Goal: Task Accomplishment & Management: Use online tool/utility

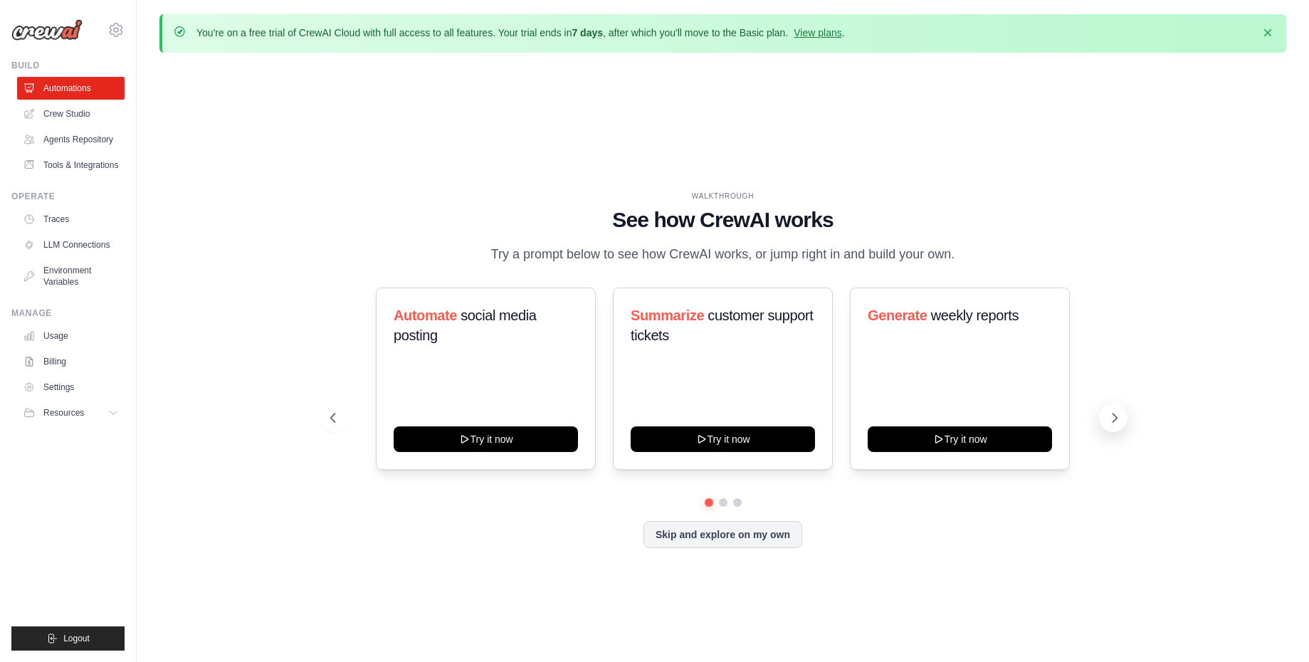
click at [1110, 416] on icon at bounding box center [1115, 418] width 14 height 14
click at [339, 418] on button at bounding box center [333, 418] width 28 height 28
click at [61, 117] on link "Crew Studio" at bounding box center [72, 114] width 107 height 23
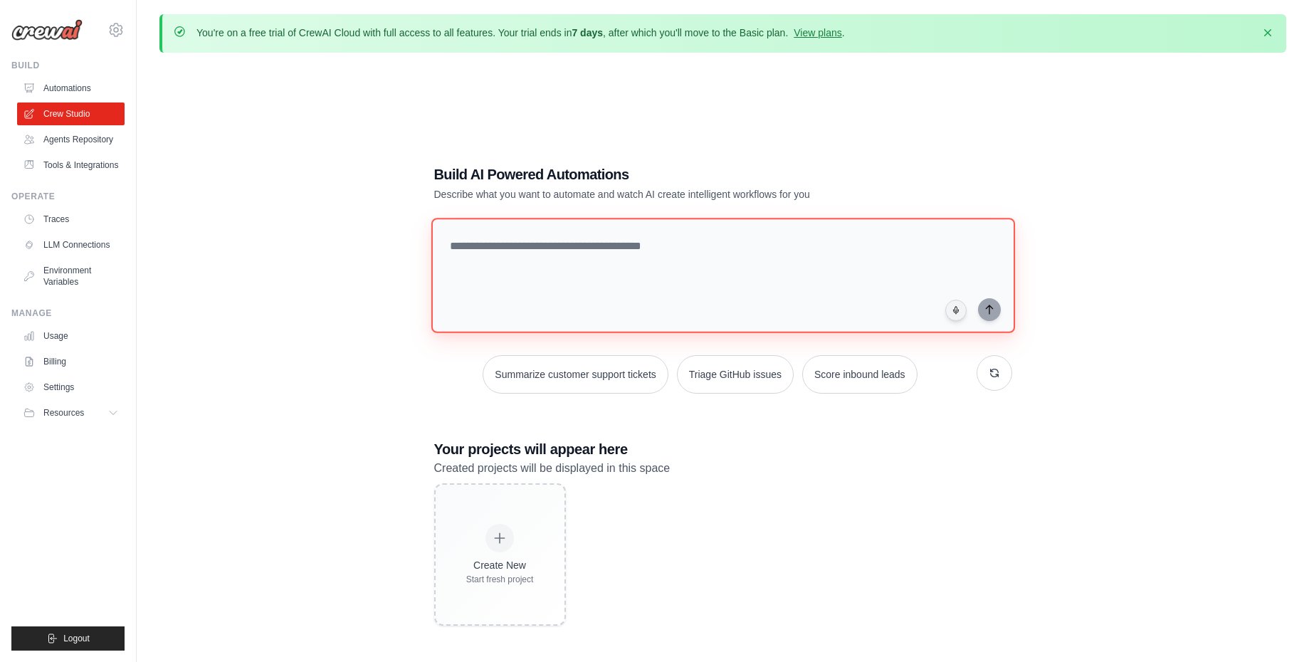
click at [611, 253] on textarea at bounding box center [723, 275] width 584 height 115
type textarea "**********"
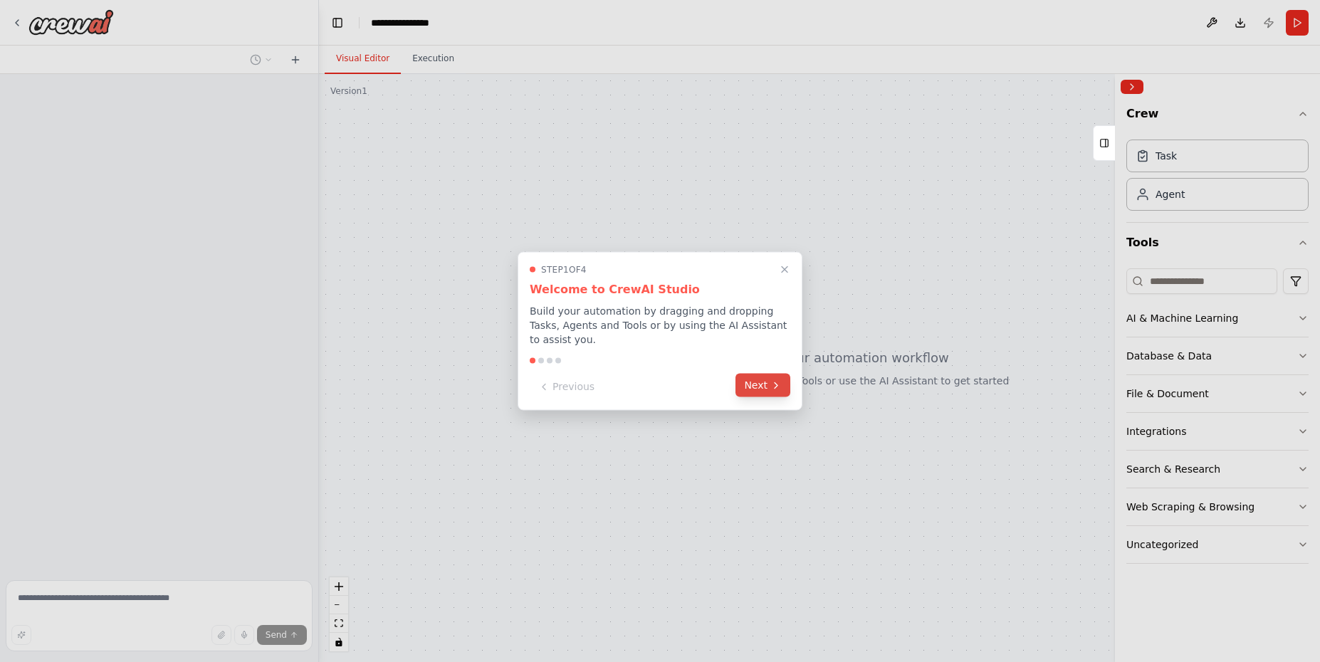
click at [767, 382] on button "Next" at bounding box center [762, 385] width 55 height 23
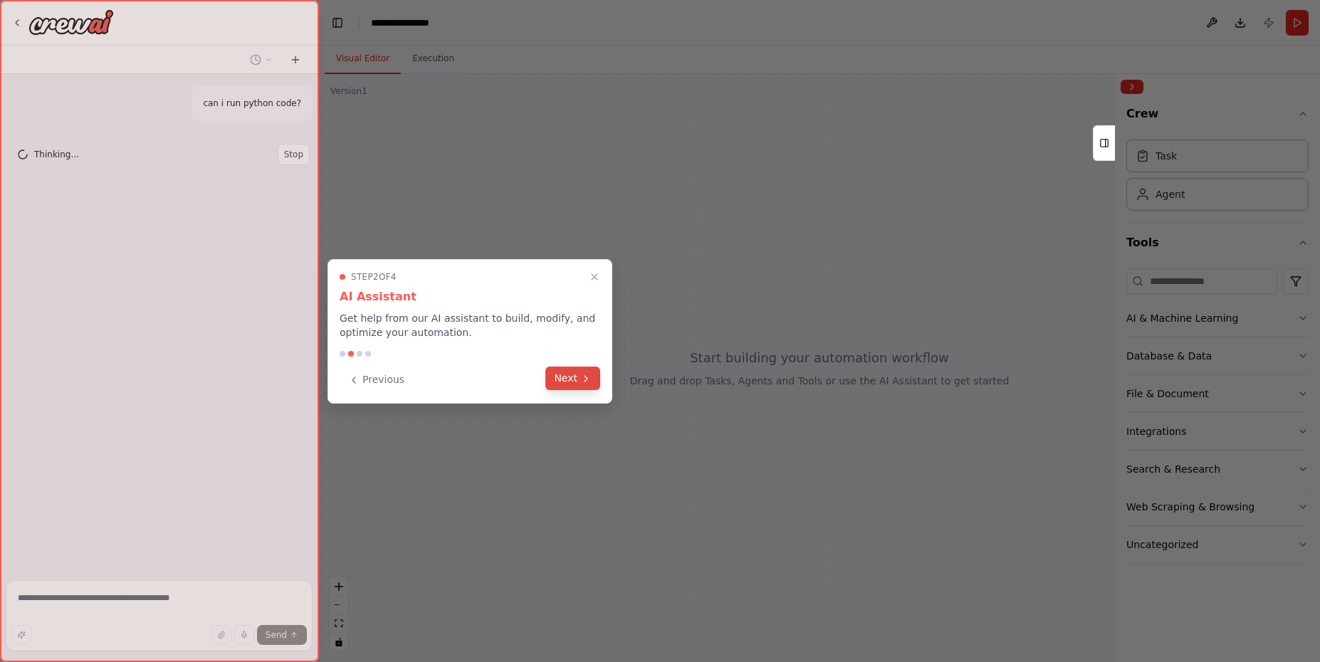
click at [572, 389] on button "Next" at bounding box center [572, 378] width 55 height 23
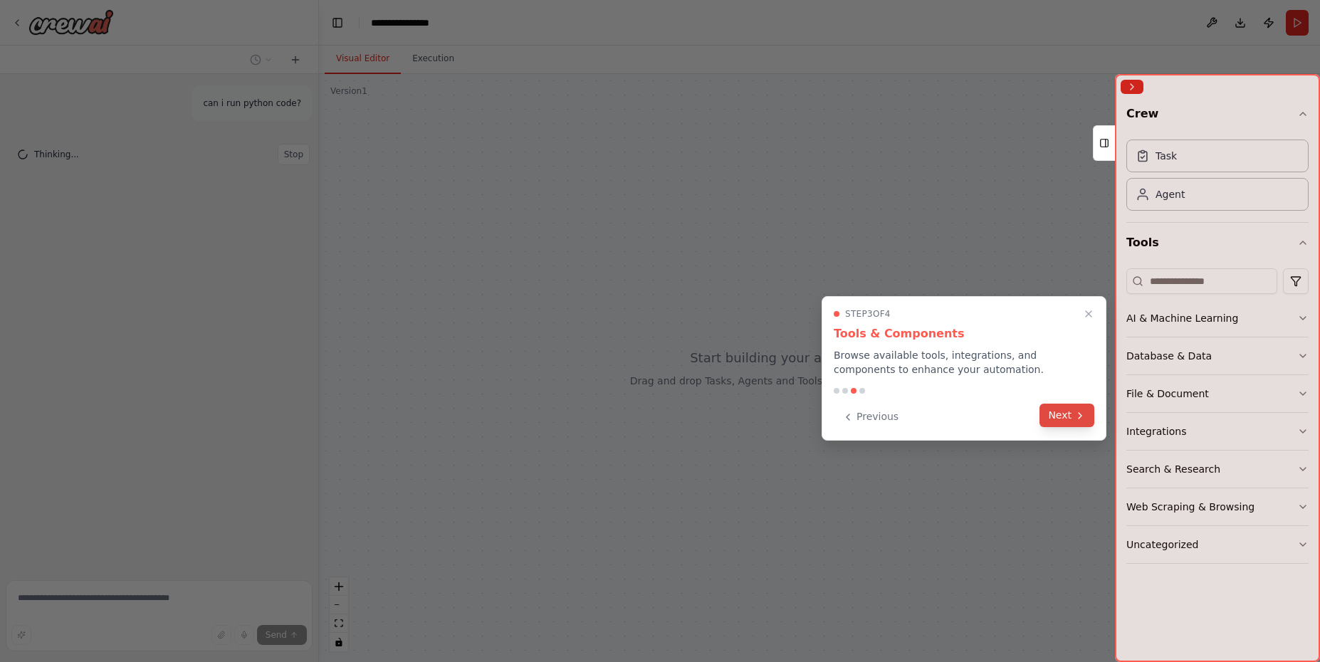
click at [1069, 421] on button "Next" at bounding box center [1066, 415] width 55 height 23
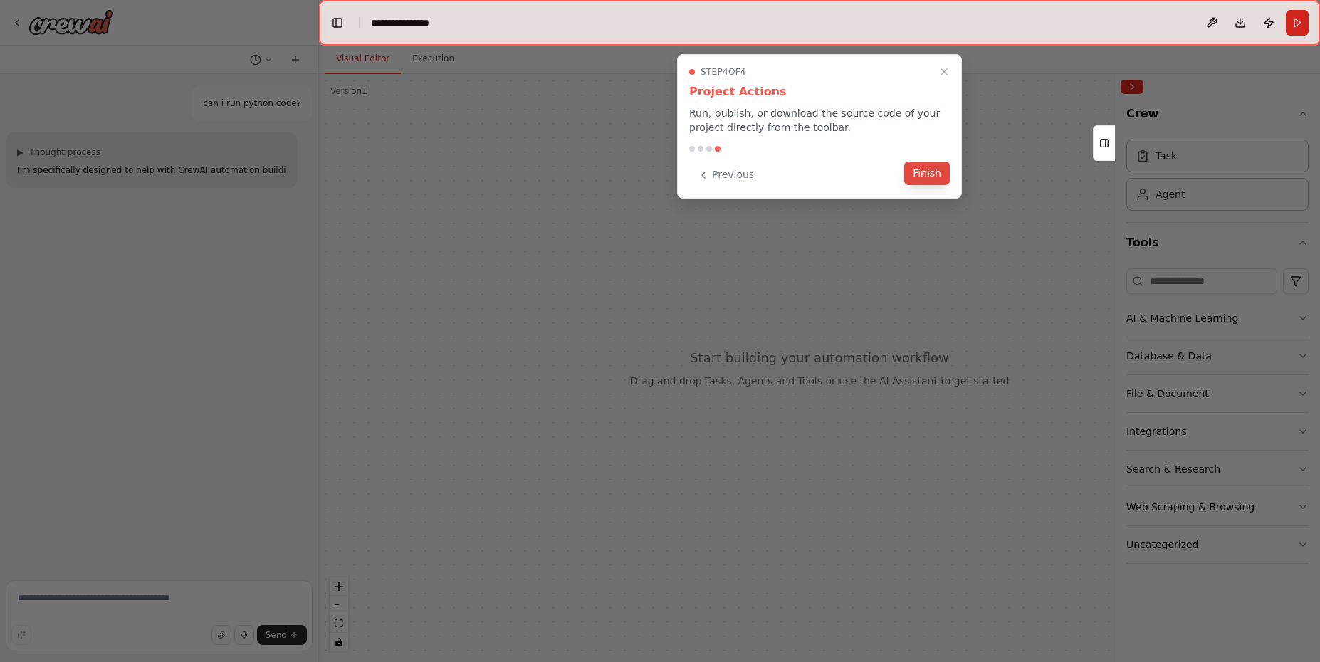
click at [934, 176] on button "Finish" at bounding box center [927, 173] width 46 height 23
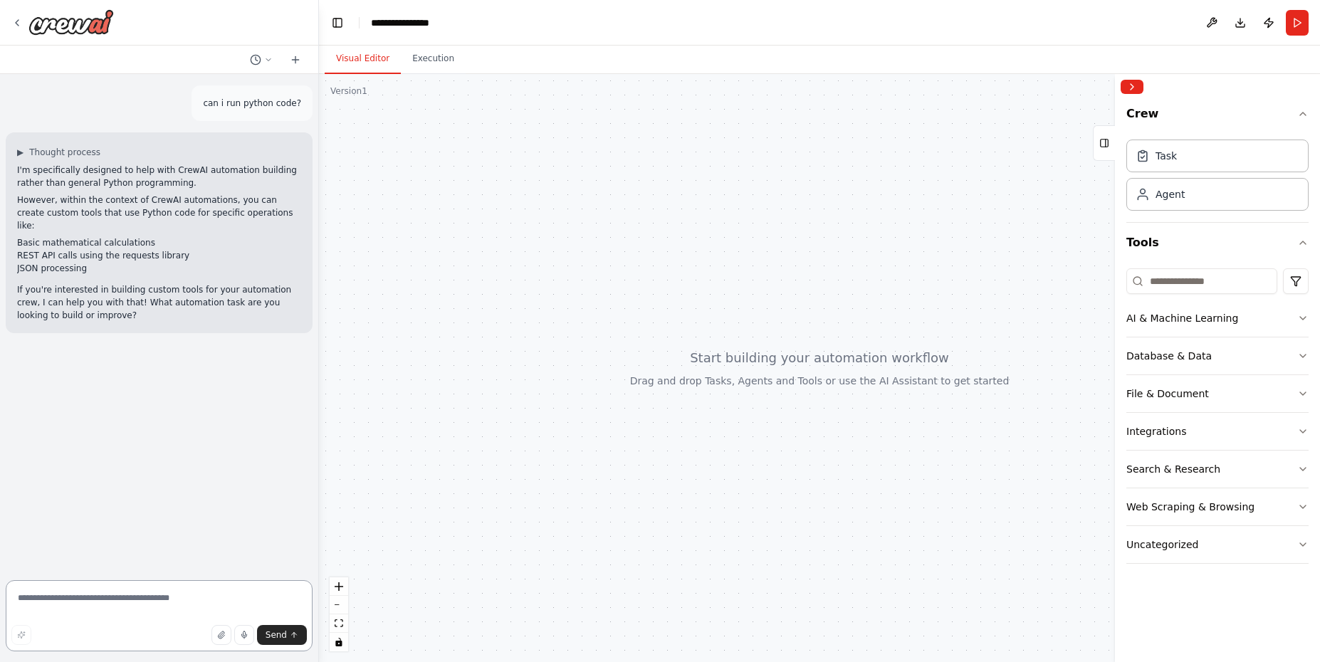
click at [140, 607] on textarea at bounding box center [159, 615] width 307 height 71
type textarea "**********"
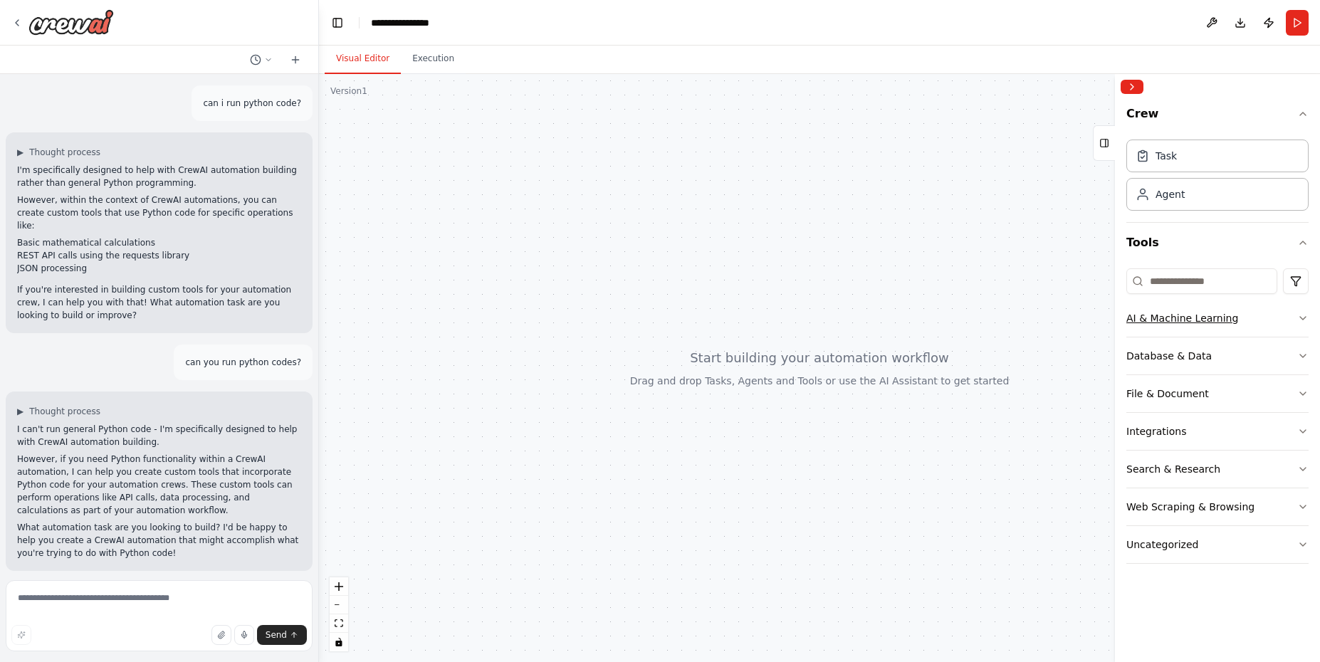
click at [1191, 318] on div "AI & Machine Learning" at bounding box center [1182, 318] width 112 height 14
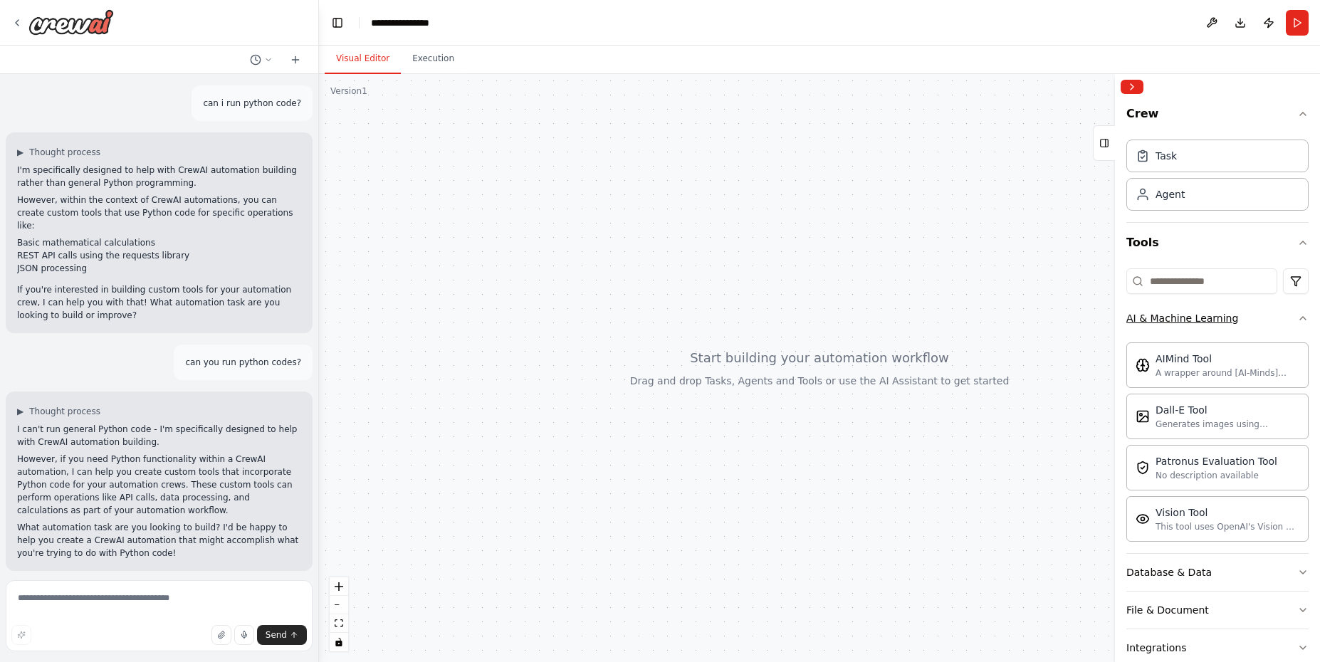
click at [1191, 317] on div "AI & Machine Learning" at bounding box center [1182, 318] width 112 height 14
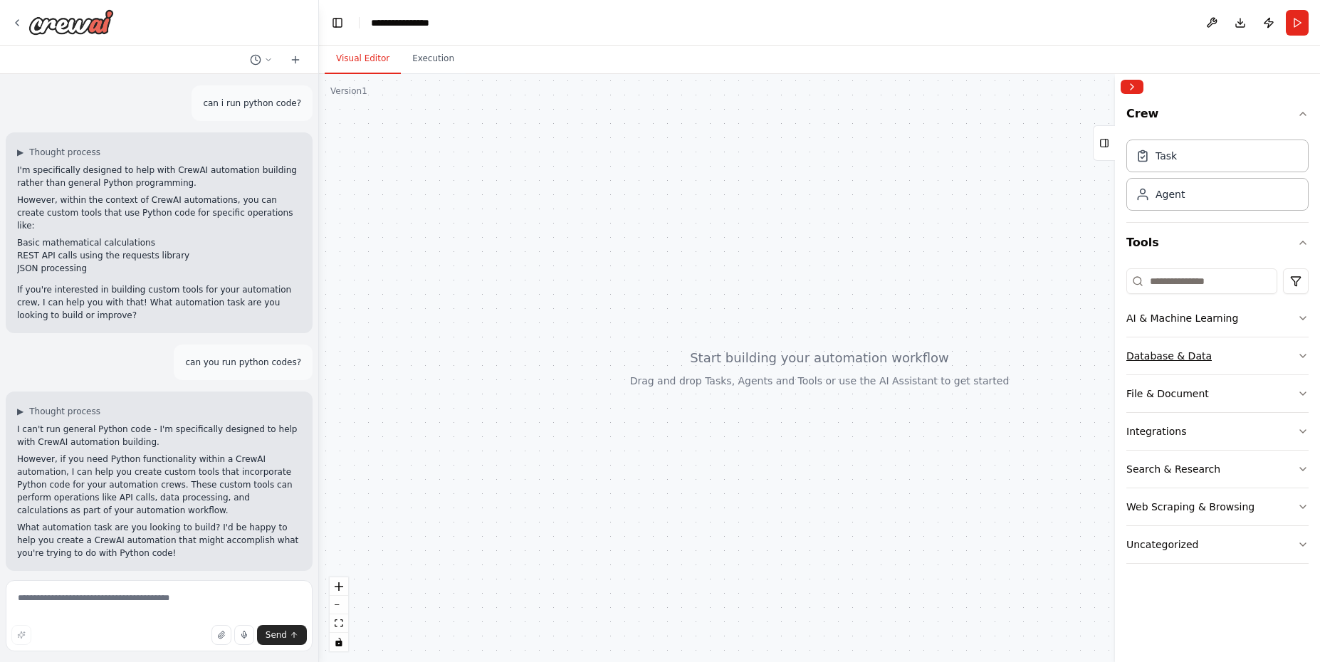
click at [1224, 354] on button "Database & Data" at bounding box center [1217, 355] width 182 height 37
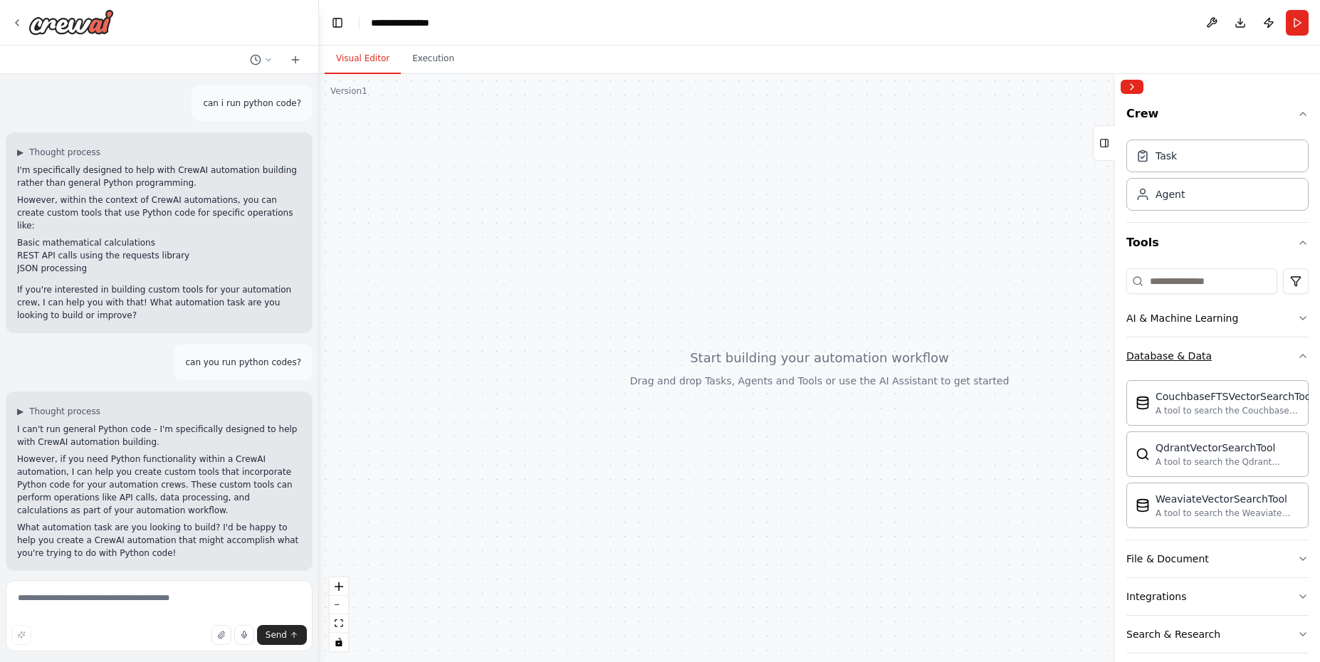
click at [1224, 354] on button "Database & Data" at bounding box center [1217, 355] width 182 height 37
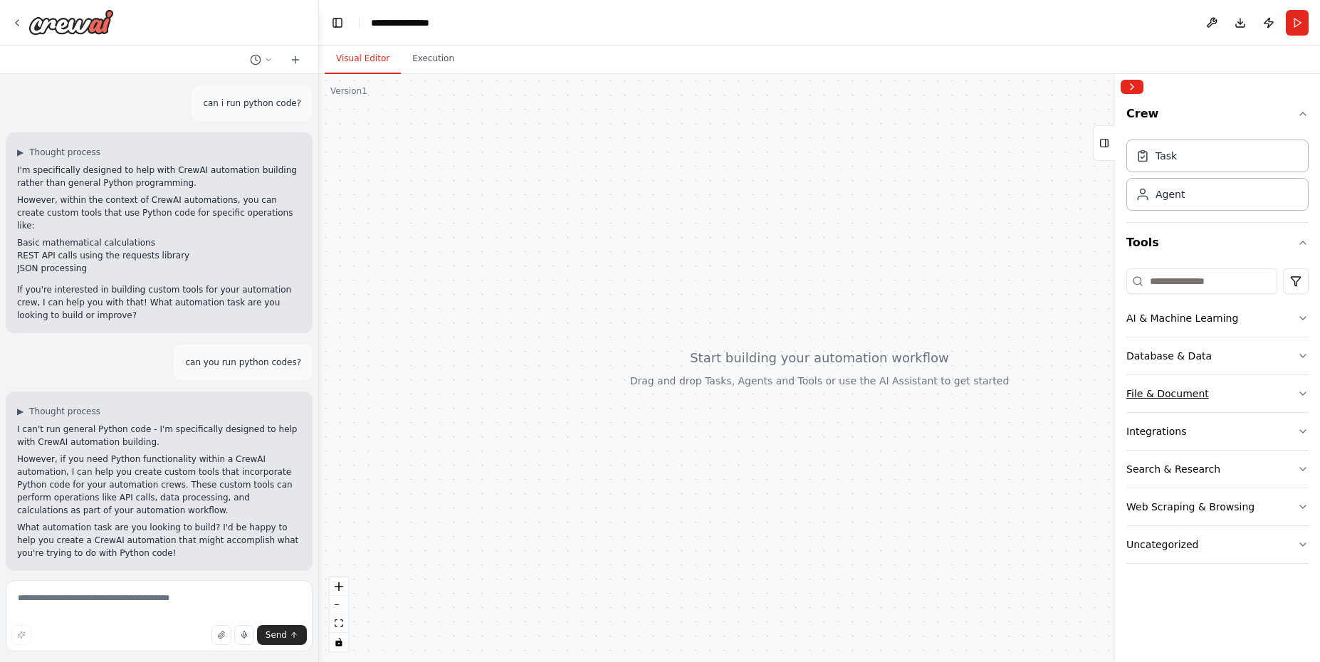
click at [1222, 398] on button "File & Document" at bounding box center [1217, 393] width 182 height 37
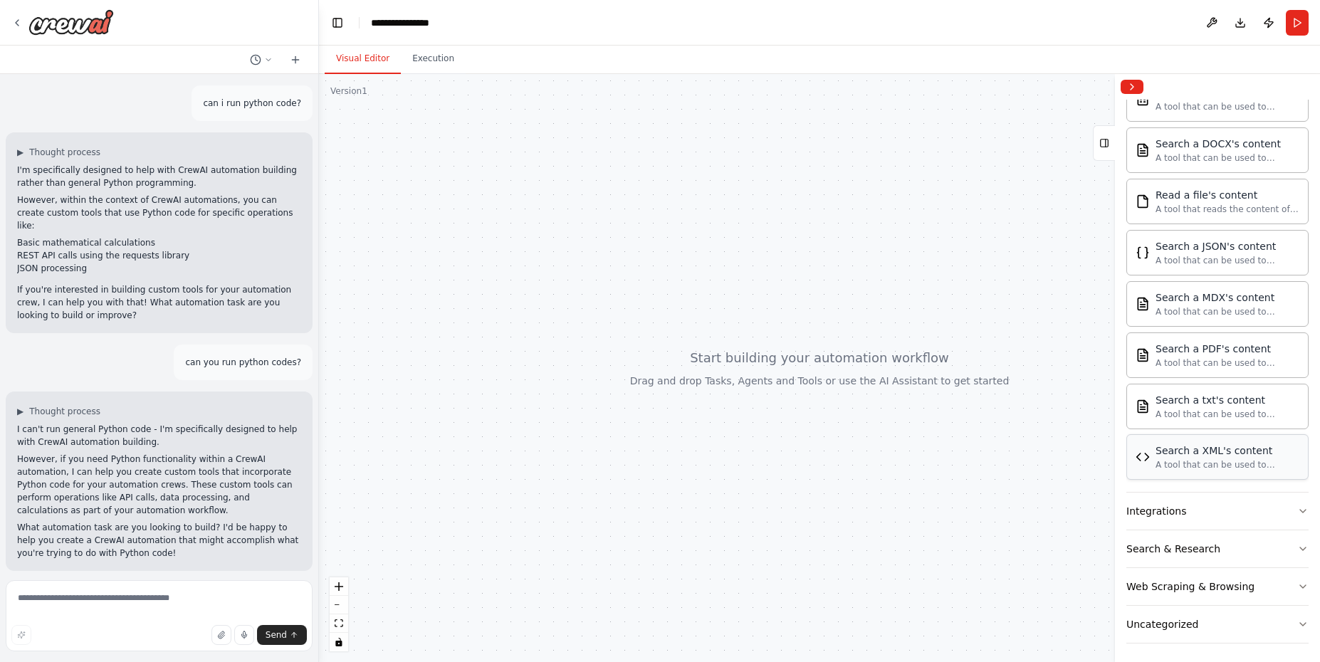
scroll to position [346, 0]
click at [1244, 499] on button "Integrations" at bounding box center [1217, 506] width 182 height 37
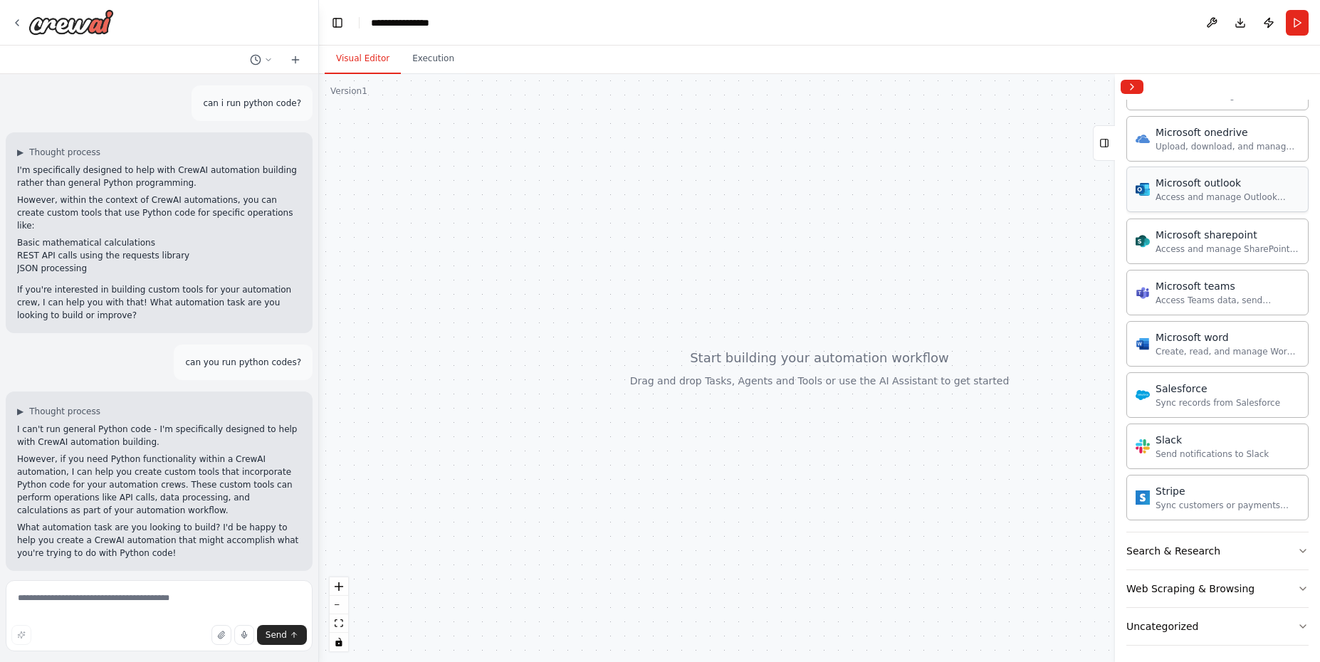
scroll to position [1229, 0]
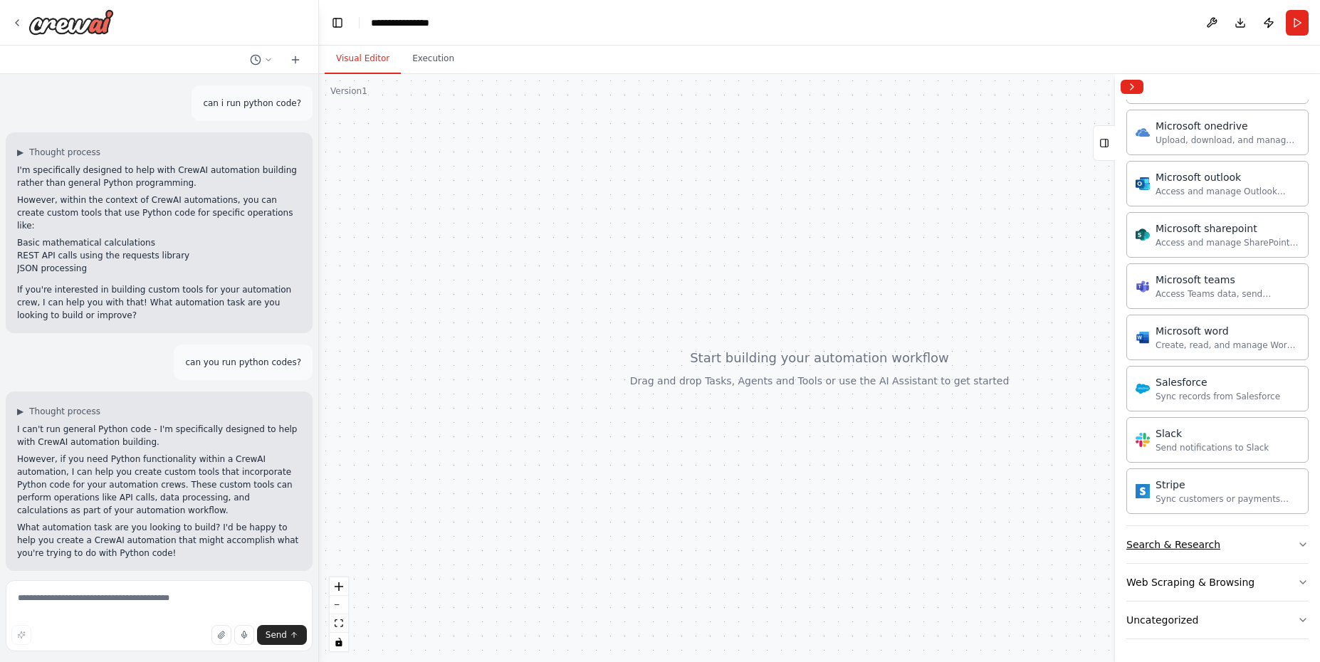
click at [1238, 546] on button "Search & Research" at bounding box center [1217, 544] width 182 height 37
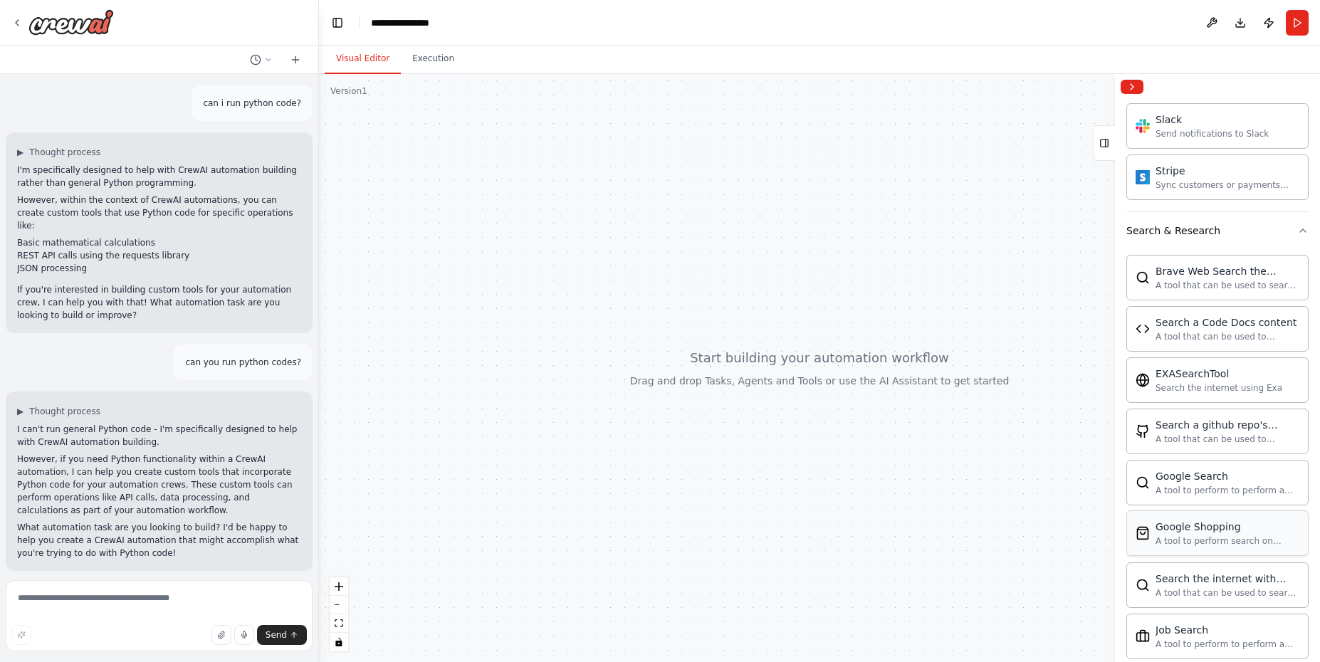
scroll to position [1570, 0]
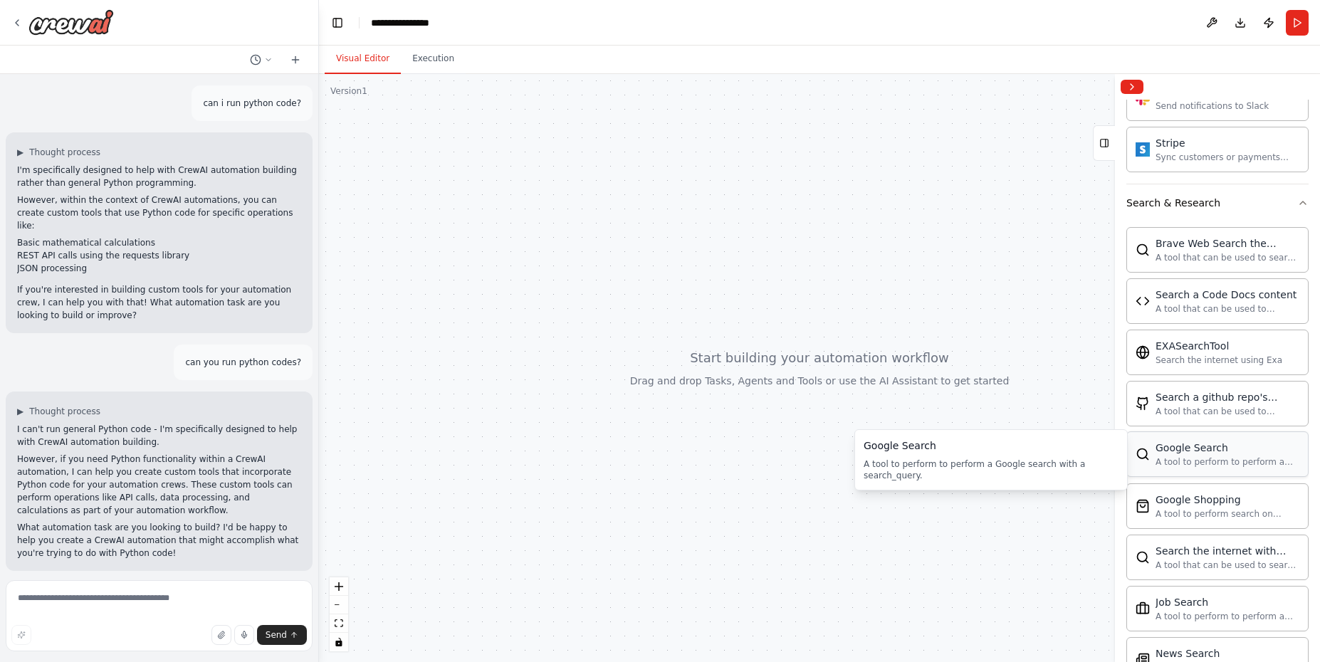
click at [1233, 462] on div "A tool to perform to perform a Google search with a search_query." at bounding box center [1227, 461] width 144 height 11
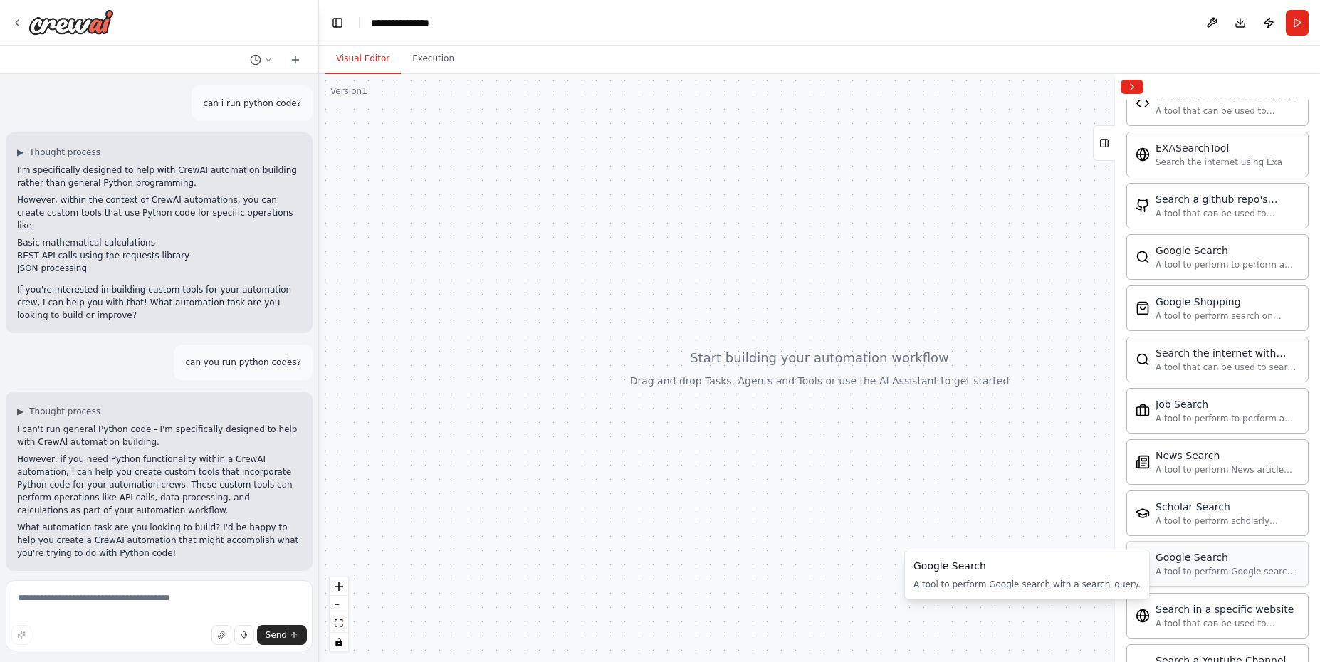
scroll to position [1741, 0]
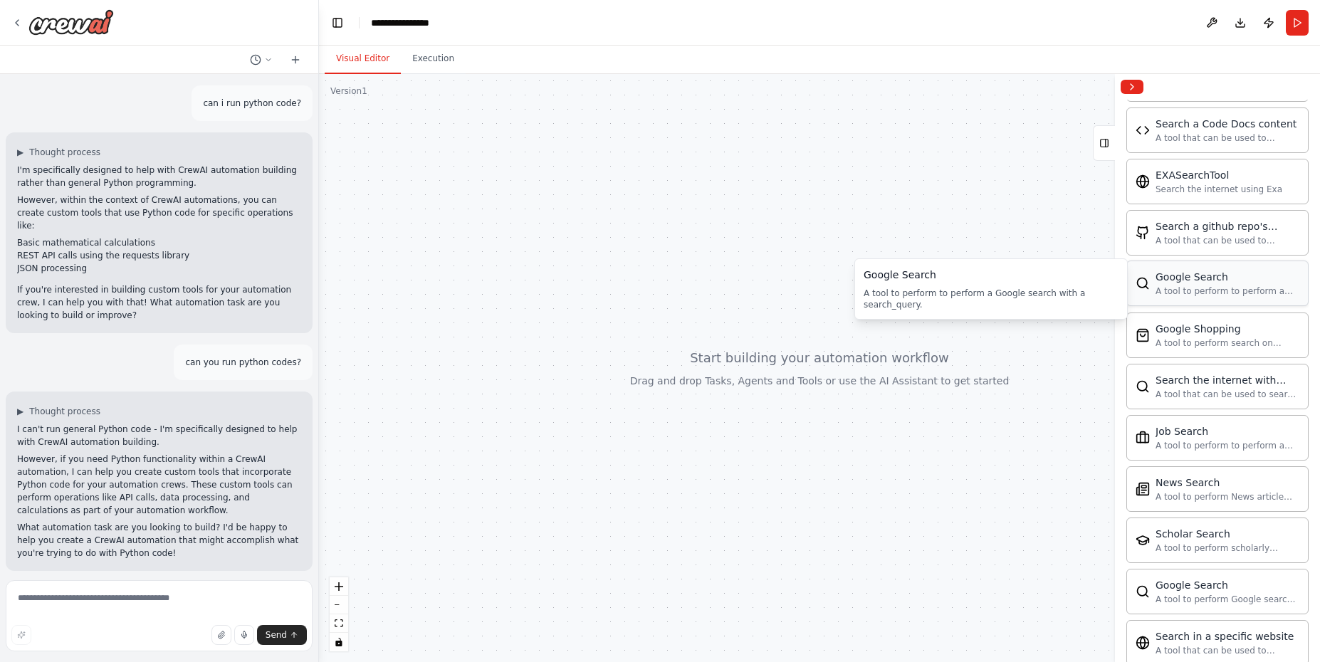
click at [1231, 293] on div "A tool to perform to perform a Google search with a search_query." at bounding box center [1227, 290] width 144 height 11
click at [433, 60] on button "Execution" at bounding box center [433, 59] width 65 height 30
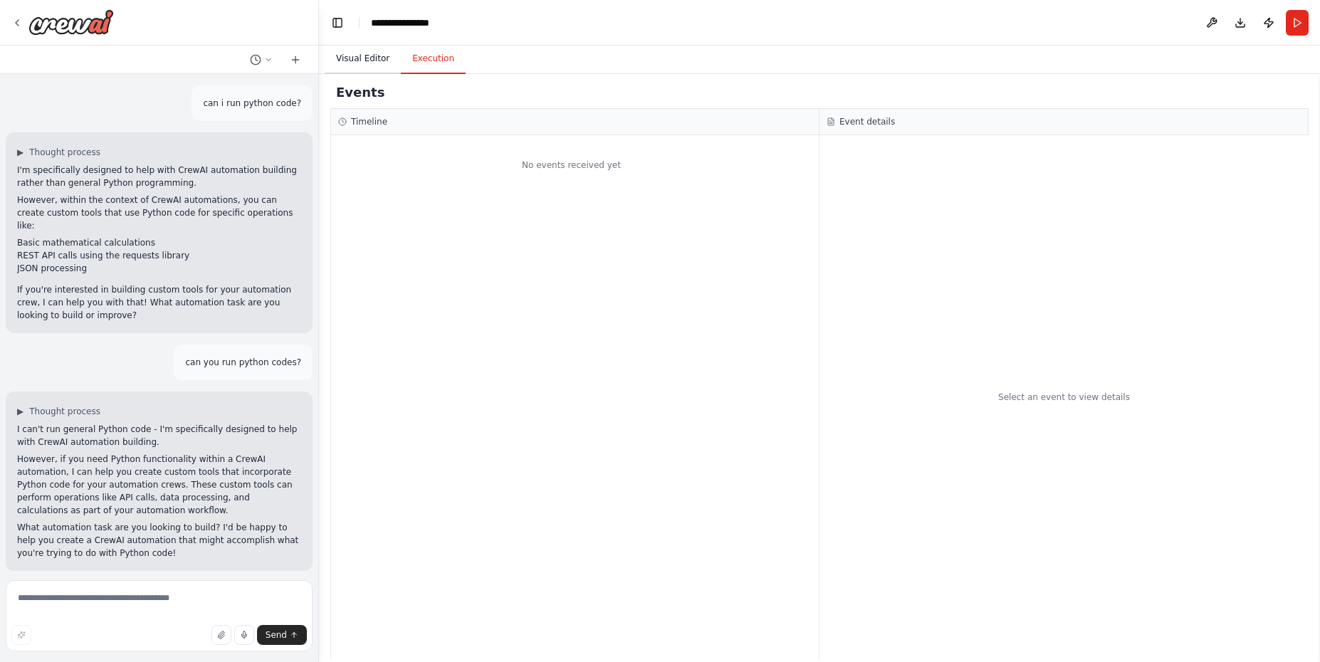
click at [348, 58] on button "Visual Editor" at bounding box center [363, 59] width 76 height 30
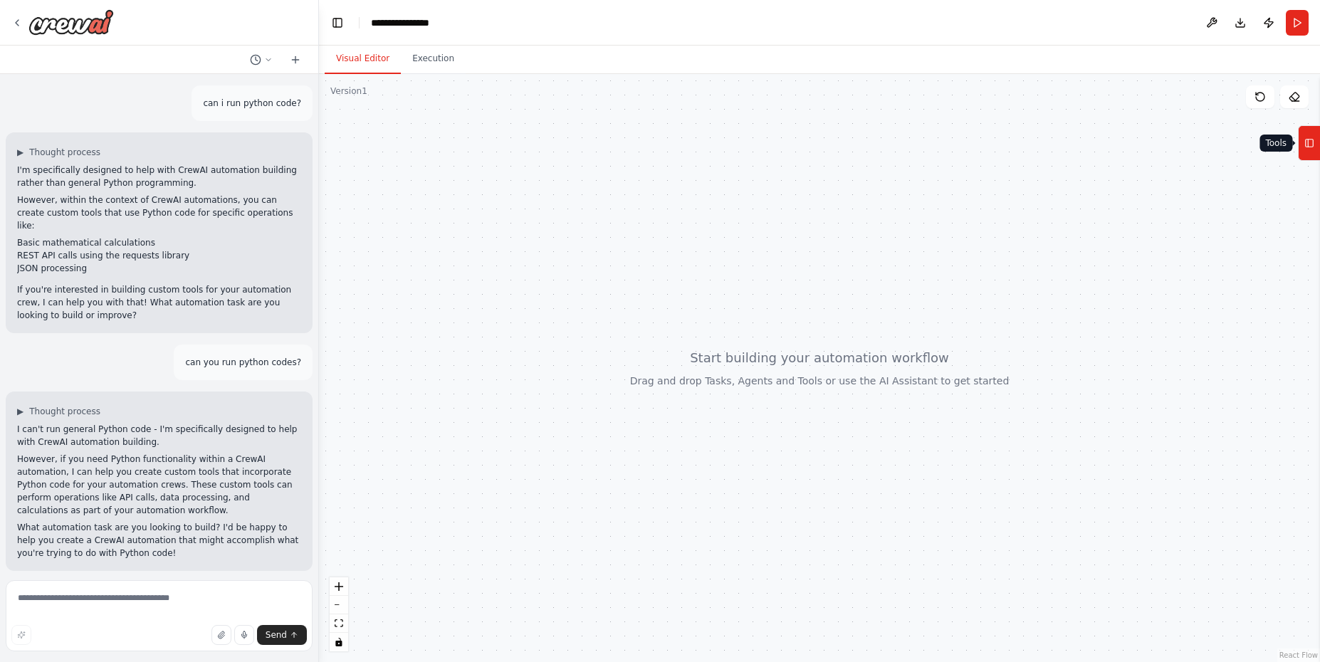
click at [1310, 147] on rect at bounding box center [1309, 144] width 8 height 8
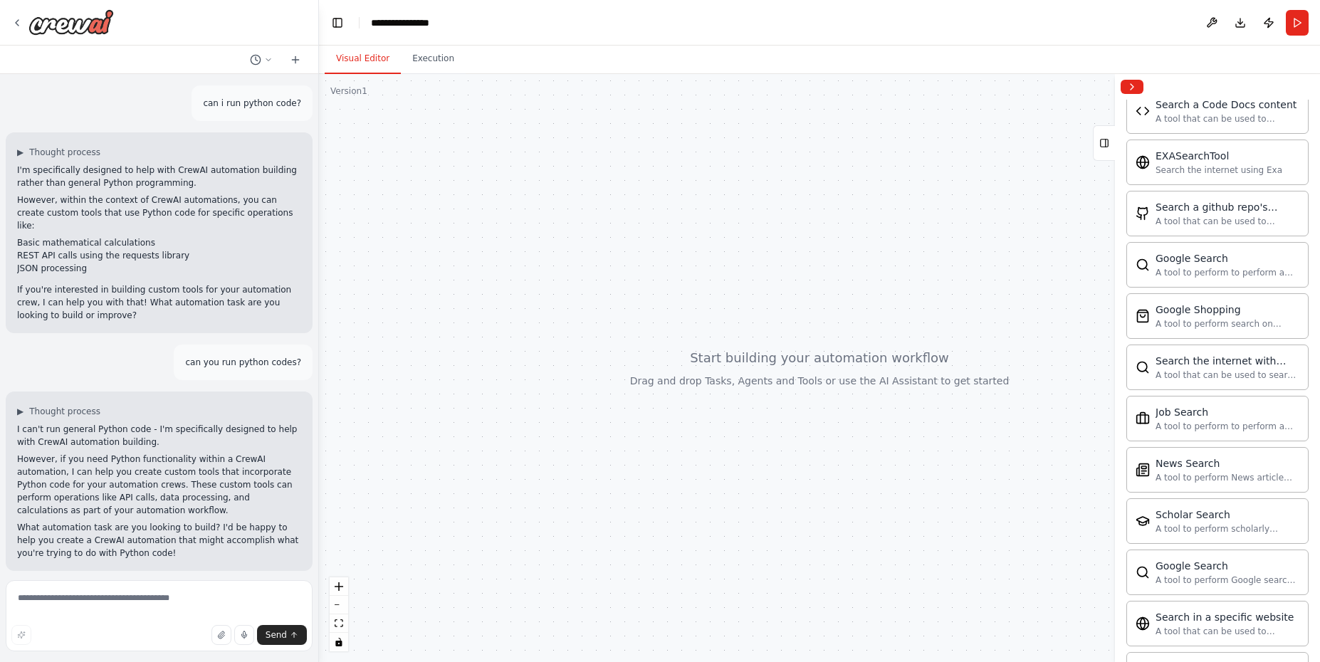
scroll to position [1957, 0]
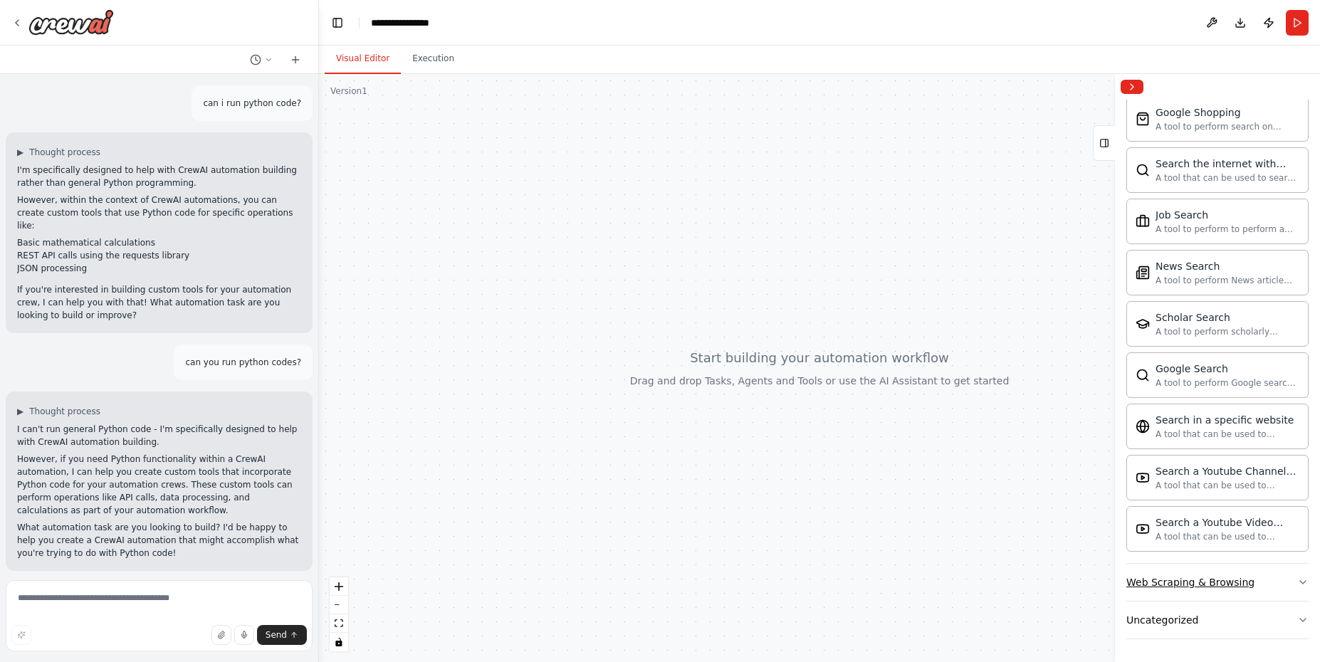
click at [1259, 581] on button "Web Scraping & Browsing" at bounding box center [1217, 582] width 182 height 37
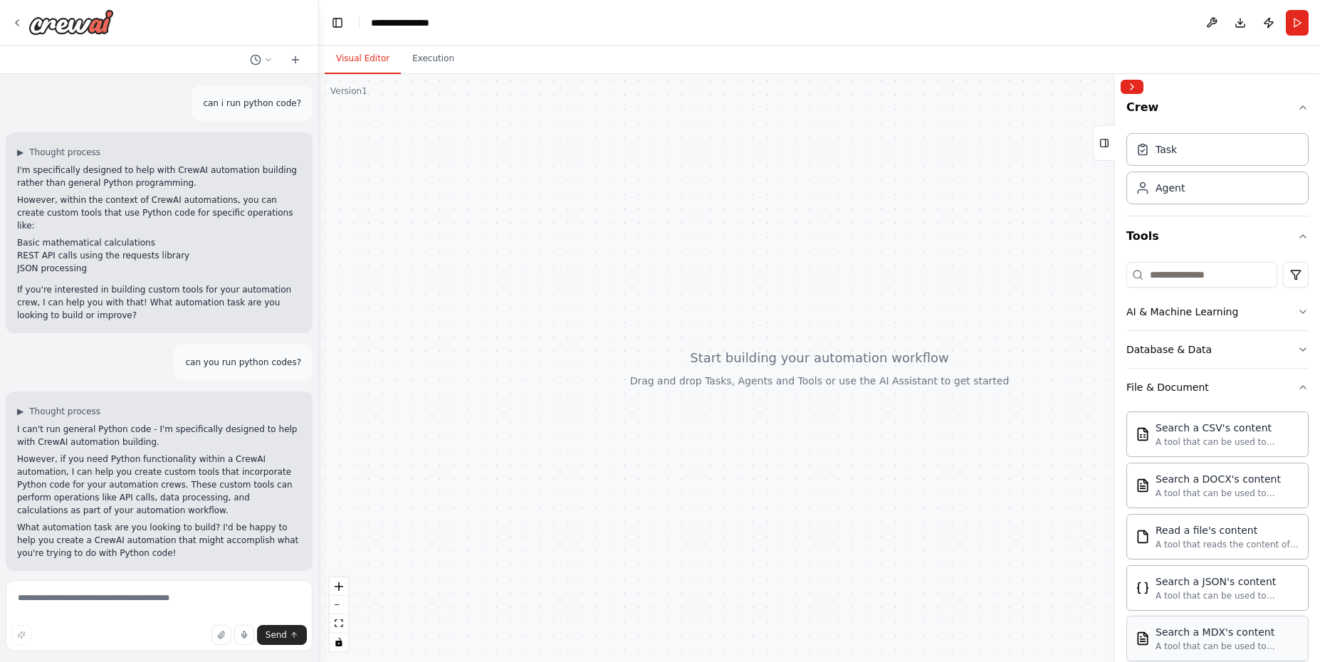
scroll to position [0, 0]
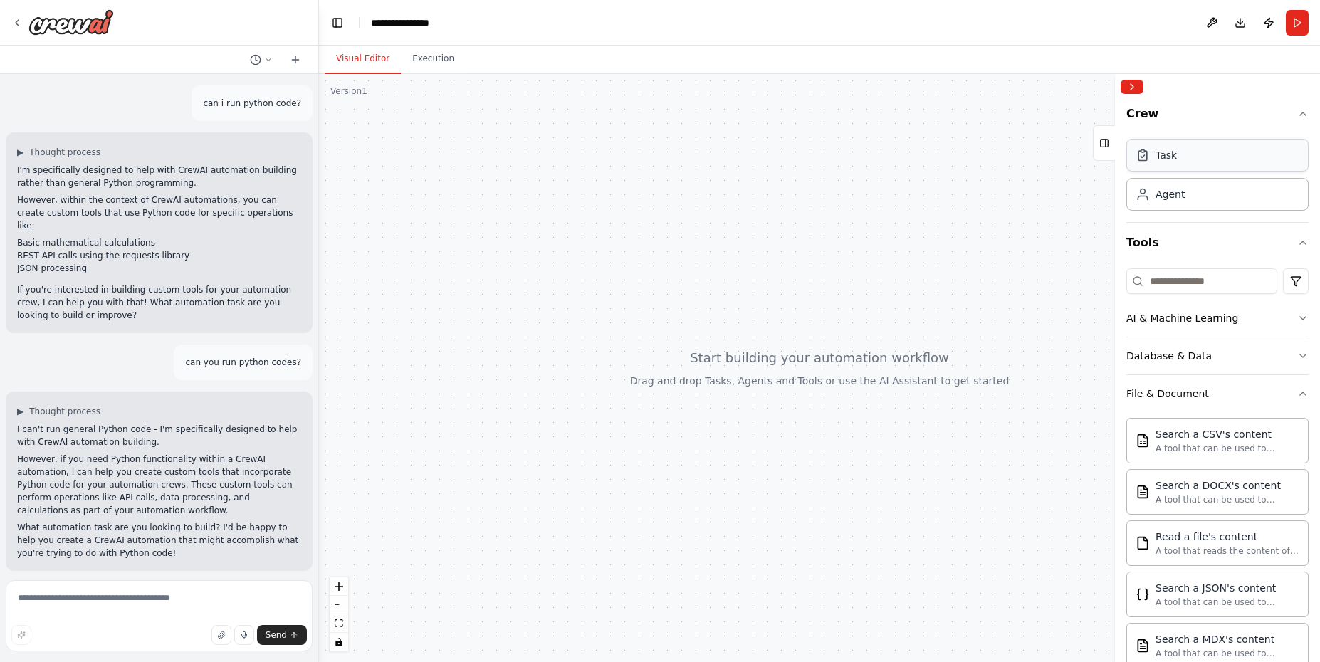
click at [1199, 162] on div "Task" at bounding box center [1217, 155] width 182 height 33
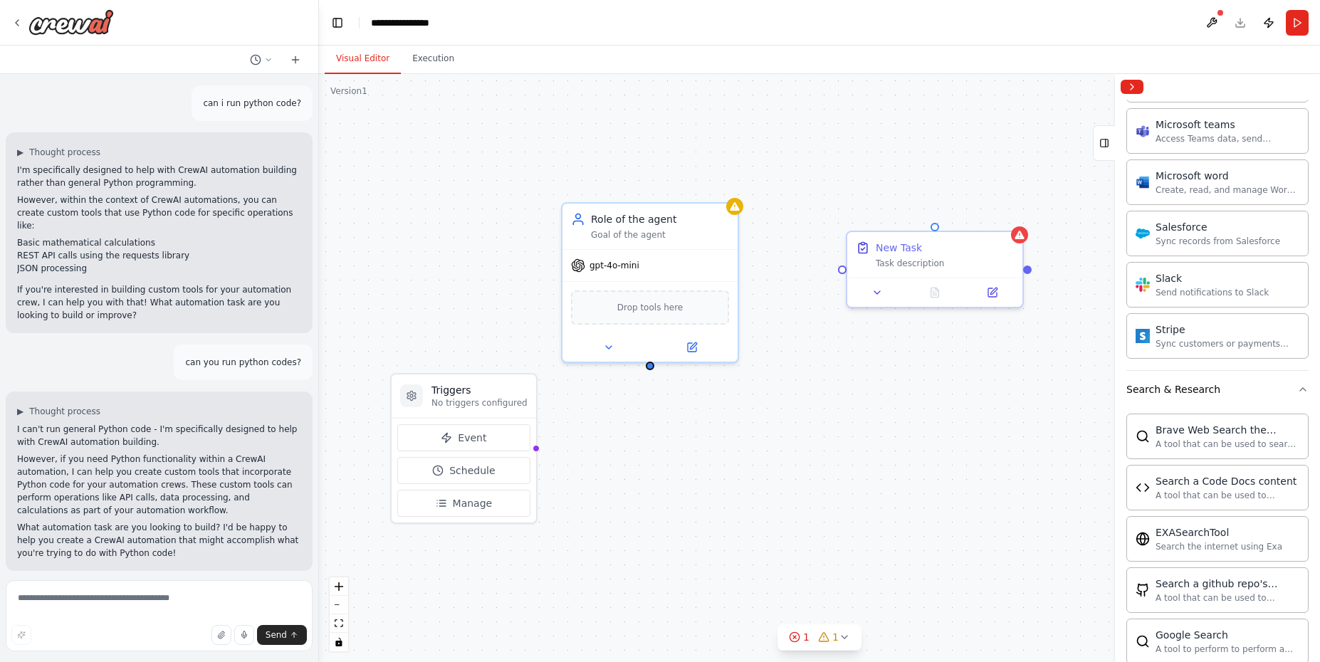
scroll to position [1623, 0]
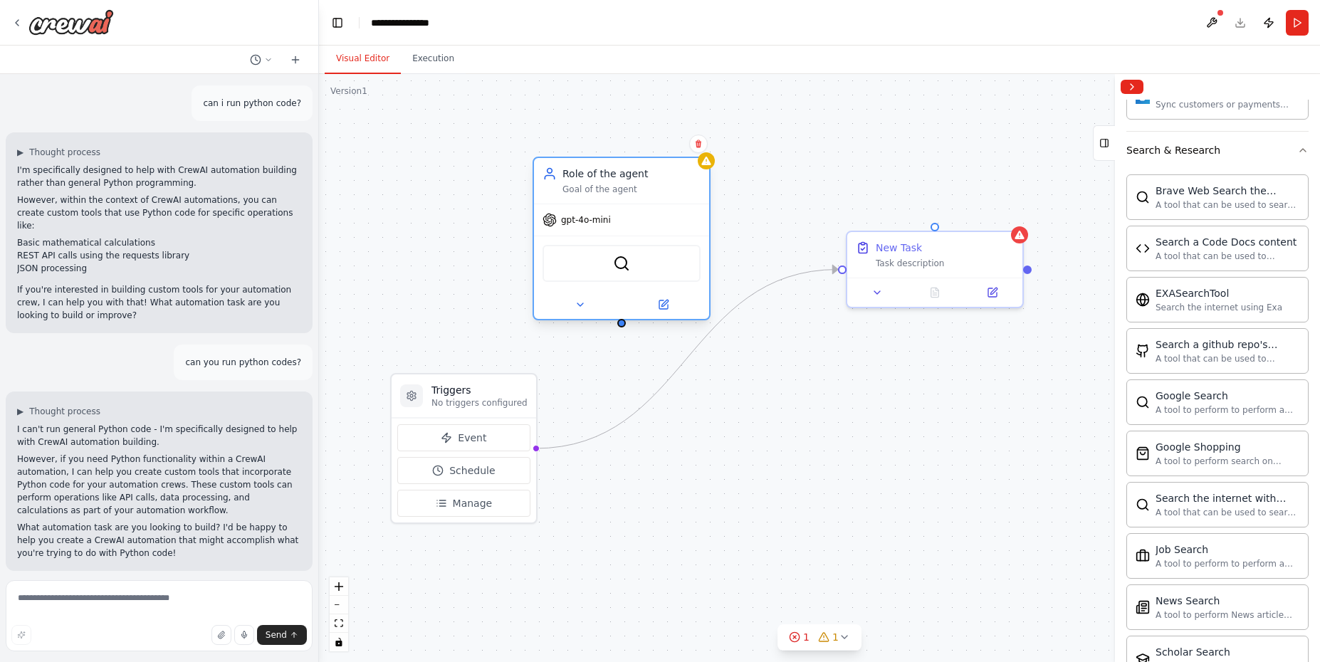
drag, startPoint x: 642, startPoint y: 214, endPoint x: 614, endPoint y: 172, distance: 50.2
click at [614, 173] on div "Role of the agent" at bounding box center [631, 174] width 138 height 14
click at [583, 309] on icon at bounding box center [579, 304] width 11 height 11
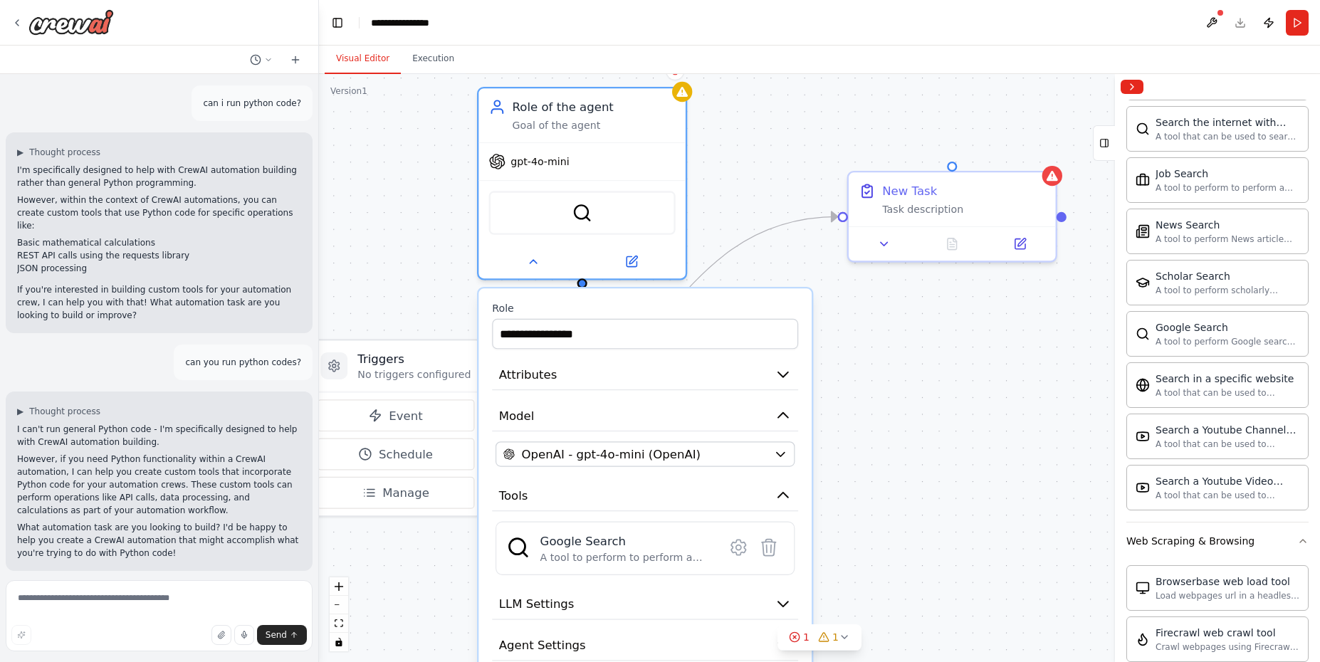
scroll to position [1649, 0]
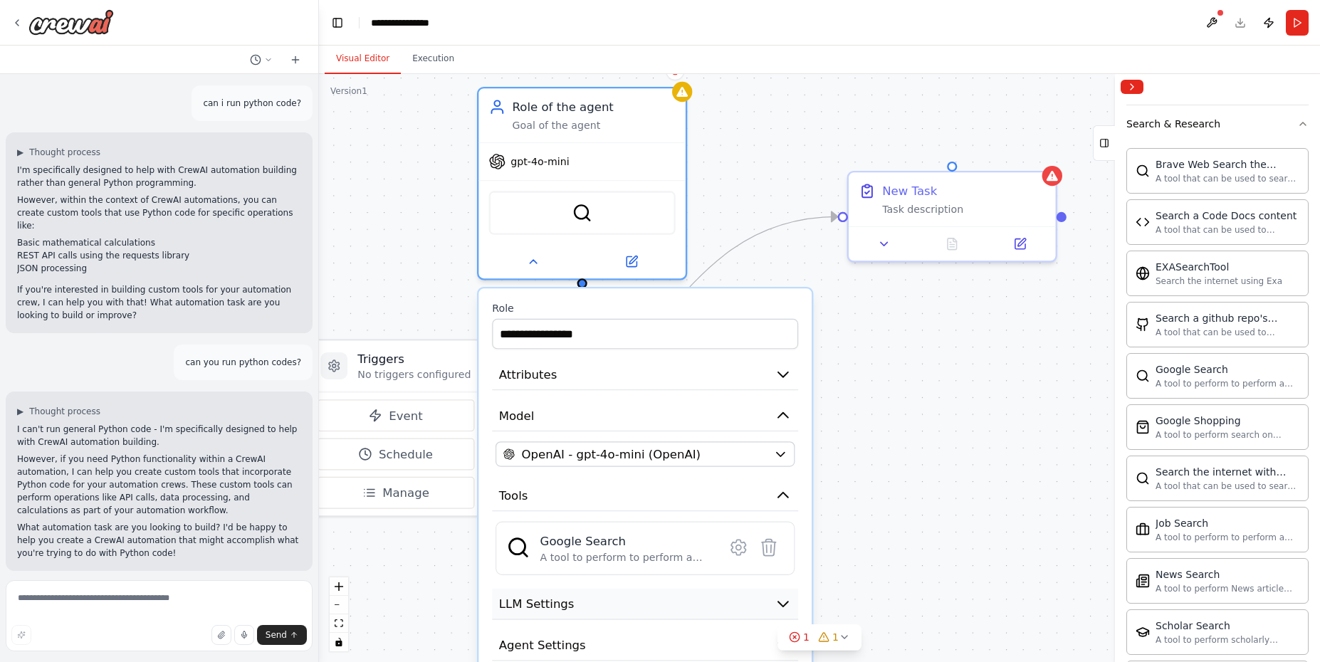
click at [775, 606] on icon "button" at bounding box center [782, 603] width 17 height 17
click at [777, 603] on icon "button" at bounding box center [782, 603] width 17 height 17
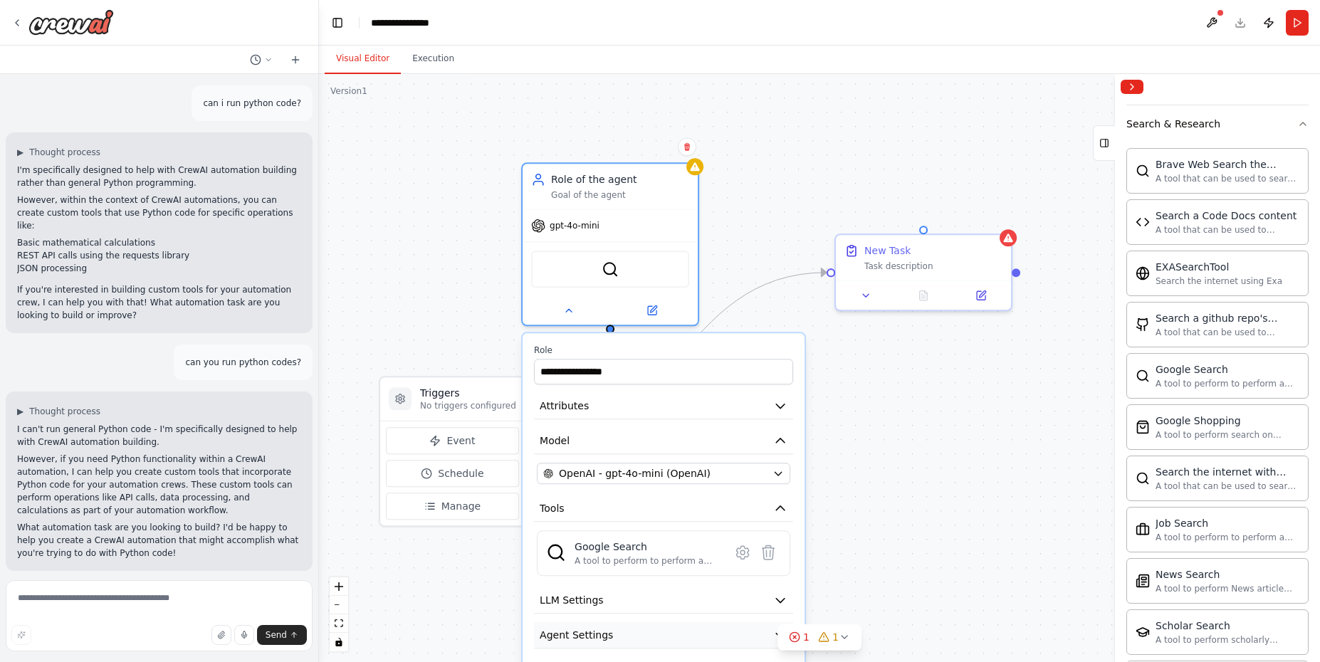
click at [693, 633] on button "Agent Settings" at bounding box center [663, 635] width 259 height 26
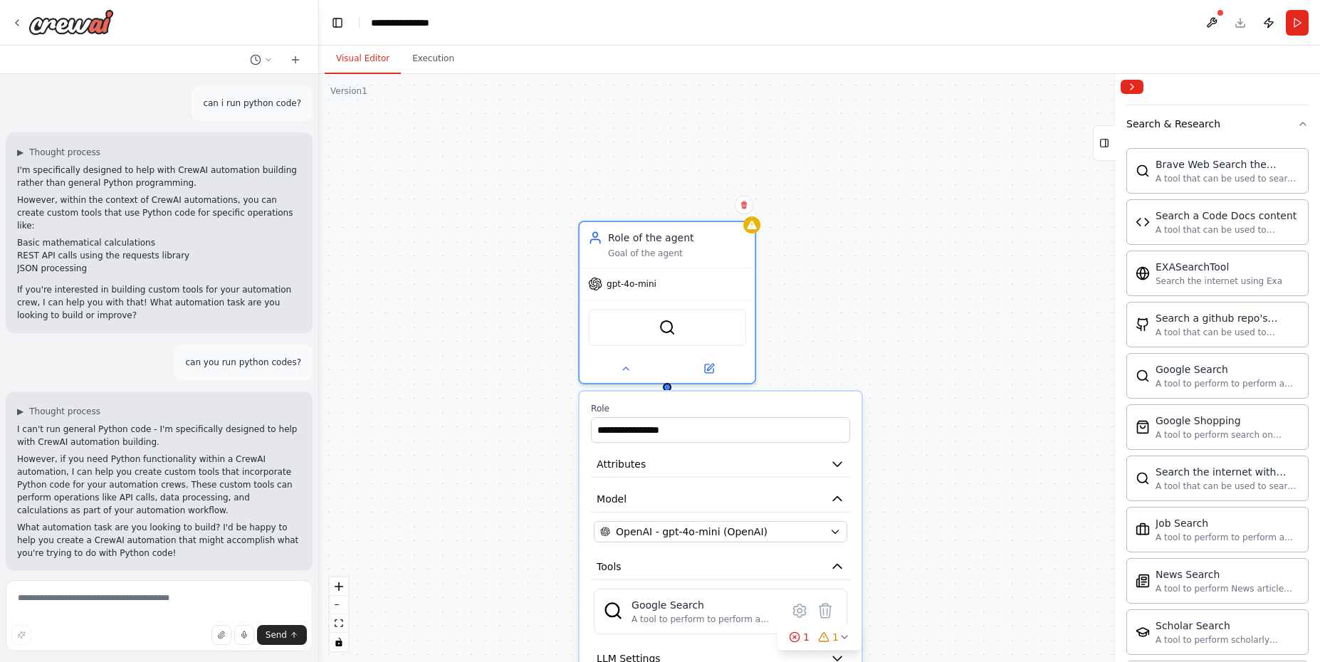
drag, startPoint x: 659, startPoint y: 342, endPoint x: 718, endPoint y: 411, distance: 90.4
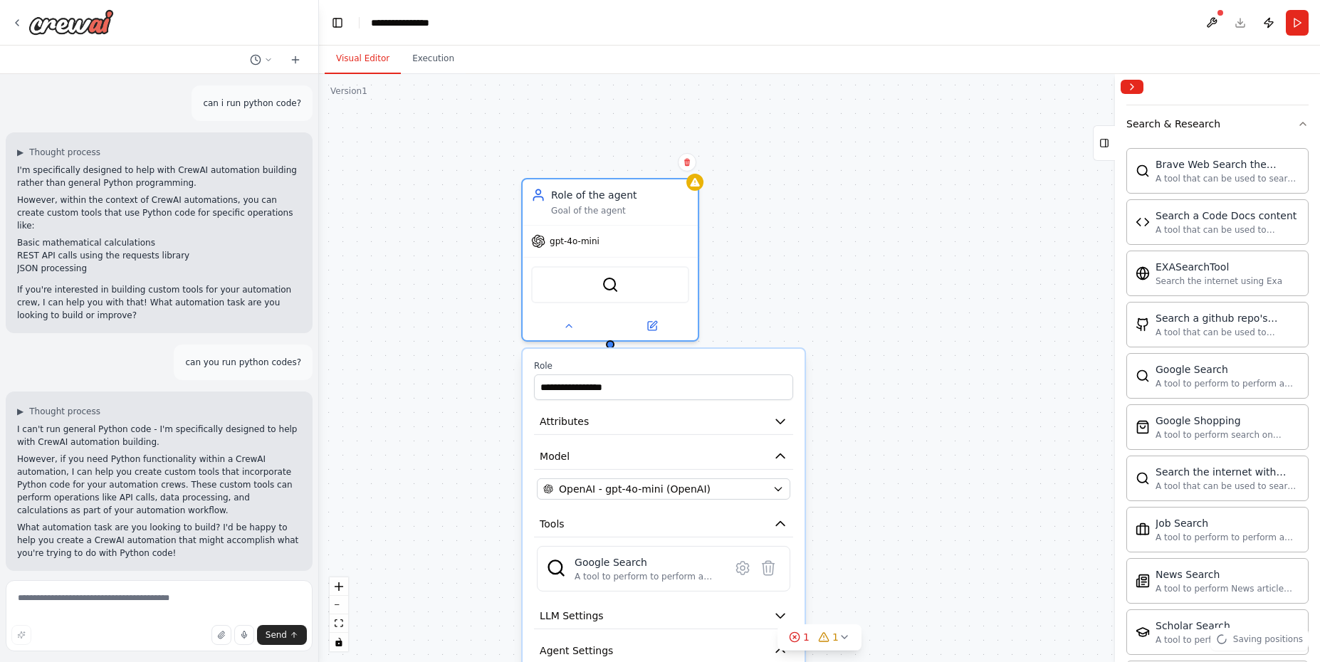
drag, startPoint x: 720, startPoint y: 417, endPoint x: 671, endPoint y: 362, distance: 73.6
click at [671, 362] on label "Role" at bounding box center [663, 365] width 259 height 11
click at [679, 429] on button "Attributes" at bounding box center [663, 422] width 259 height 26
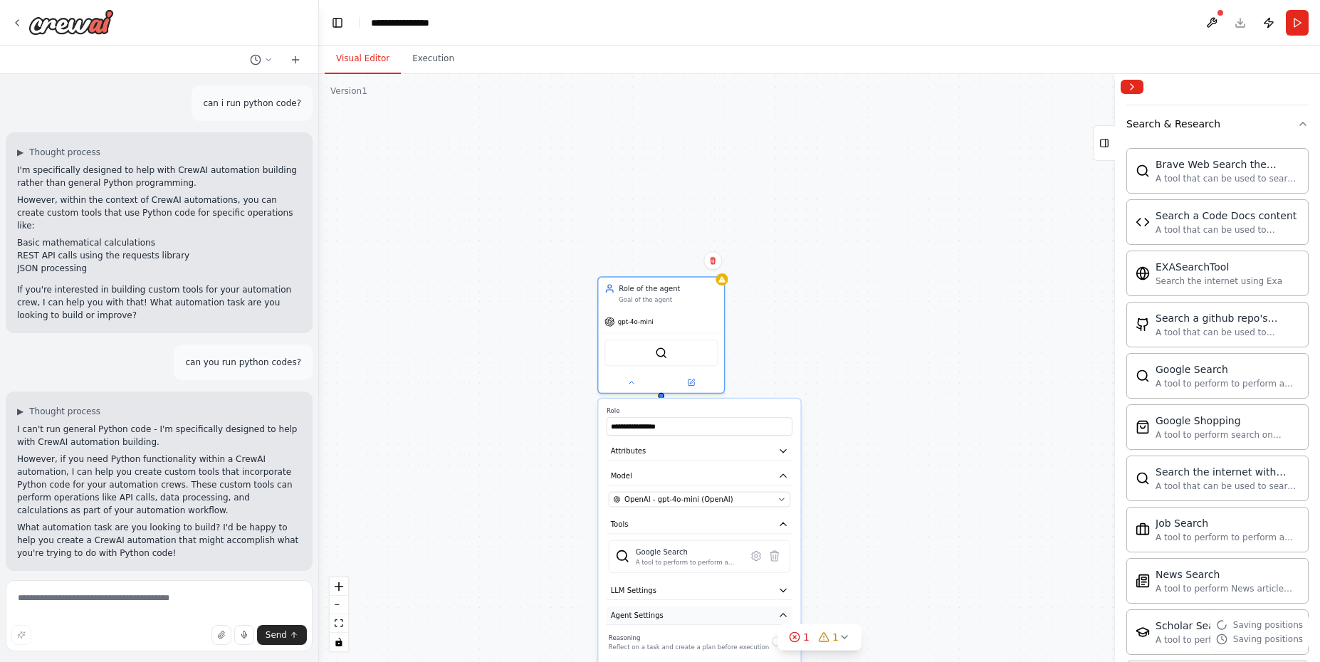
click at [784, 618] on icon "button" at bounding box center [783, 615] width 10 height 10
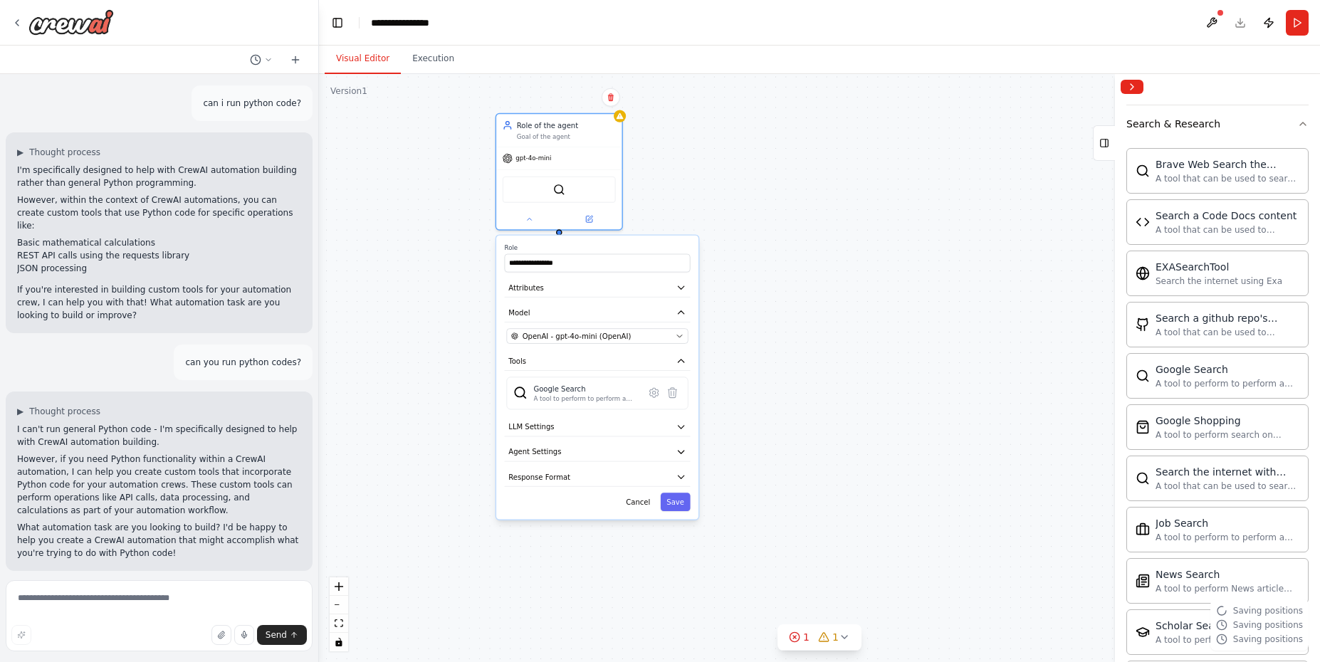
drag, startPoint x: 688, startPoint y: 405, endPoint x: 590, endPoint y: 248, distance: 184.9
click at [590, 248] on div "**********" at bounding box center [597, 378] width 202 height 284
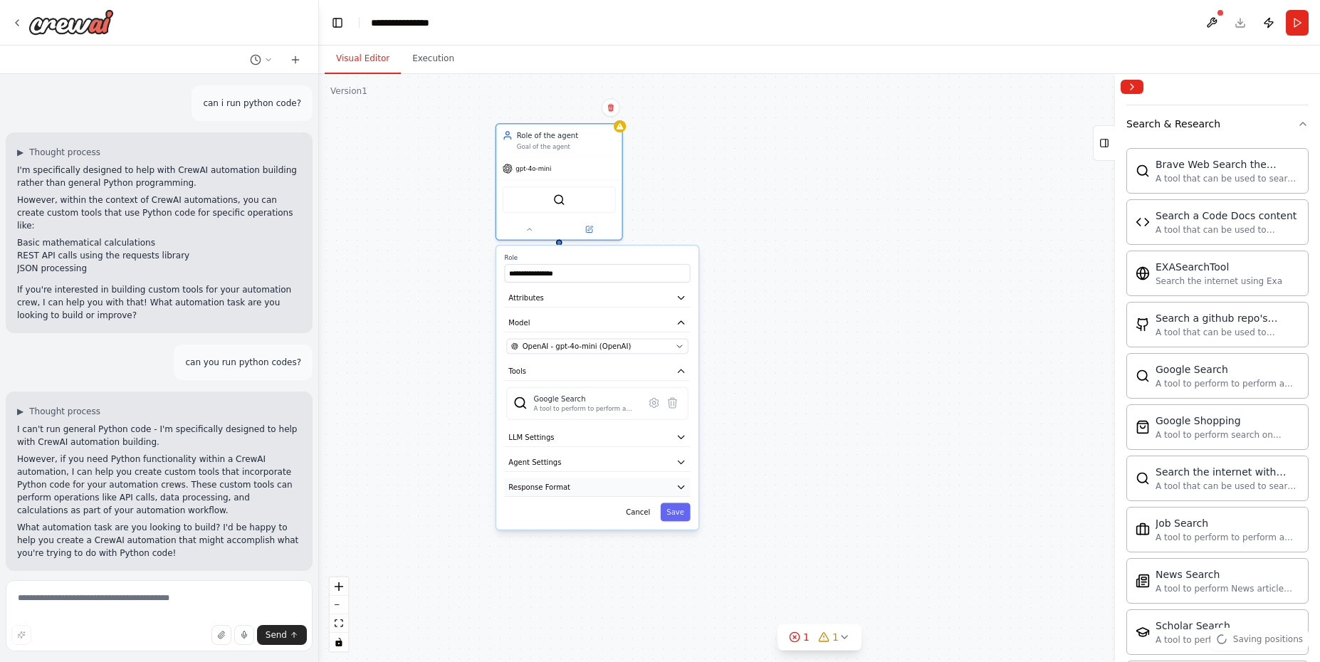
click at [620, 487] on button "Response Format" at bounding box center [598, 487] width 186 height 19
click at [619, 487] on button "Response Format" at bounding box center [598, 487] width 186 height 19
click at [618, 437] on button "LLM Settings" at bounding box center [598, 437] width 186 height 19
click at [653, 346] on div "OpenAI - gpt-4o-mini (OpenAI)" at bounding box center [591, 346] width 160 height 10
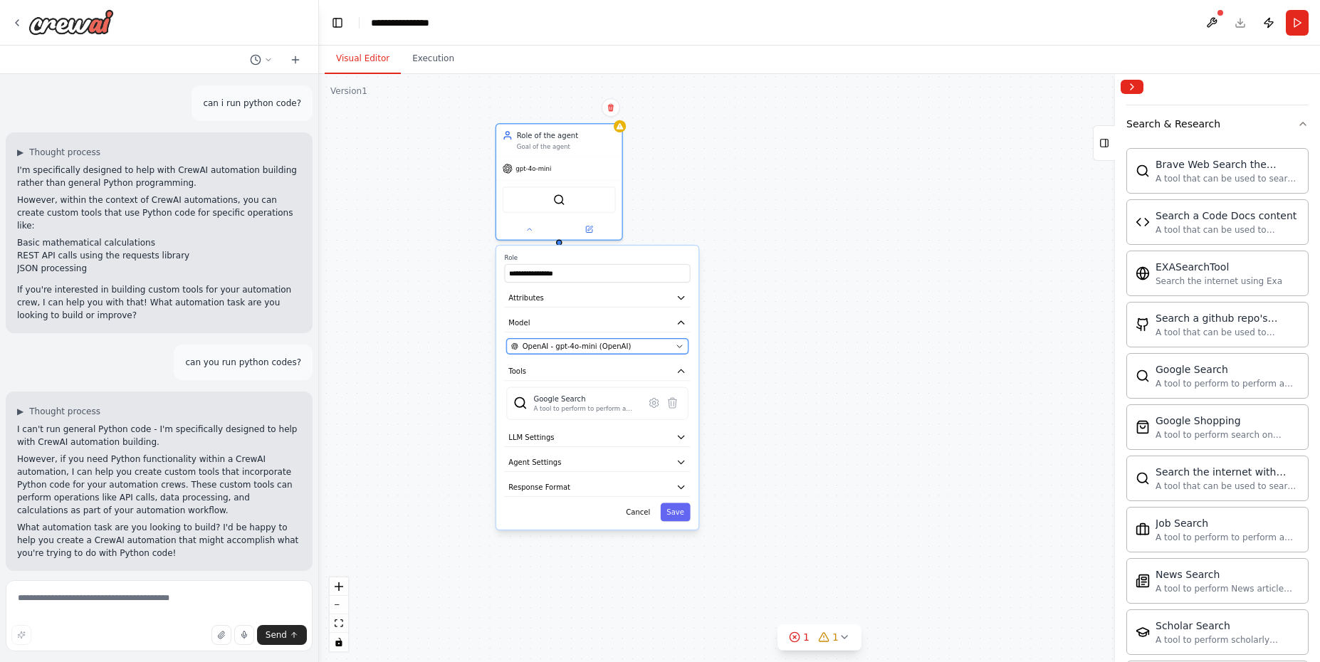
click at [678, 345] on icon "button" at bounding box center [680, 346] width 8 height 8
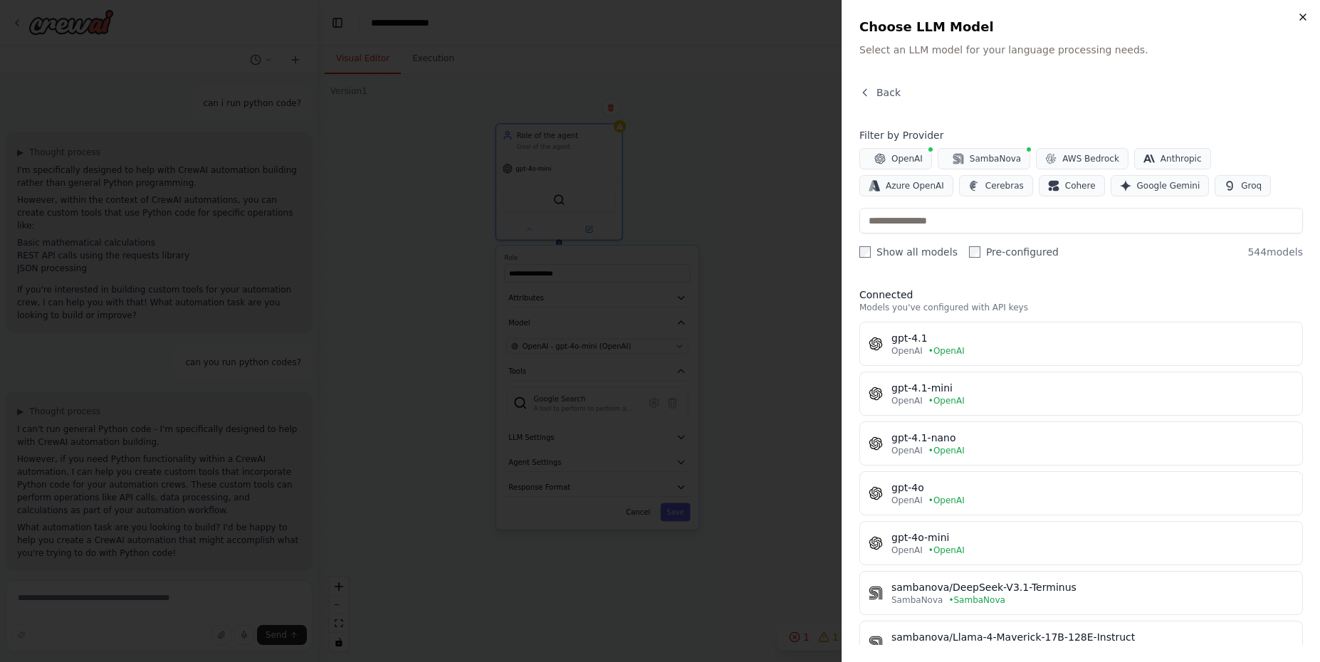
click at [1307, 15] on icon "button" at bounding box center [1302, 16] width 11 height 11
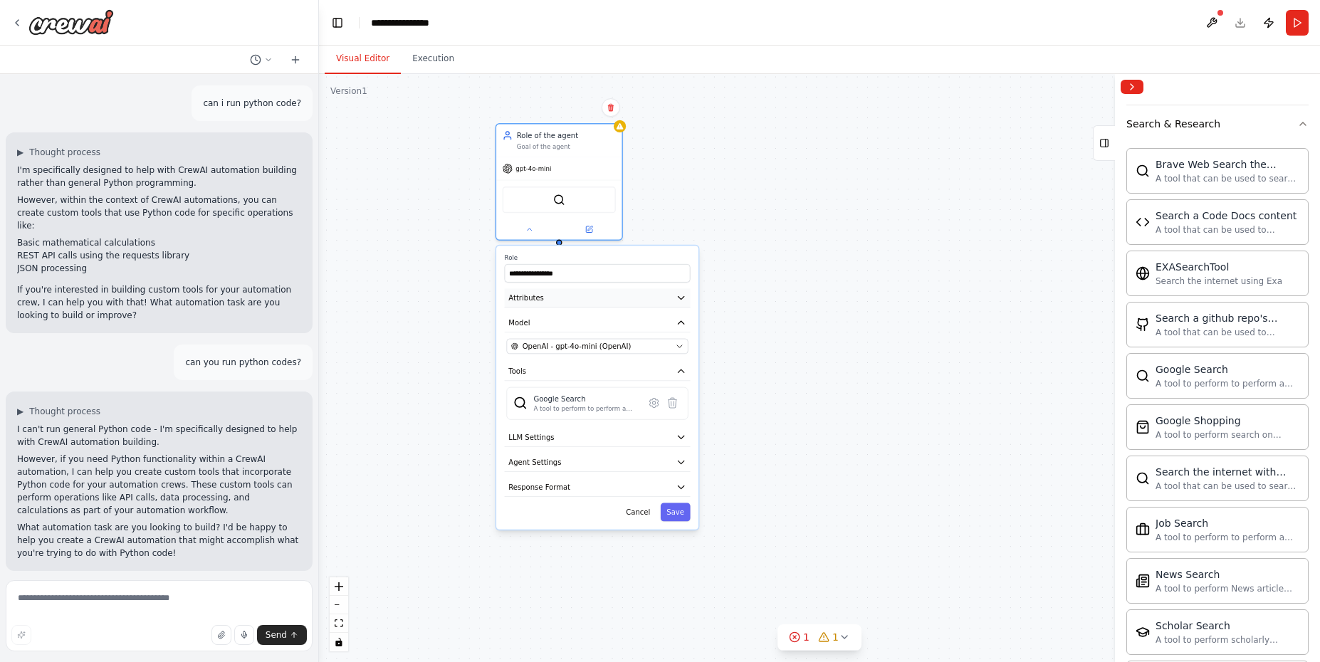
click at [681, 297] on icon "button" at bounding box center [681, 298] width 6 height 3
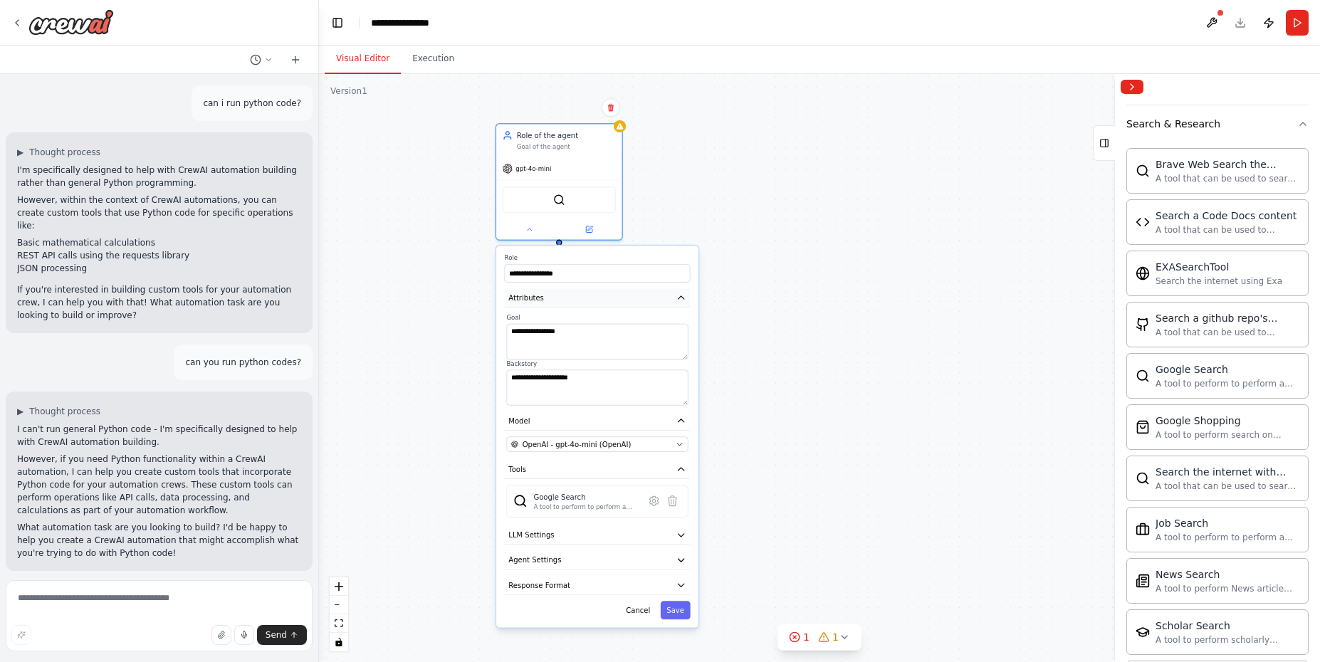
click at [680, 297] on icon "button" at bounding box center [681, 297] width 6 height 3
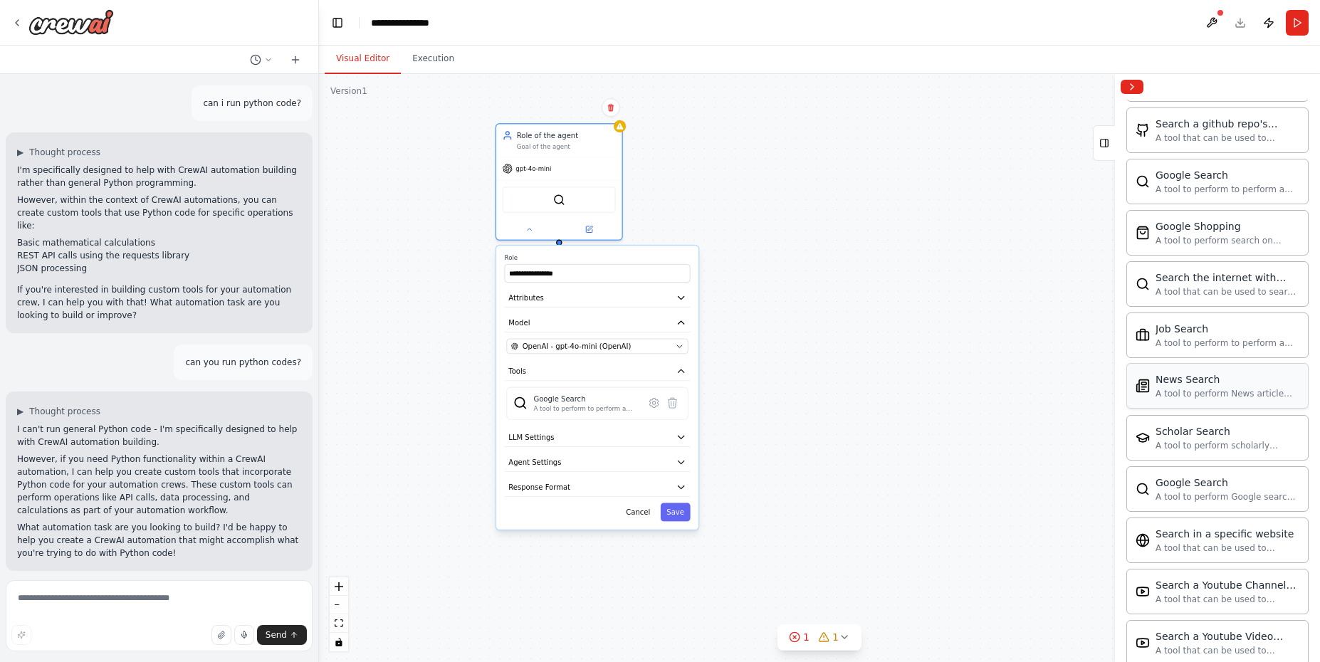
scroll to position [1906, 0]
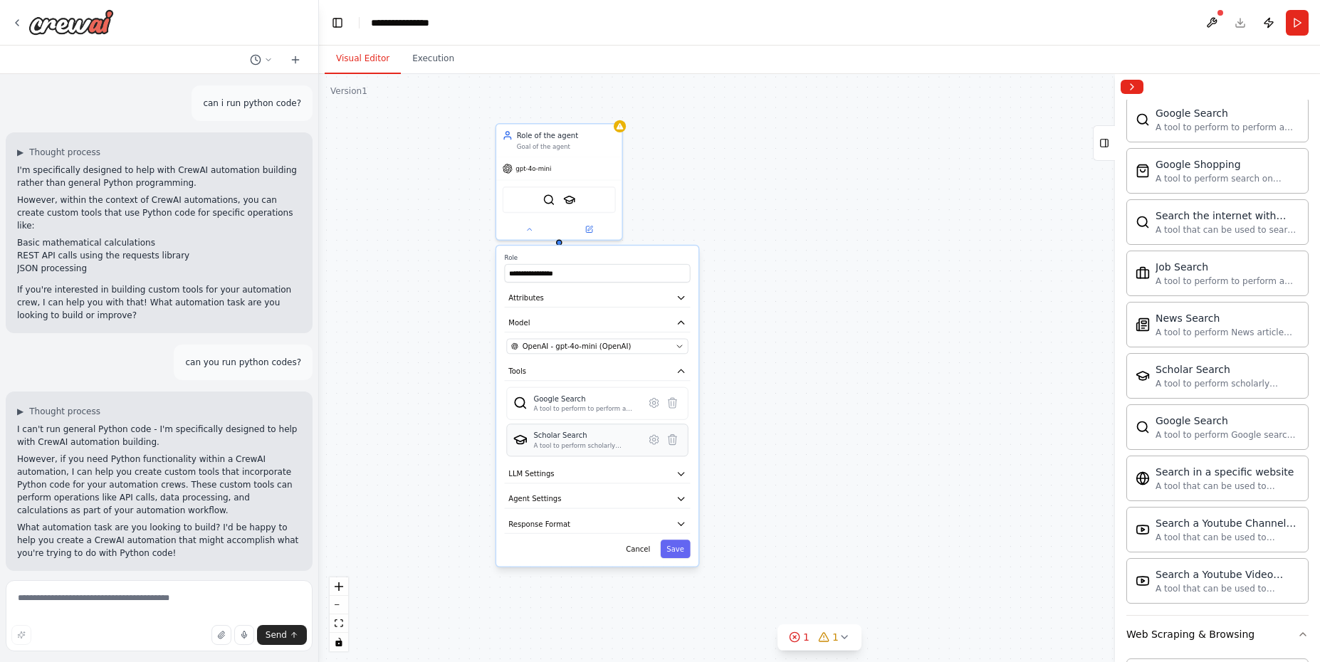
click at [614, 451] on div "Scholar Search A tool to perform scholarly literature search with a search_quer…" at bounding box center [597, 440] width 182 height 33
click at [657, 406] on icon at bounding box center [653, 403] width 9 height 9
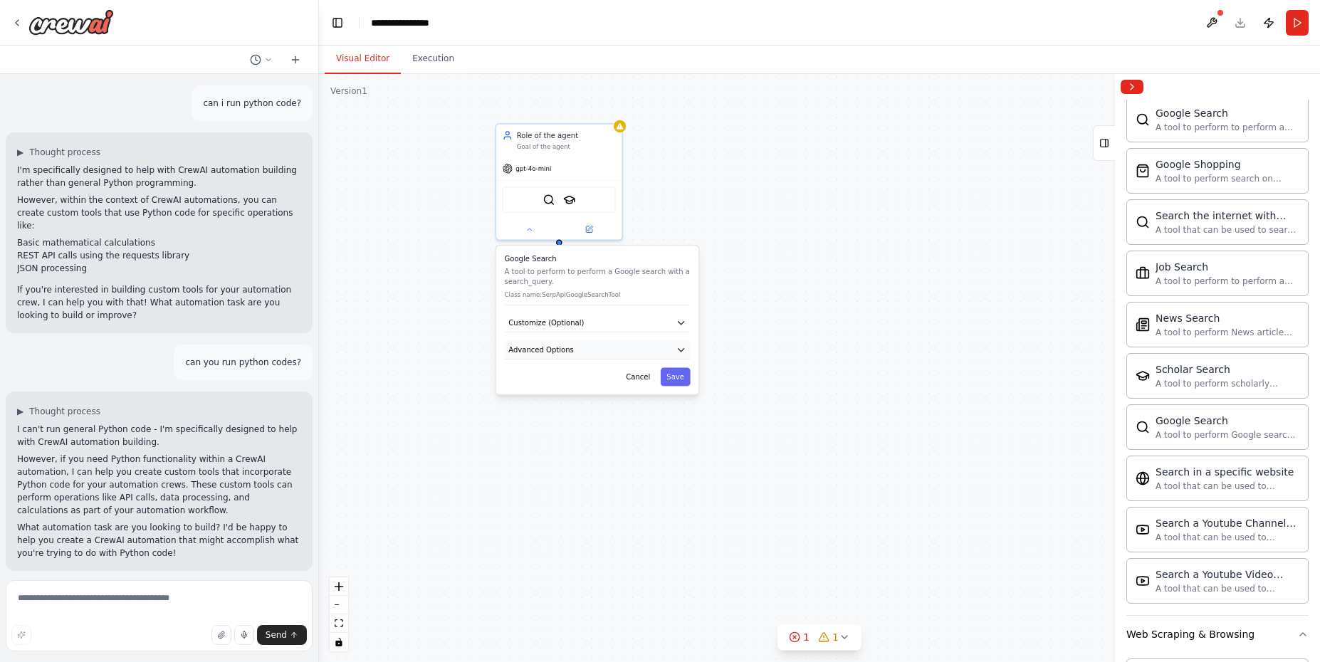
click at [677, 347] on icon "button" at bounding box center [681, 350] width 10 height 10
click at [678, 323] on icon "button" at bounding box center [681, 322] width 10 height 10
click at [680, 352] on icon "button" at bounding box center [681, 350] width 10 height 10
click at [678, 325] on icon "button" at bounding box center [681, 322] width 10 height 10
click at [679, 325] on icon "button" at bounding box center [681, 322] width 10 height 10
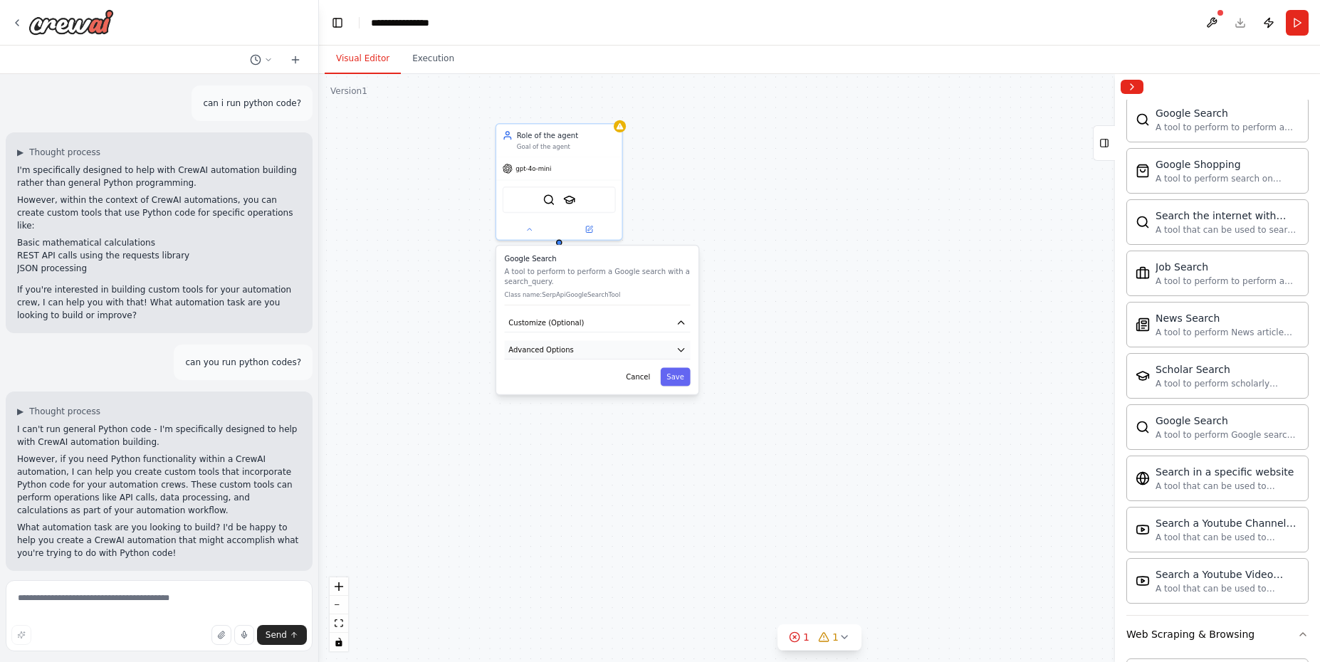
click at [643, 349] on button "Advanced Options" at bounding box center [598, 350] width 186 height 19
click at [648, 458] on button "Cancel" at bounding box center [638, 453] width 36 height 19
click at [646, 455] on button "Cancel" at bounding box center [638, 453] width 36 height 19
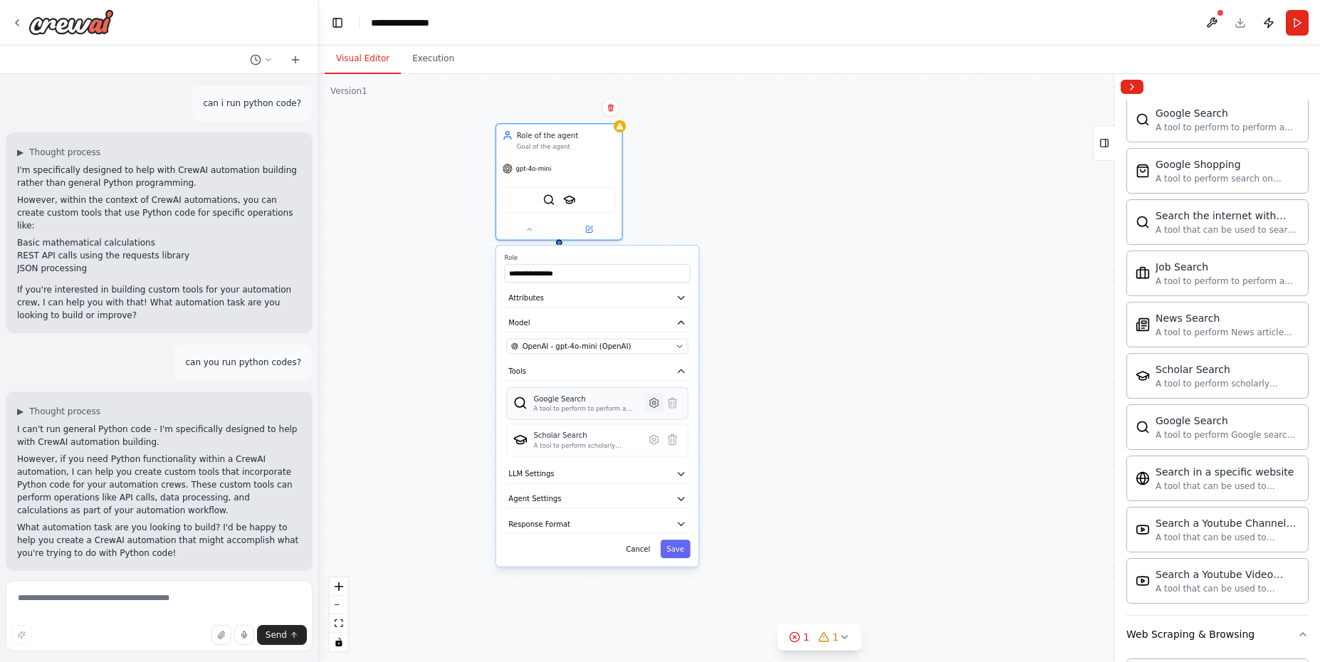
click at [653, 406] on icon at bounding box center [653, 403] width 9 height 9
click at [611, 405] on div "A tool to perform to perform a Google search with a search_query." at bounding box center [585, 409] width 105 height 8
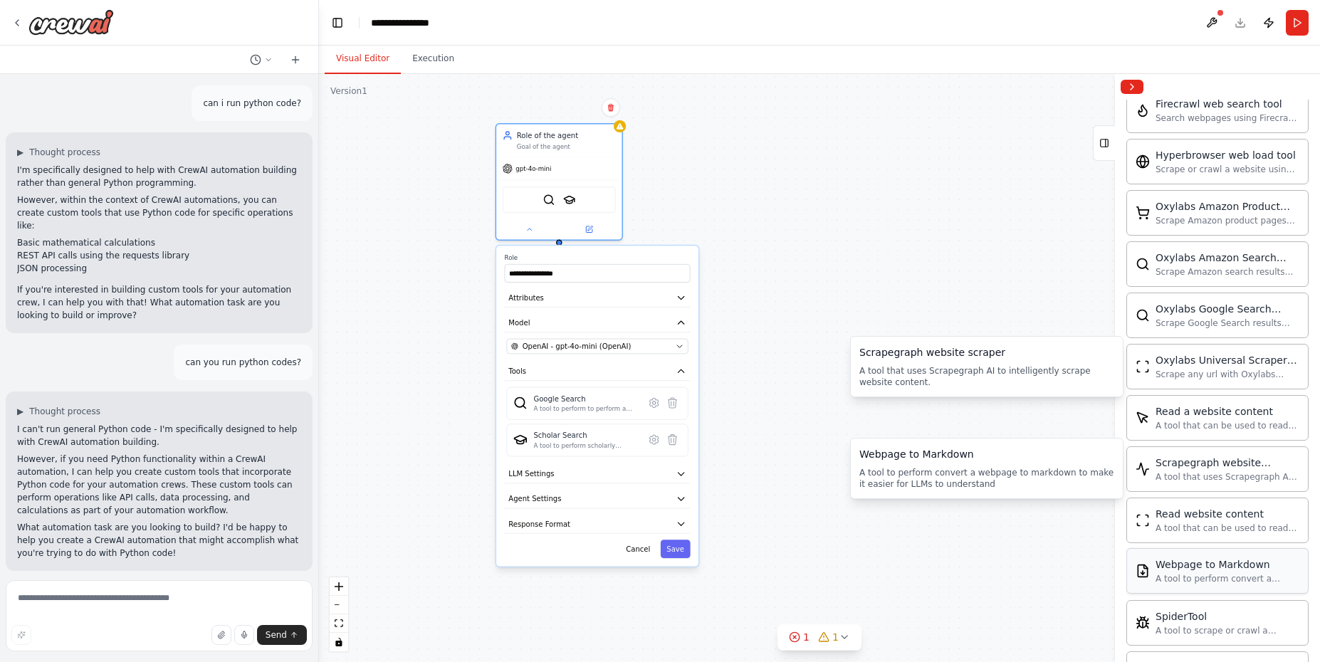
scroll to position [2738, 0]
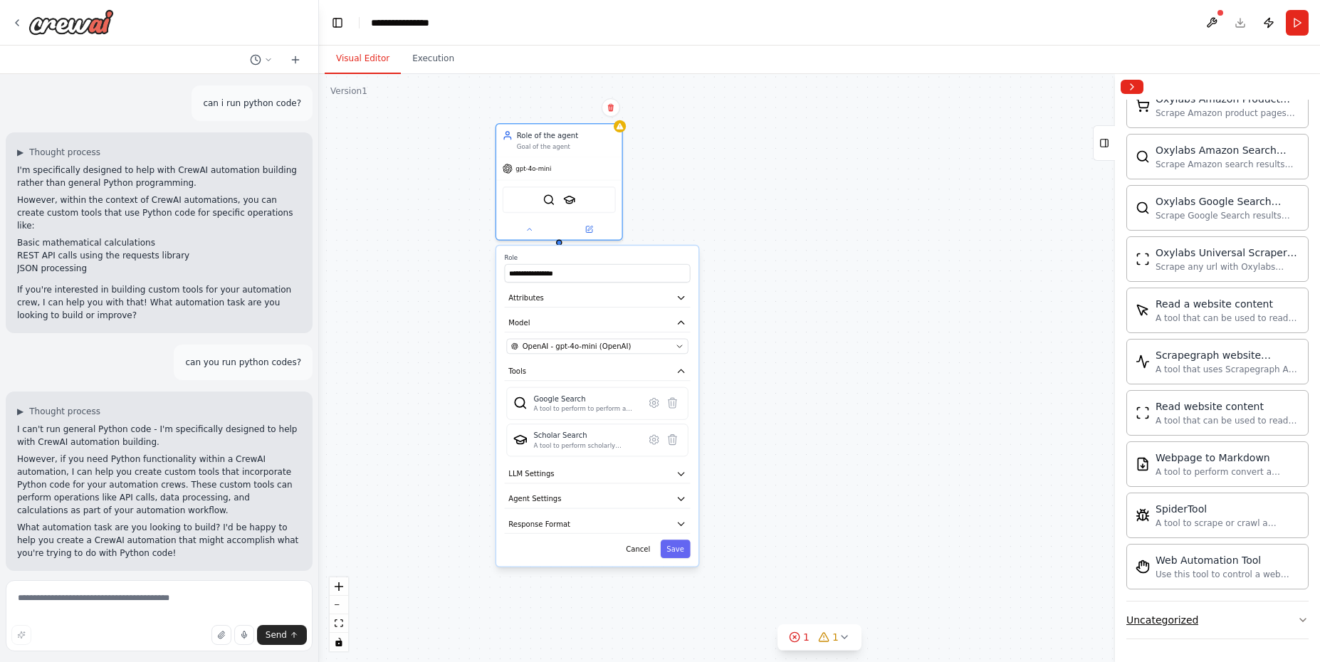
click at [1273, 626] on button "Uncategorized" at bounding box center [1217, 619] width 182 height 37
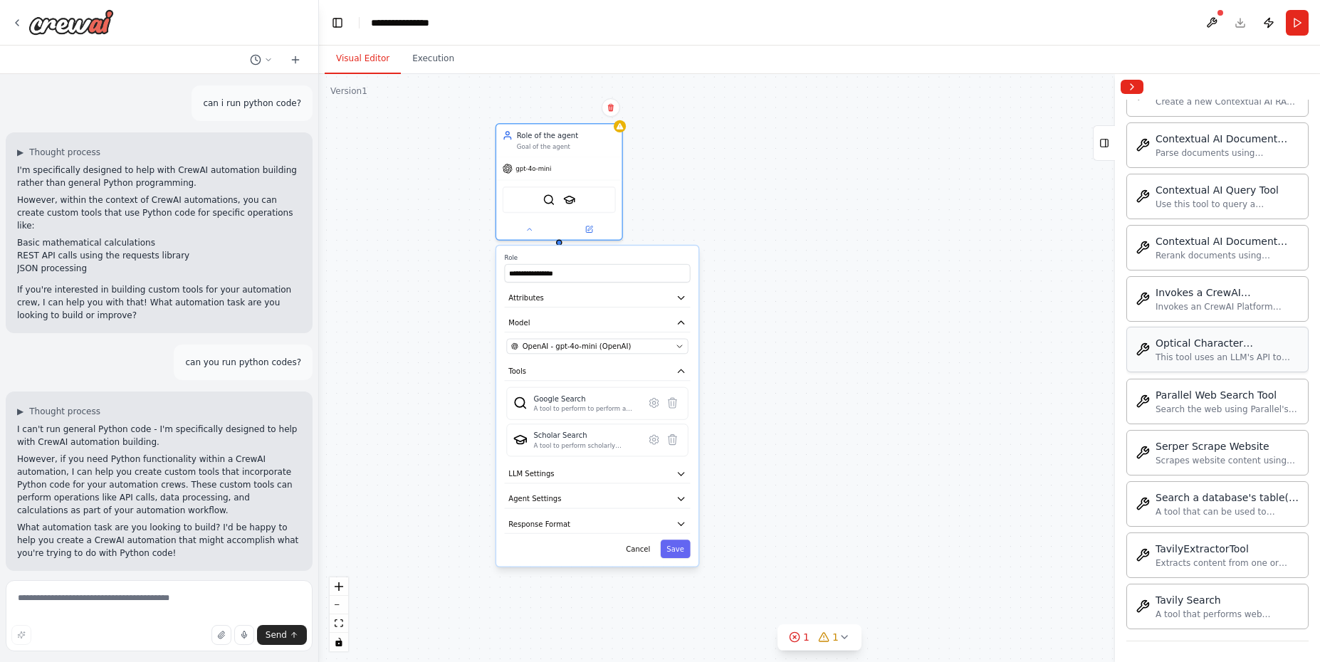
scroll to position [3518, 0]
click at [72, 29] on img at bounding box center [70, 22] width 85 height 26
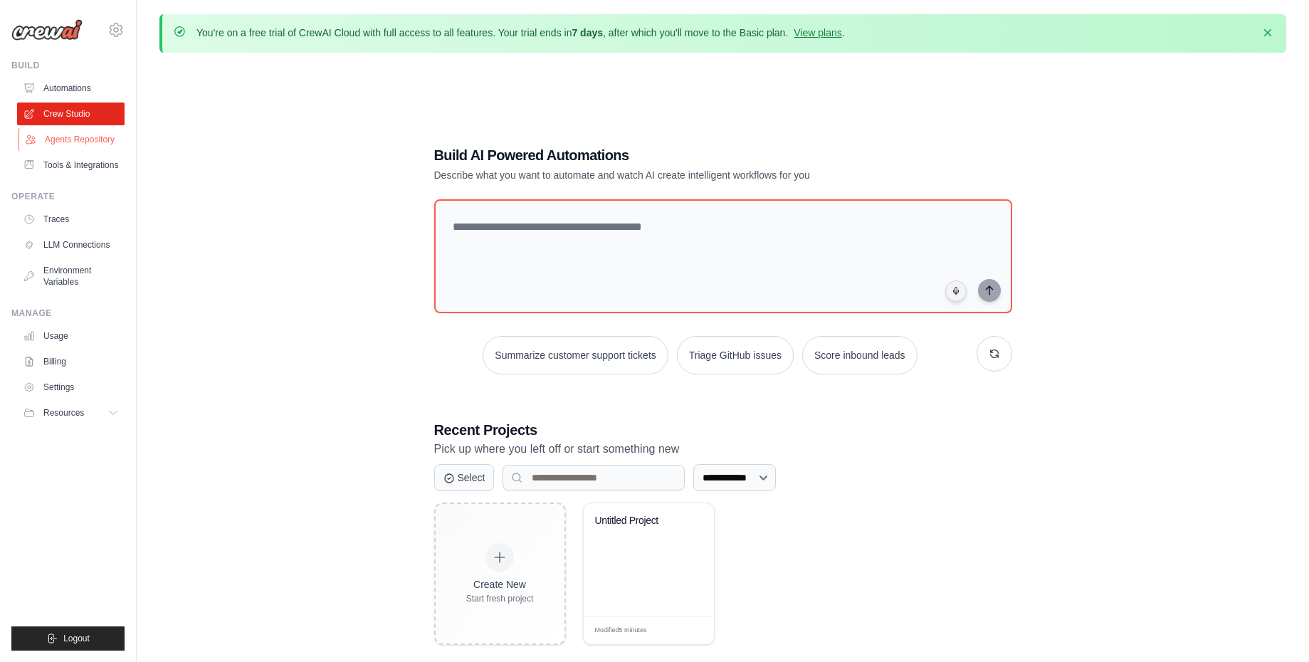
click at [83, 138] on link "Agents Repository" at bounding box center [72, 139] width 107 height 23
click at [42, 36] on img at bounding box center [46, 29] width 71 height 21
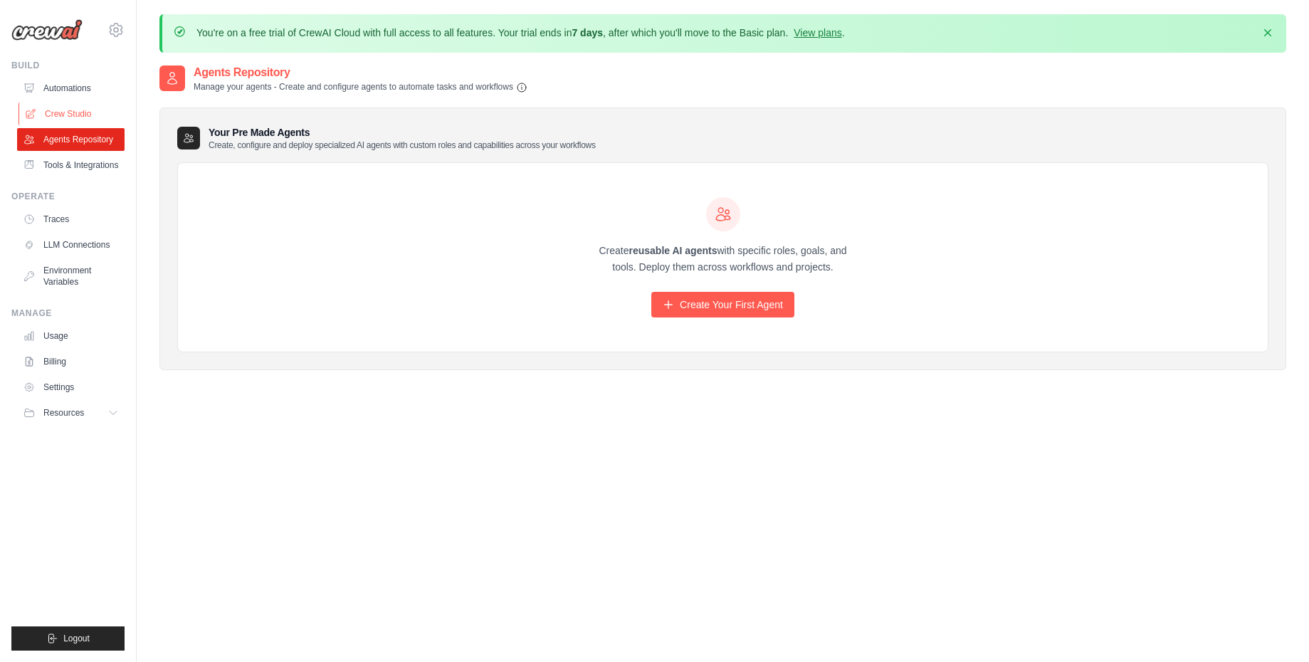
click at [70, 117] on link "Crew Studio" at bounding box center [72, 114] width 107 height 23
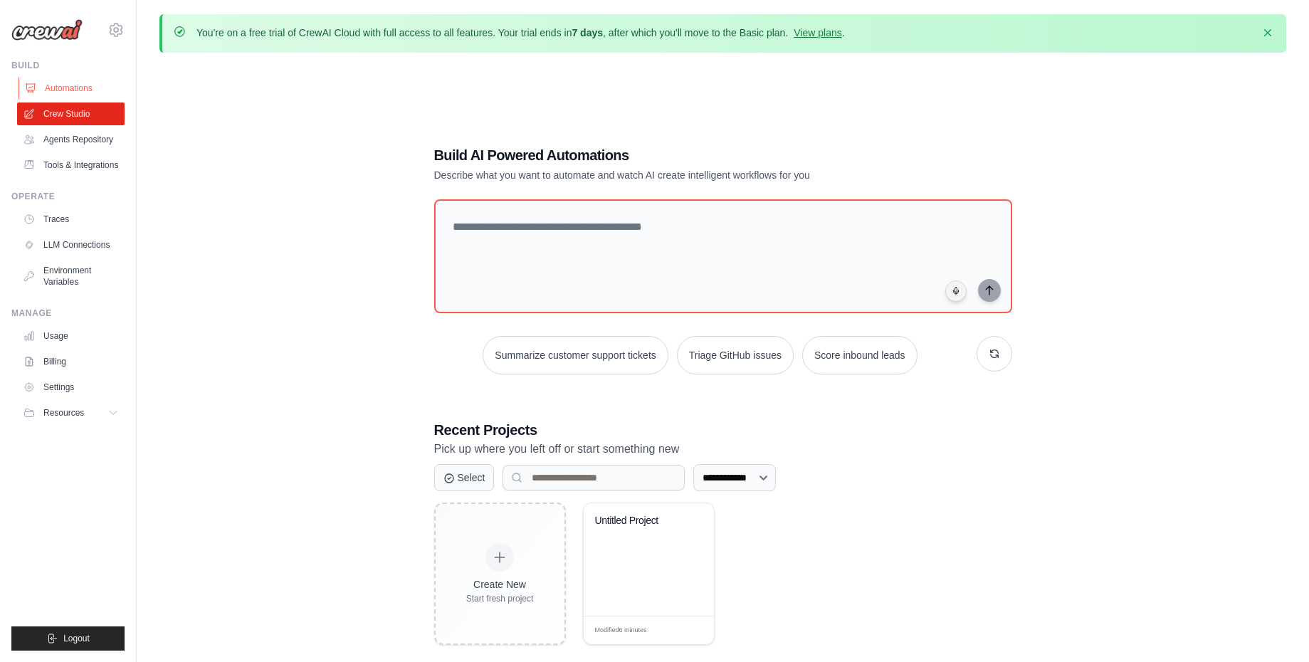
click at [60, 82] on link "Automations" at bounding box center [72, 88] width 107 height 23
click at [78, 135] on link "Agents Repository" at bounding box center [72, 139] width 107 height 23
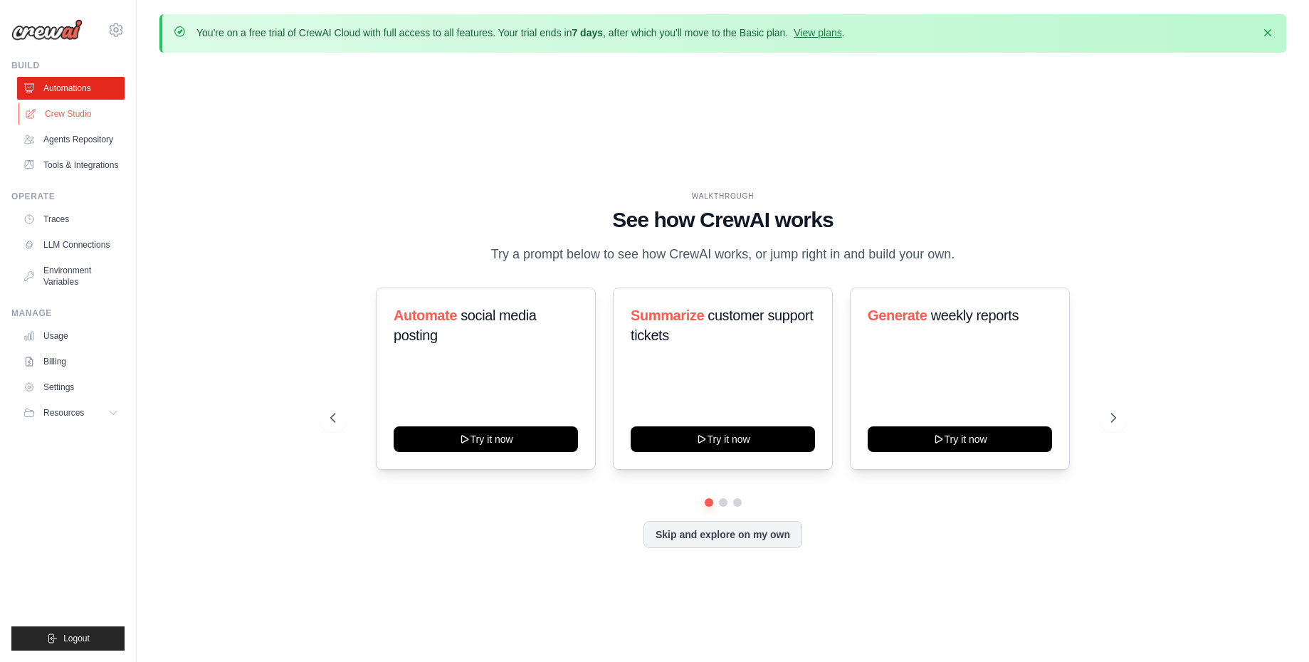
click at [76, 110] on link "Crew Studio" at bounding box center [72, 114] width 107 height 23
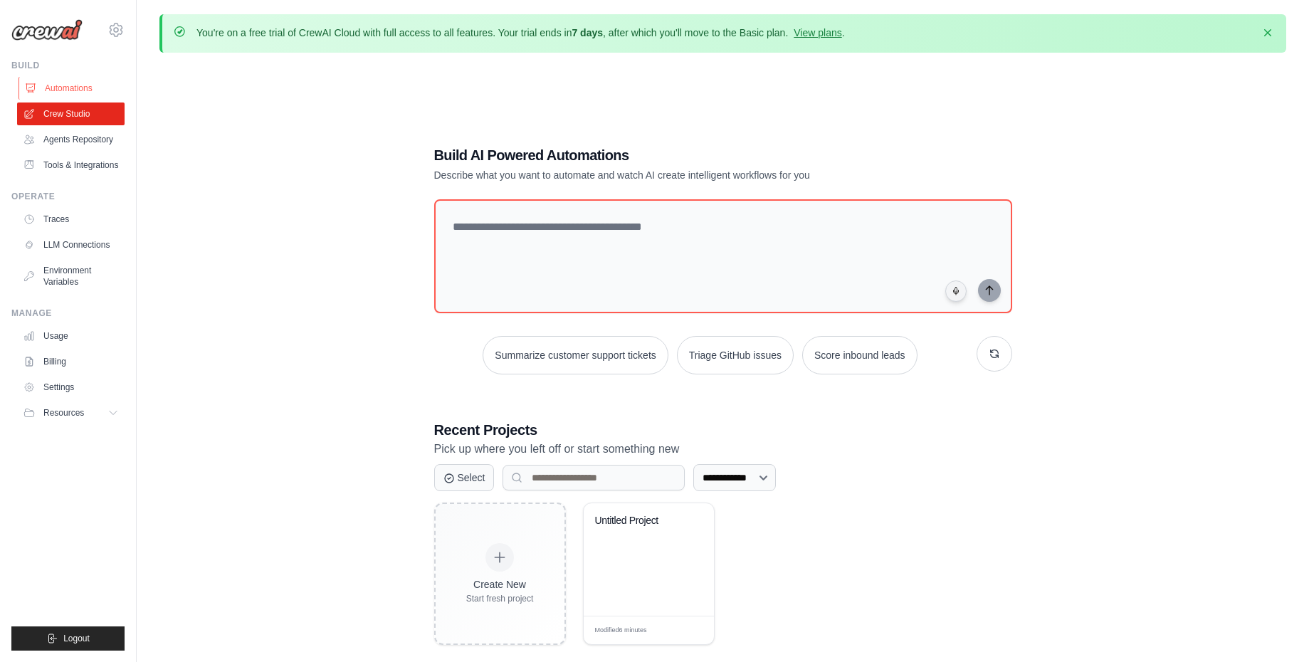
click at [74, 89] on link "Automations" at bounding box center [72, 88] width 107 height 23
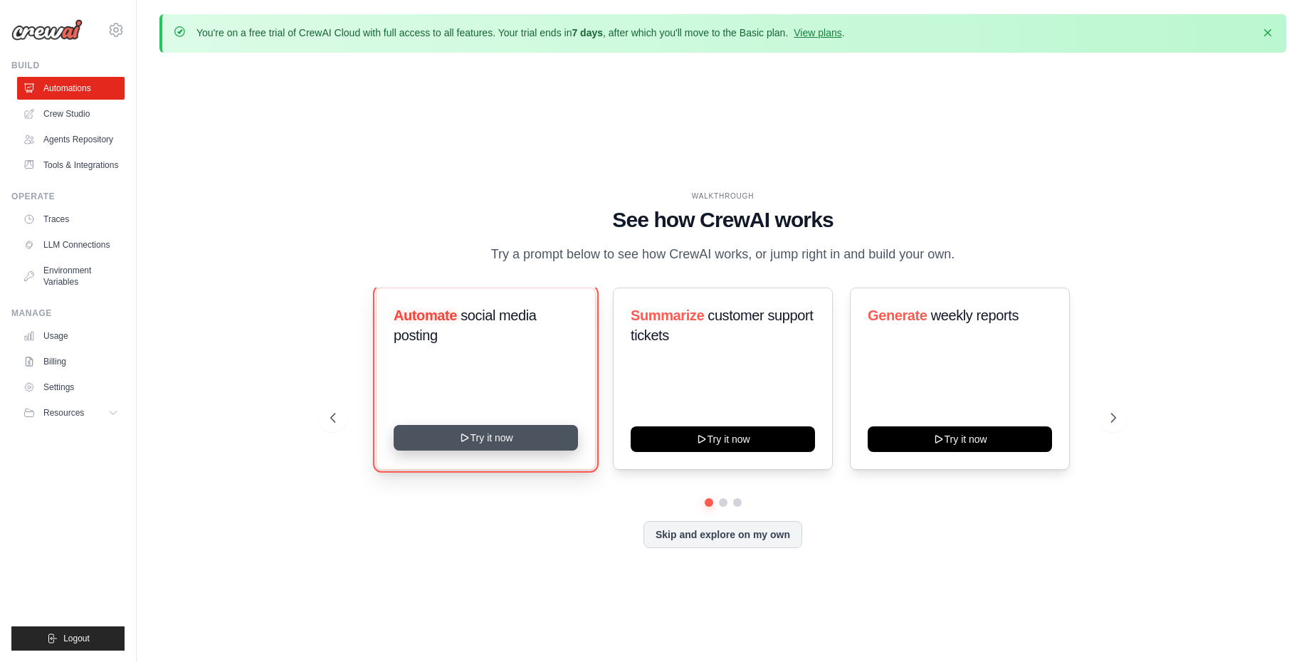
click at [517, 441] on button "Try it now" at bounding box center [486, 438] width 184 height 26
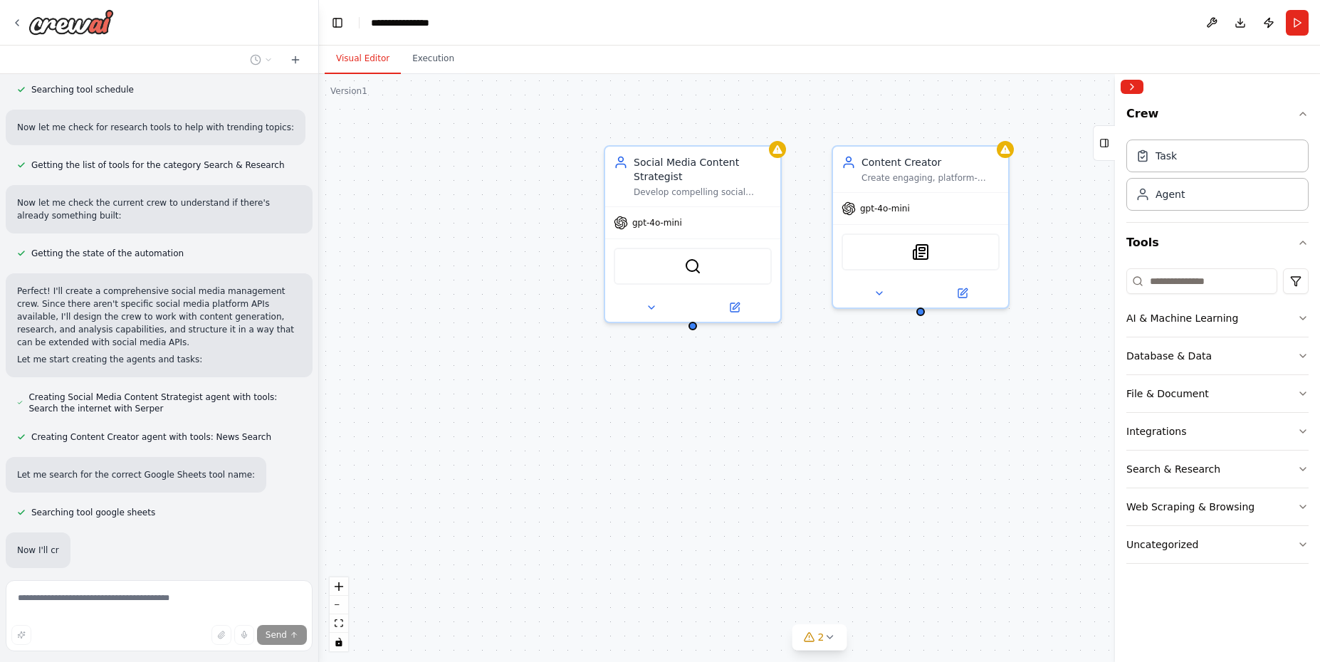
scroll to position [705, 0]
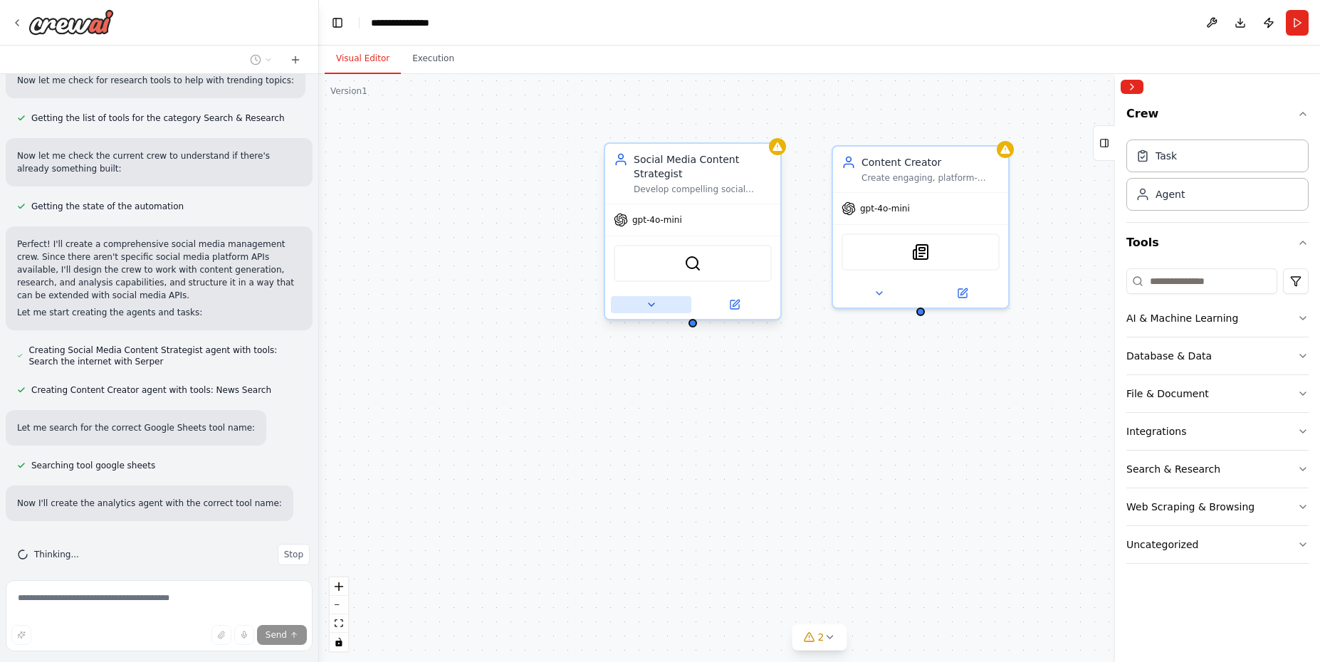
click at [653, 299] on icon at bounding box center [651, 304] width 11 height 11
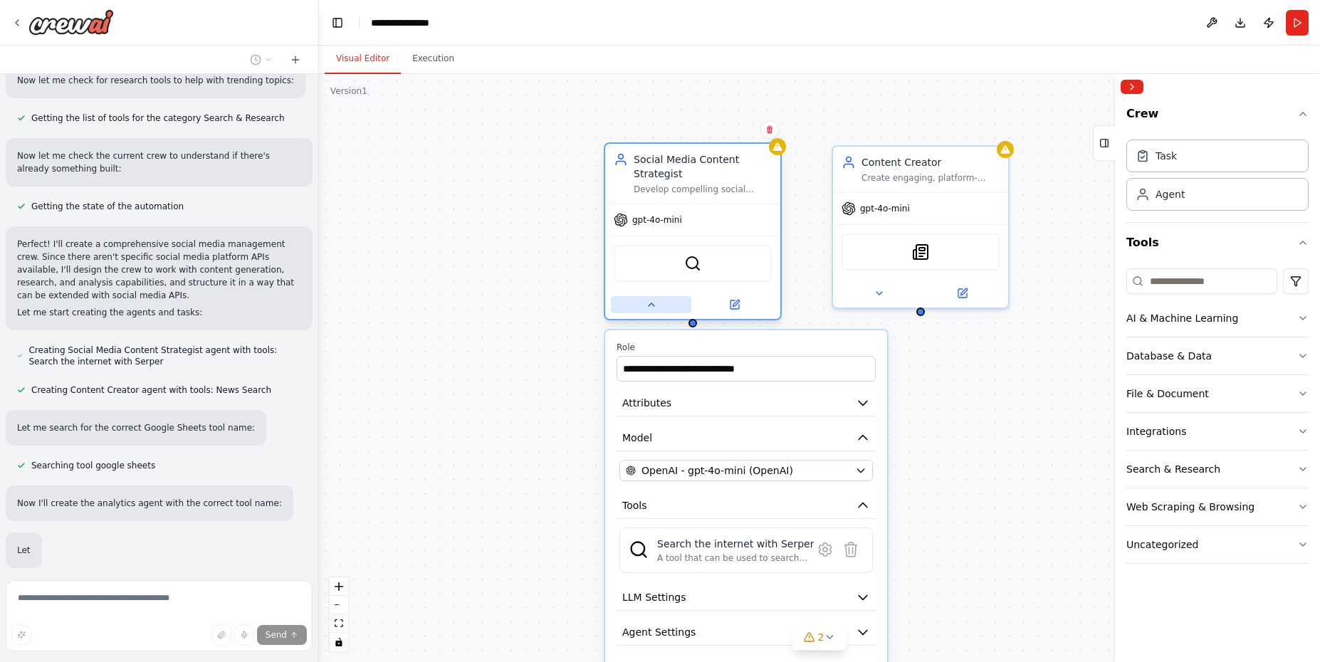
scroll to position [792, 0]
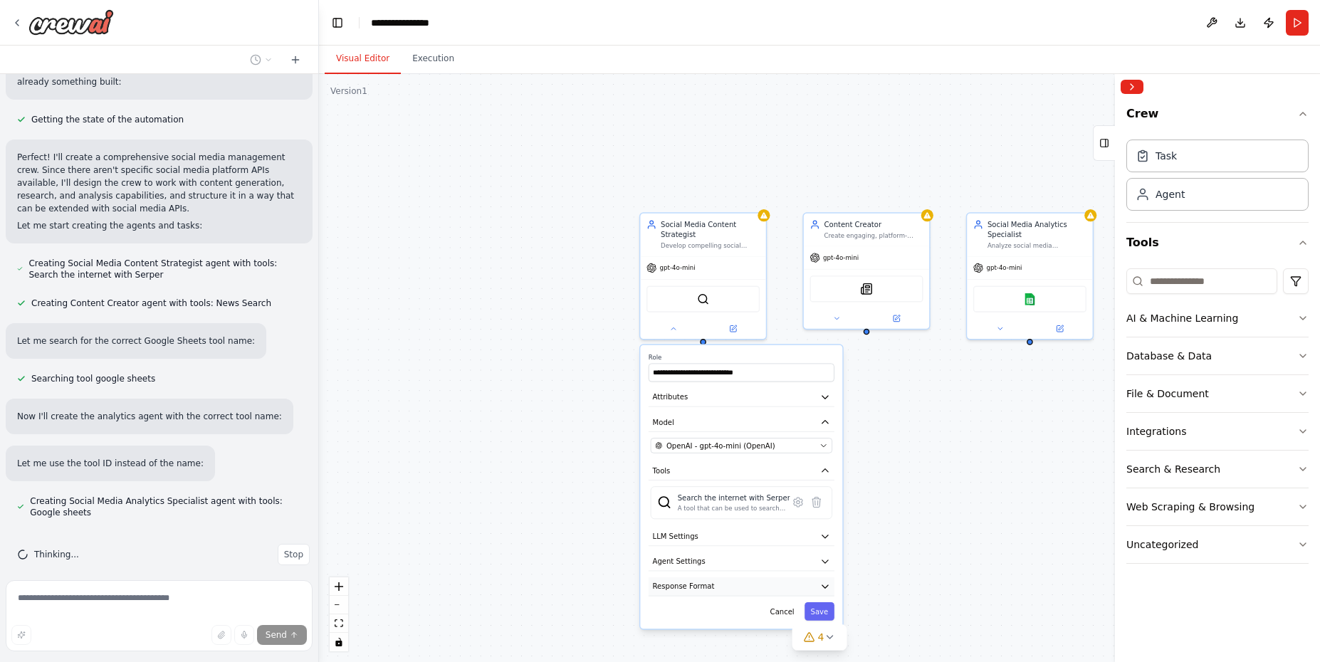
click at [758, 581] on button "Response Format" at bounding box center [741, 586] width 186 height 19
click at [759, 555] on button "Agent Settings" at bounding box center [741, 561] width 186 height 19
click at [762, 527] on button "LLM Settings" at bounding box center [741, 536] width 186 height 19
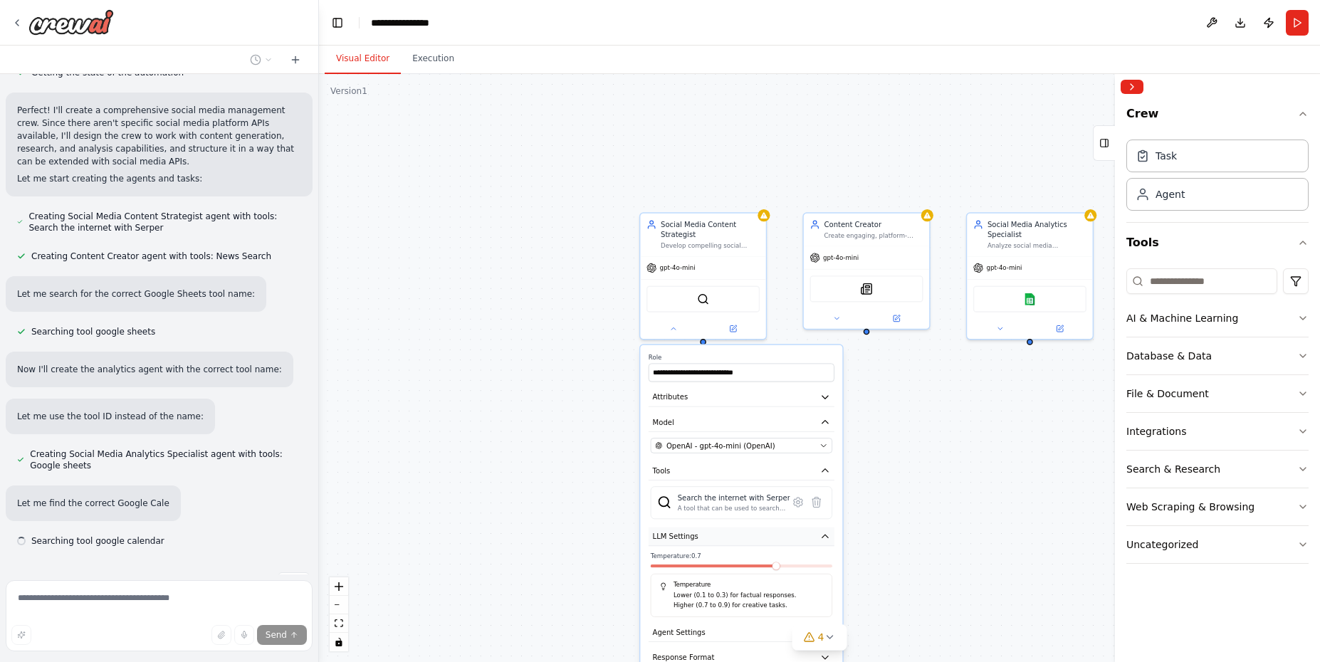
scroll to position [867, 0]
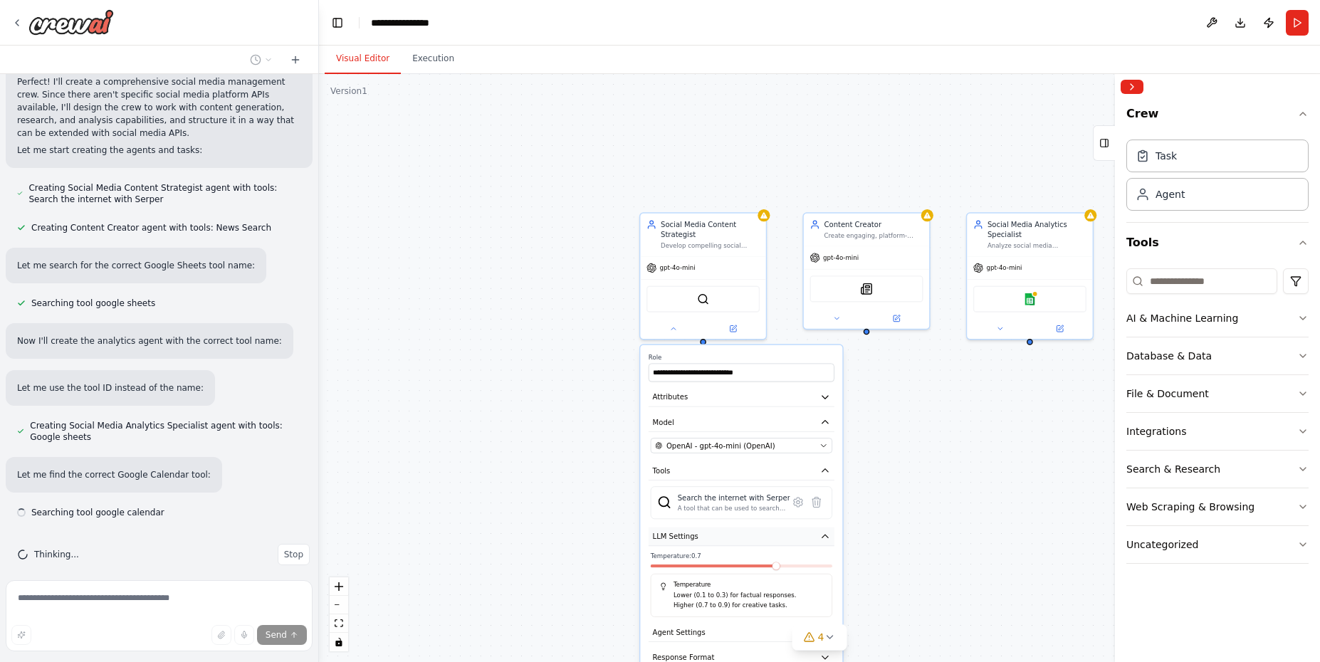
click at [762, 527] on button "LLM Settings" at bounding box center [741, 536] width 186 height 19
click at [797, 497] on icon at bounding box center [798, 502] width 12 height 12
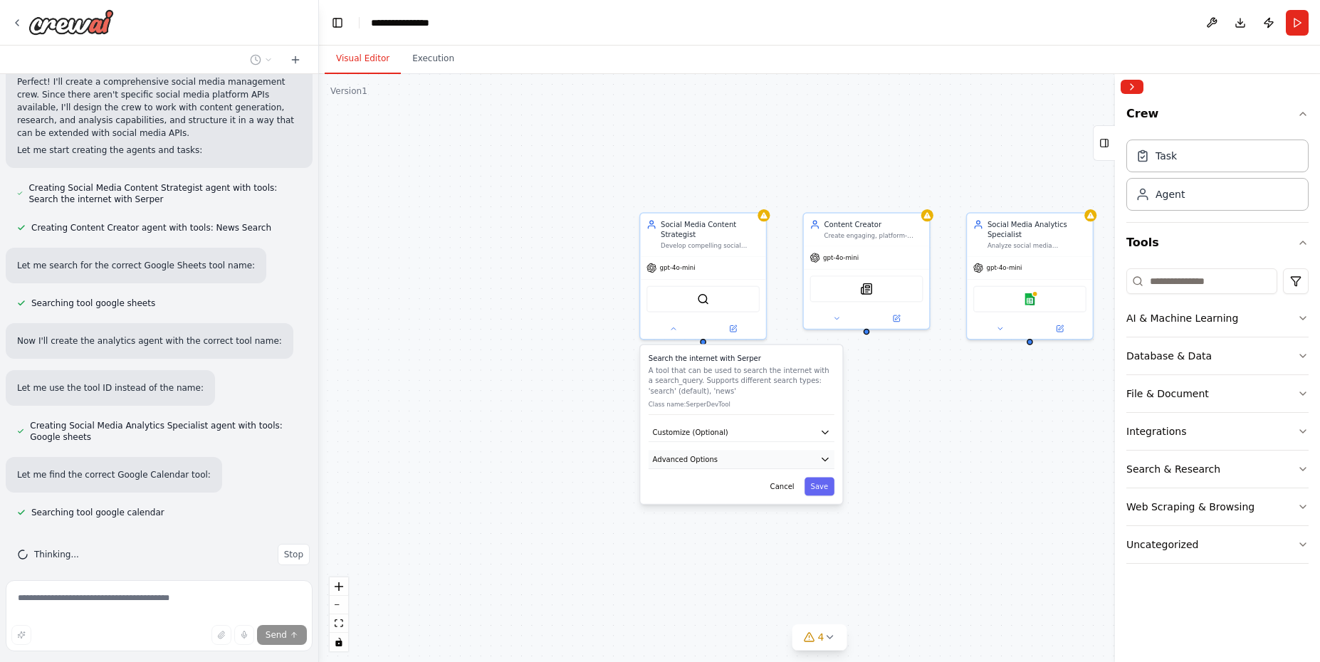
click at [801, 456] on button "Advanced Options" at bounding box center [741, 459] width 186 height 19
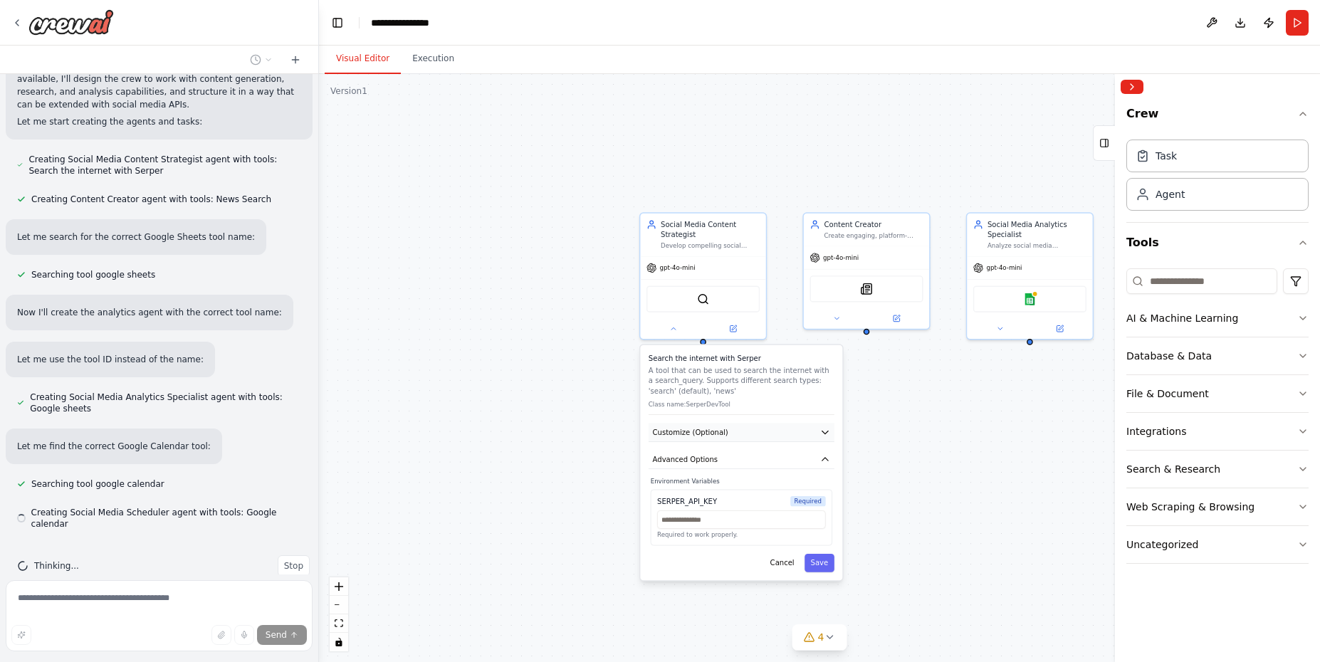
click at [815, 423] on button "Customize (Optional)" at bounding box center [741, 432] width 186 height 19
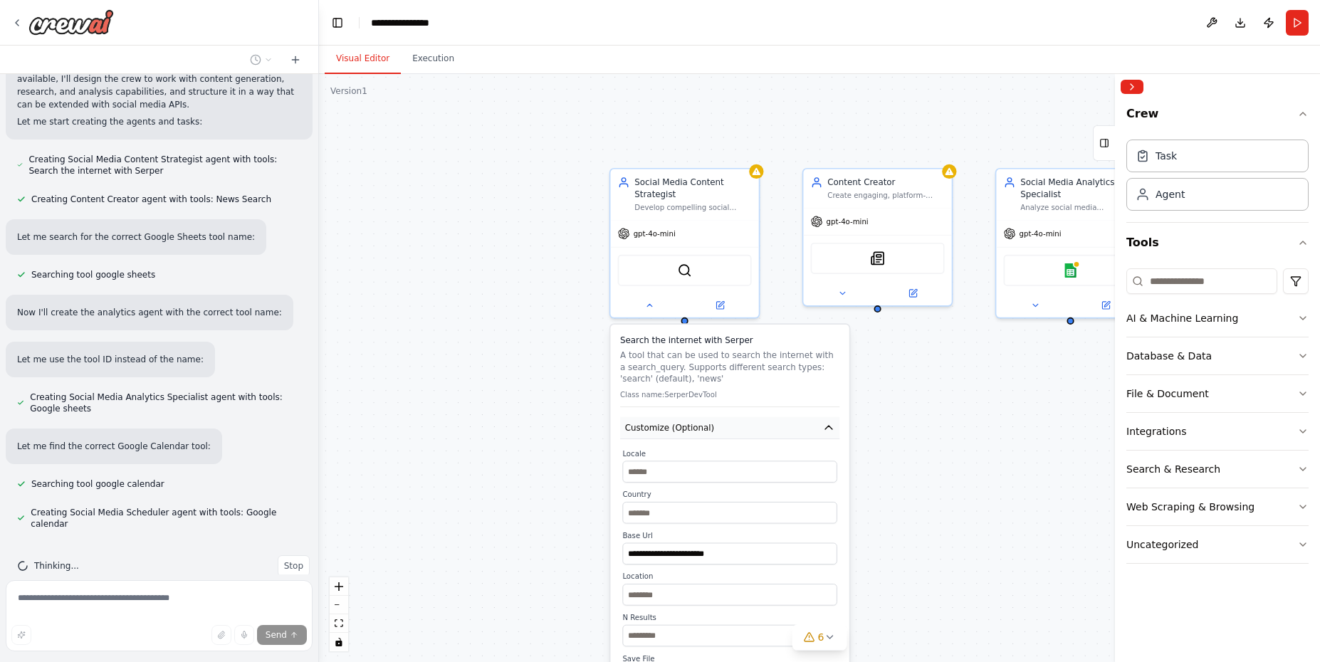
click at [829, 421] on icon "button" at bounding box center [829, 427] width 12 height 12
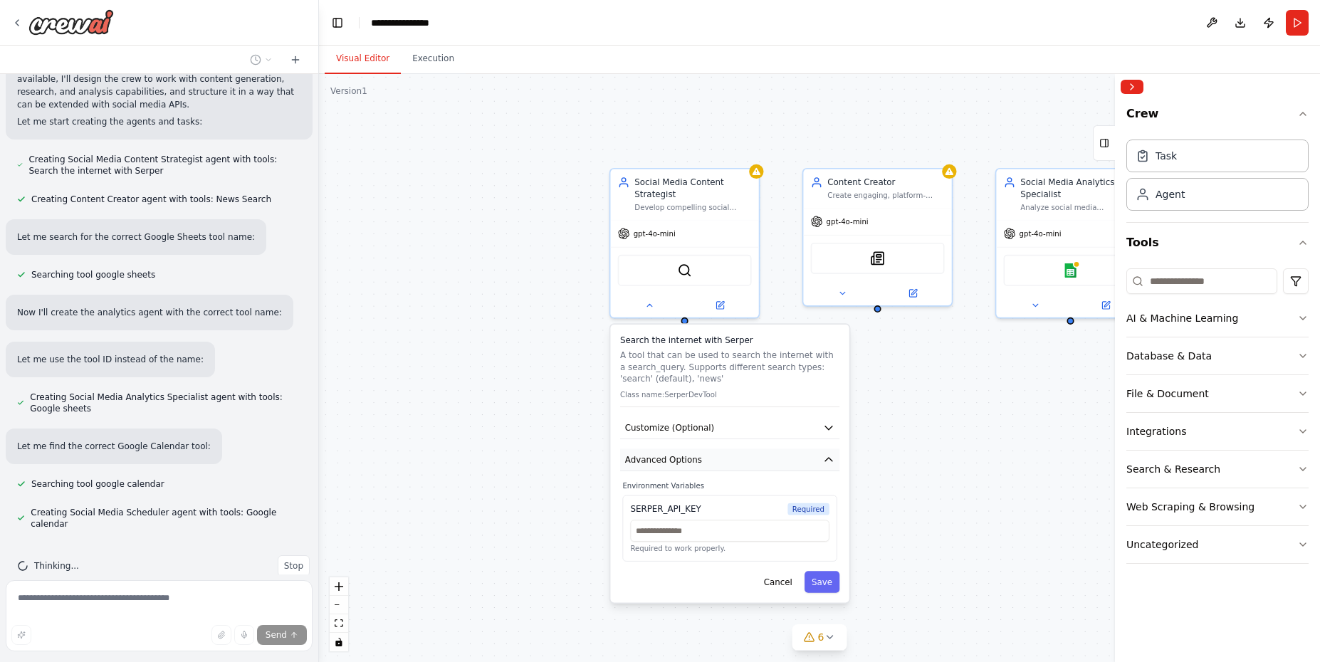
click at [827, 458] on icon "button" at bounding box center [828, 460] width 7 height 4
click at [788, 485] on button "Cancel" at bounding box center [778, 490] width 43 height 21
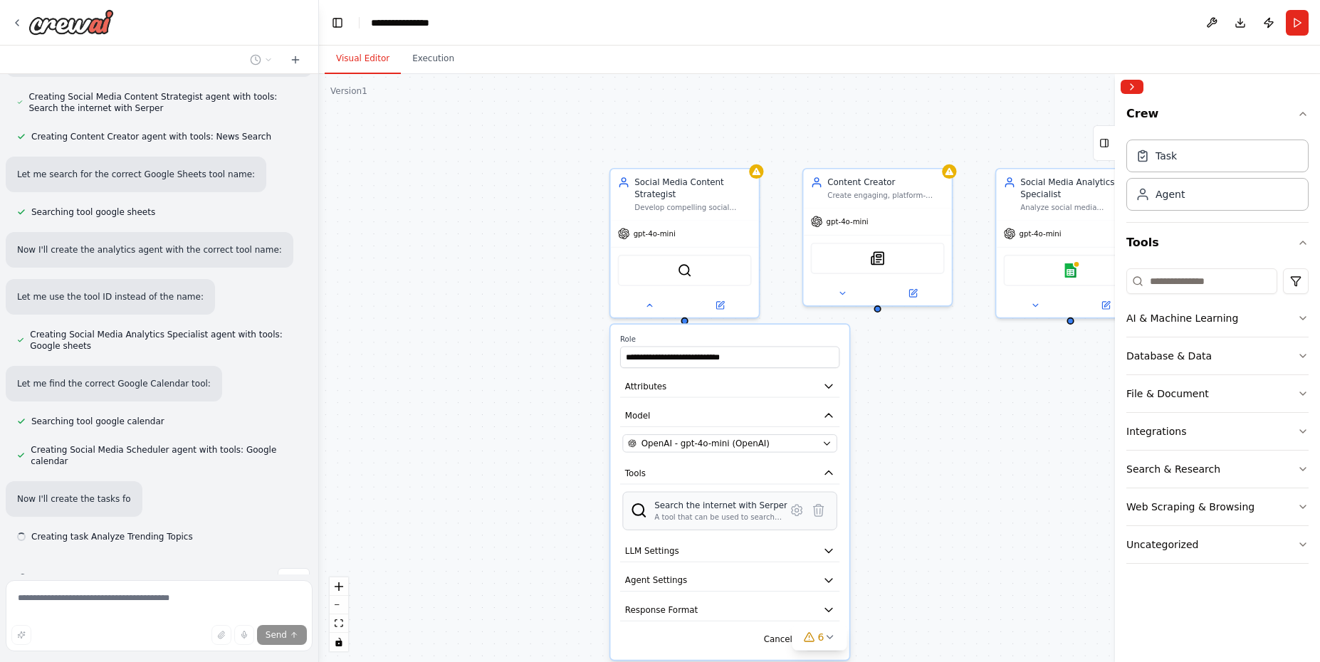
scroll to position [971, 0]
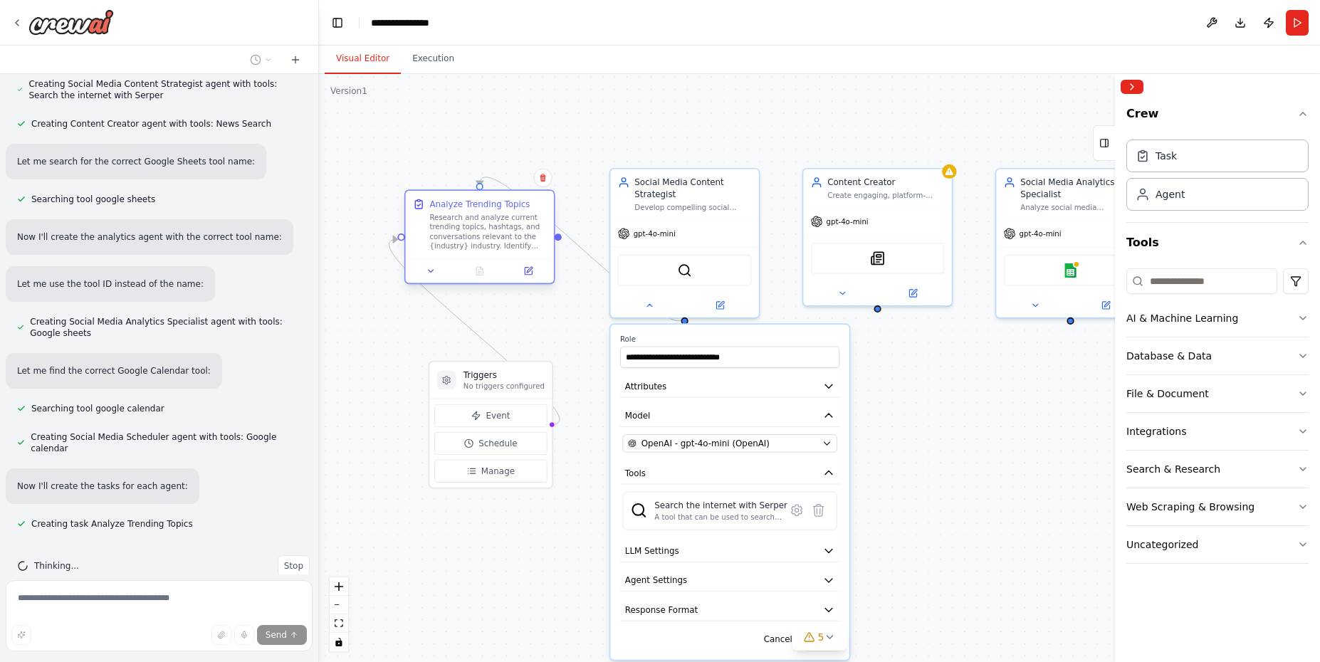
drag, startPoint x: 678, startPoint y: 413, endPoint x: 470, endPoint y: 192, distance: 303.6
click at [470, 192] on div "Analyze Trending Topics Research and analyze current trending topics, hashtags,…" at bounding box center [480, 225] width 148 height 68
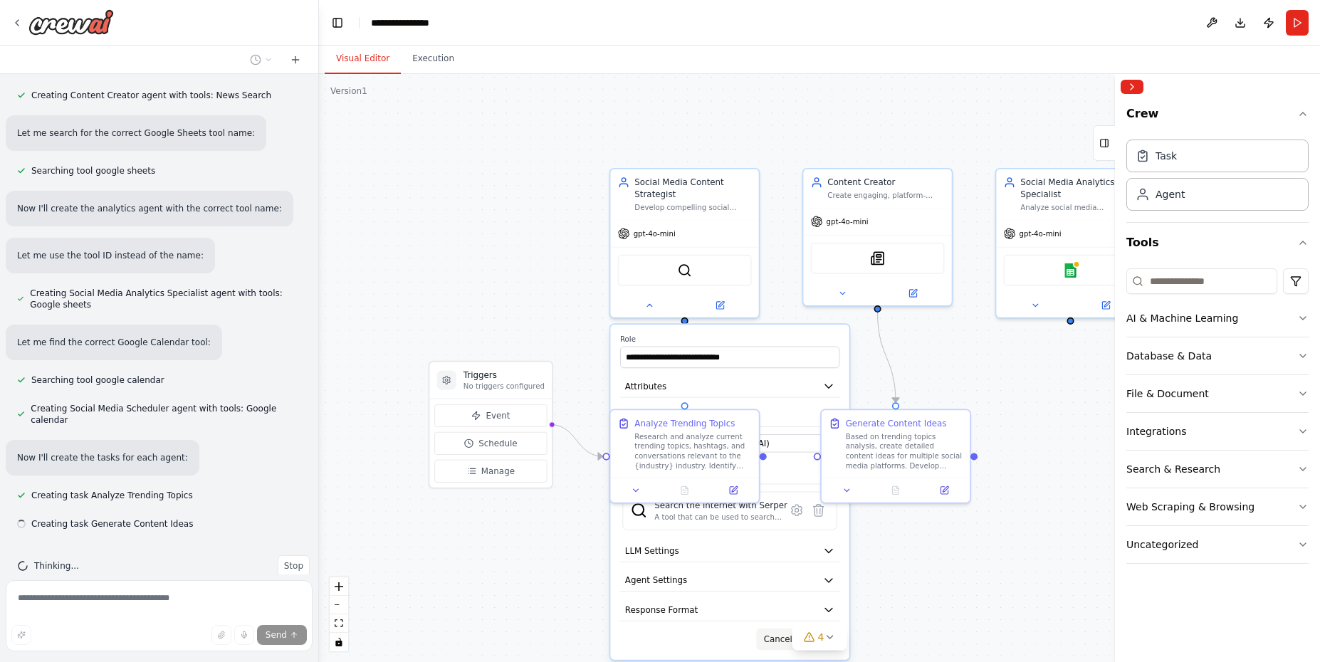
click at [786, 629] on button "Cancel" at bounding box center [778, 639] width 43 height 21
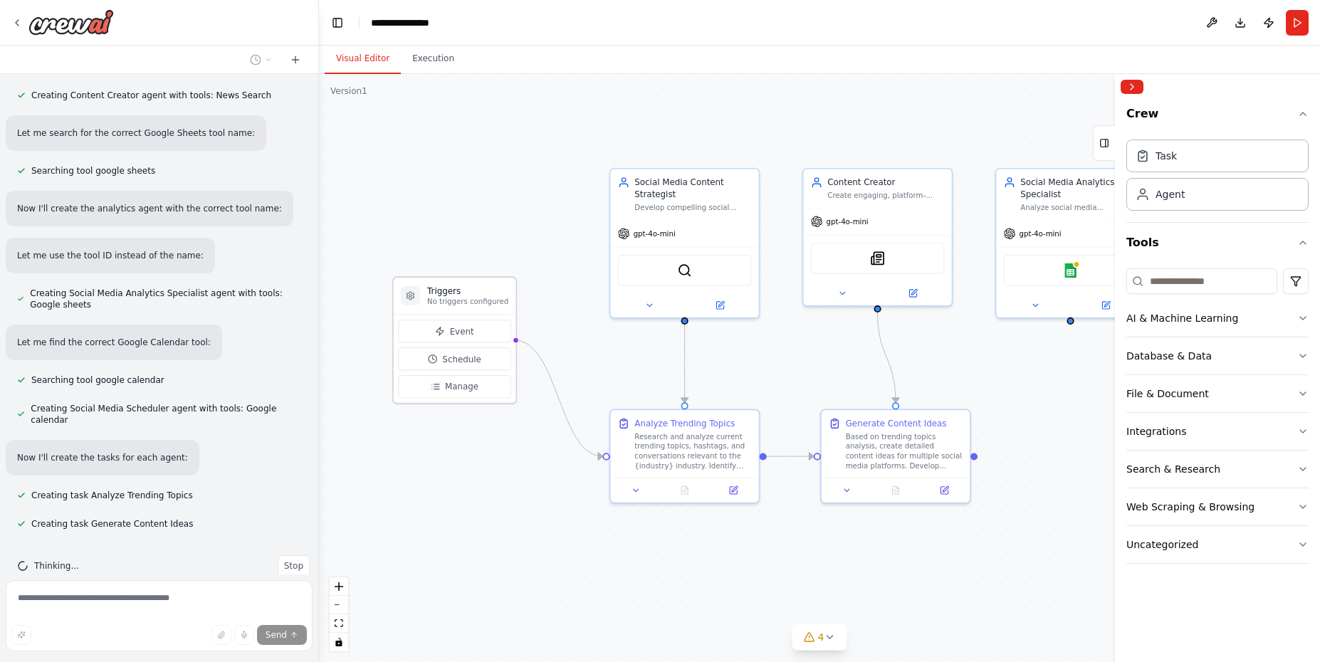
drag, startPoint x: 520, startPoint y: 375, endPoint x: 483, endPoint y: 288, distance: 94.7
click at [483, 288] on h3 "Triggers" at bounding box center [467, 291] width 81 height 12
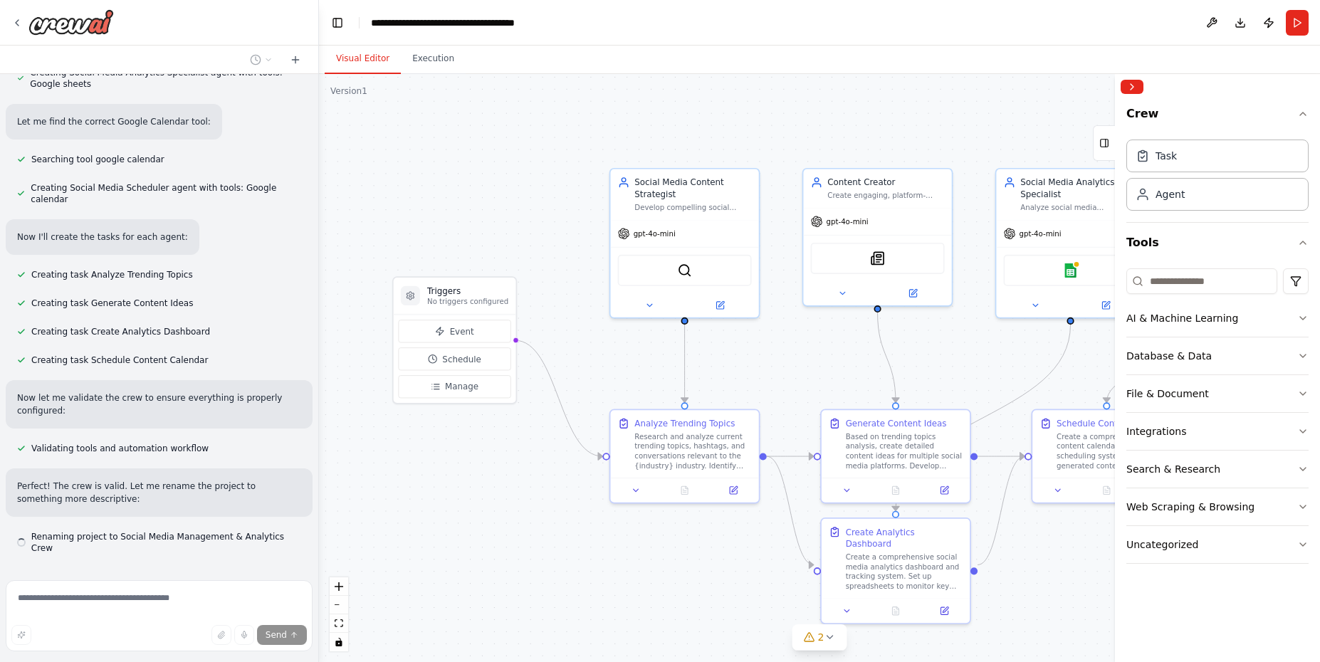
scroll to position [1233, 0]
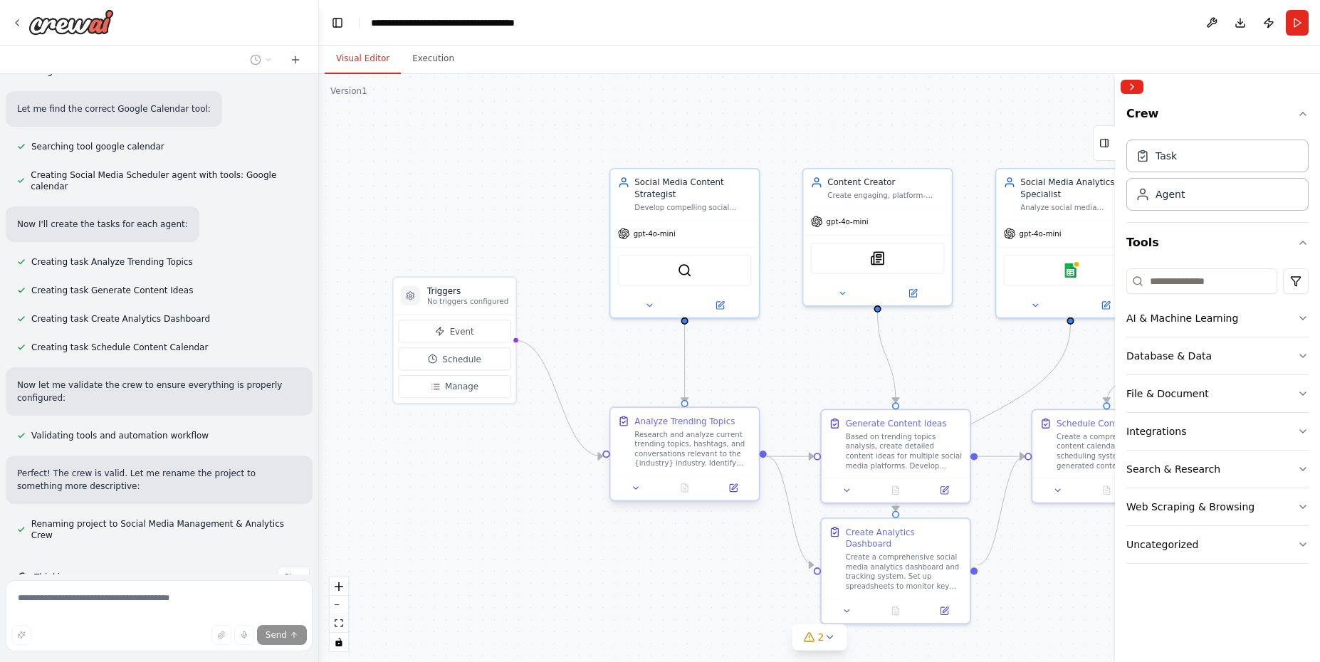
click at [698, 438] on div "Research and analyze current trending topics, hashtags, and conversations relev…" at bounding box center [692, 448] width 117 height 38
click at [698, 443] on div "Research and analyze current trending topics, hashtags, and conversations relev…" at bounding box center [692, 448] width 117 height 38
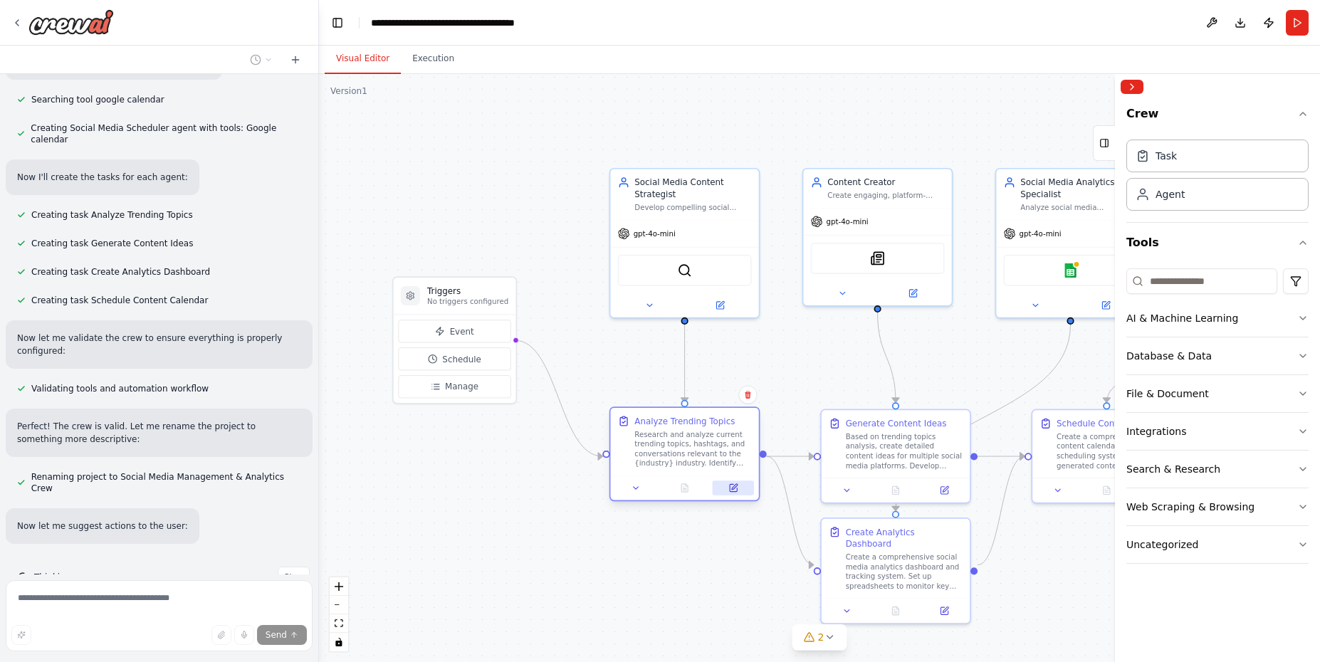
click at [737, 488] on icon at bounding box center [733, 487] width 7 height 7
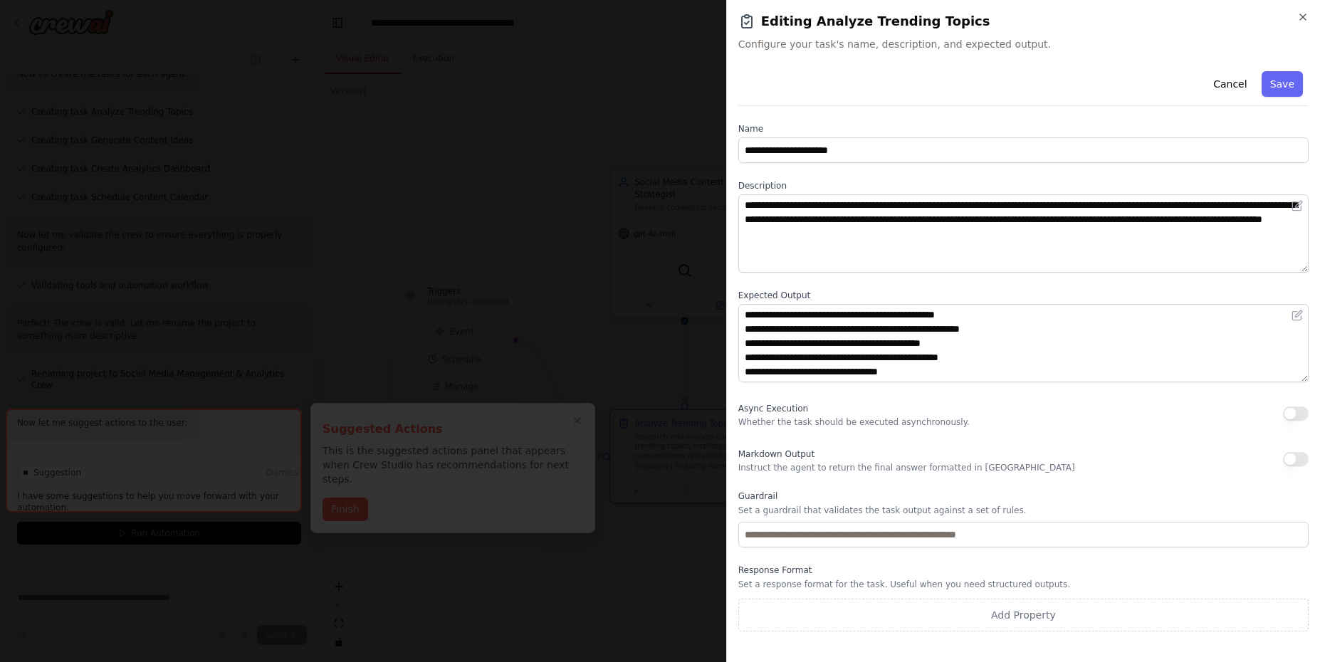
scroll to position [1395, 0]
click at [1301, 14] on icon "button" at bounding box center [1302, 16] width 11 height 11
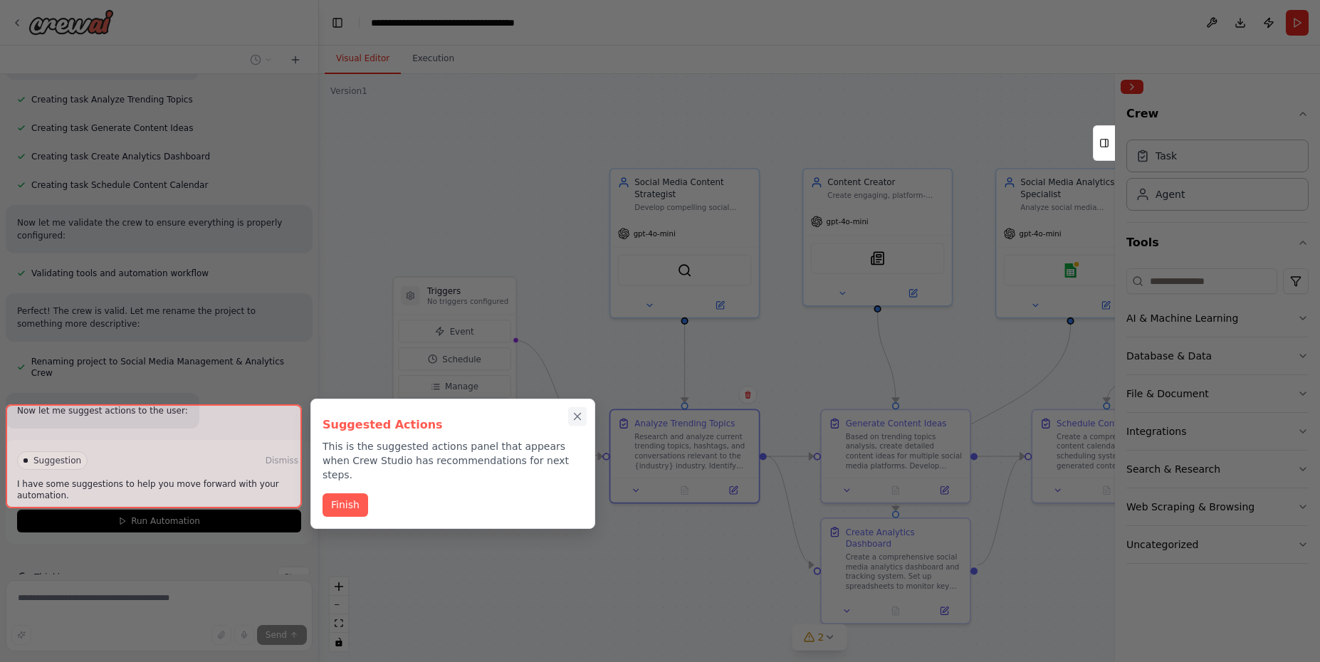
click at [581, 418] on icon "Close walkthrough" at bounding box center [577, 416] width 13 height 13
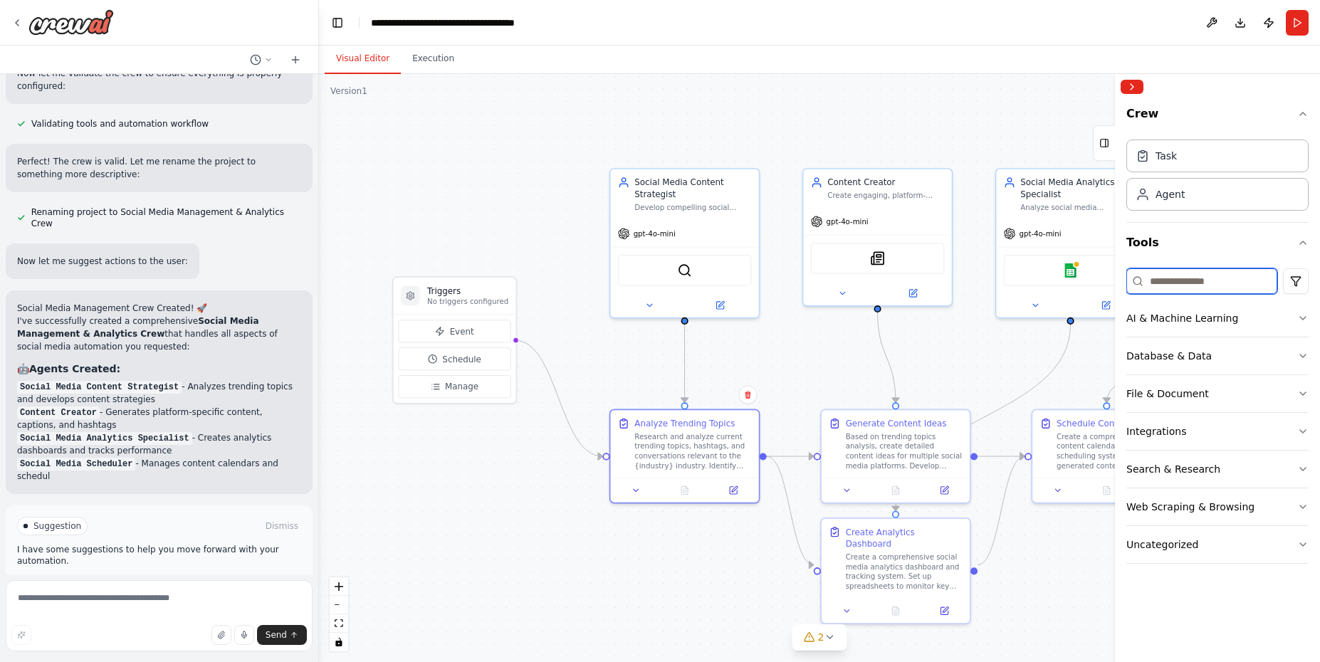
click at [1183, 288] on input at bounding box center [1201, 281] width 151 height 26
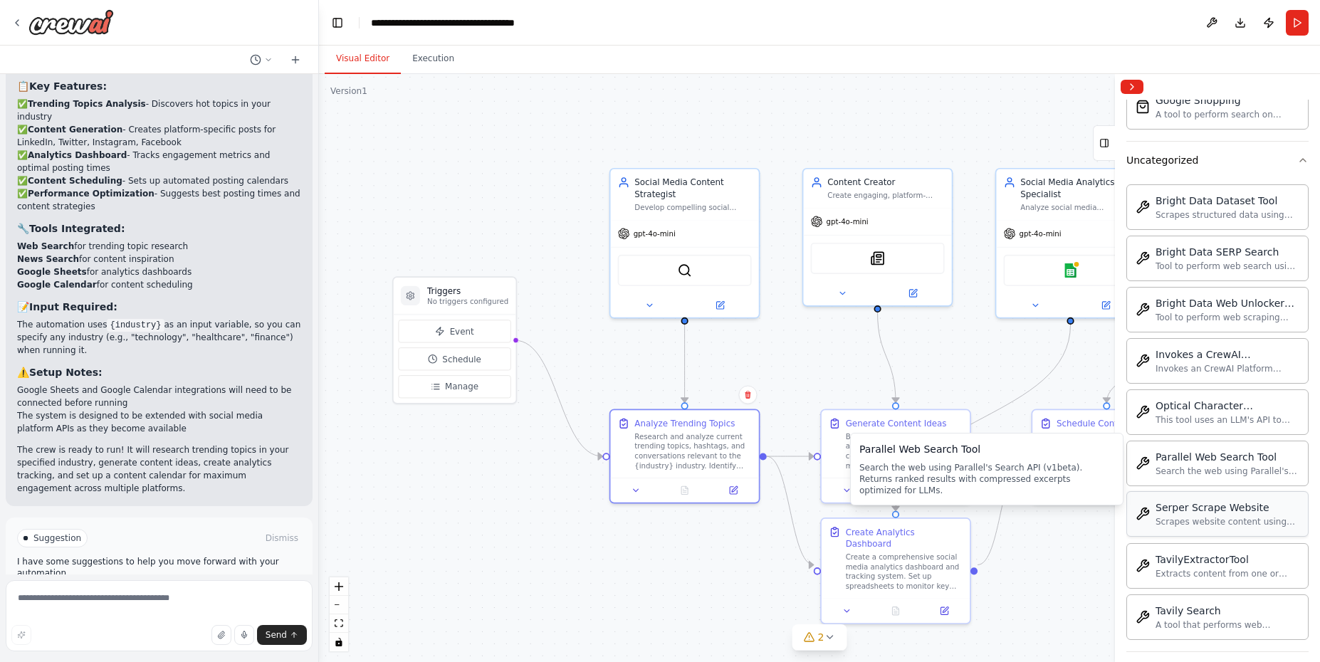
scroll to position [474, 0]
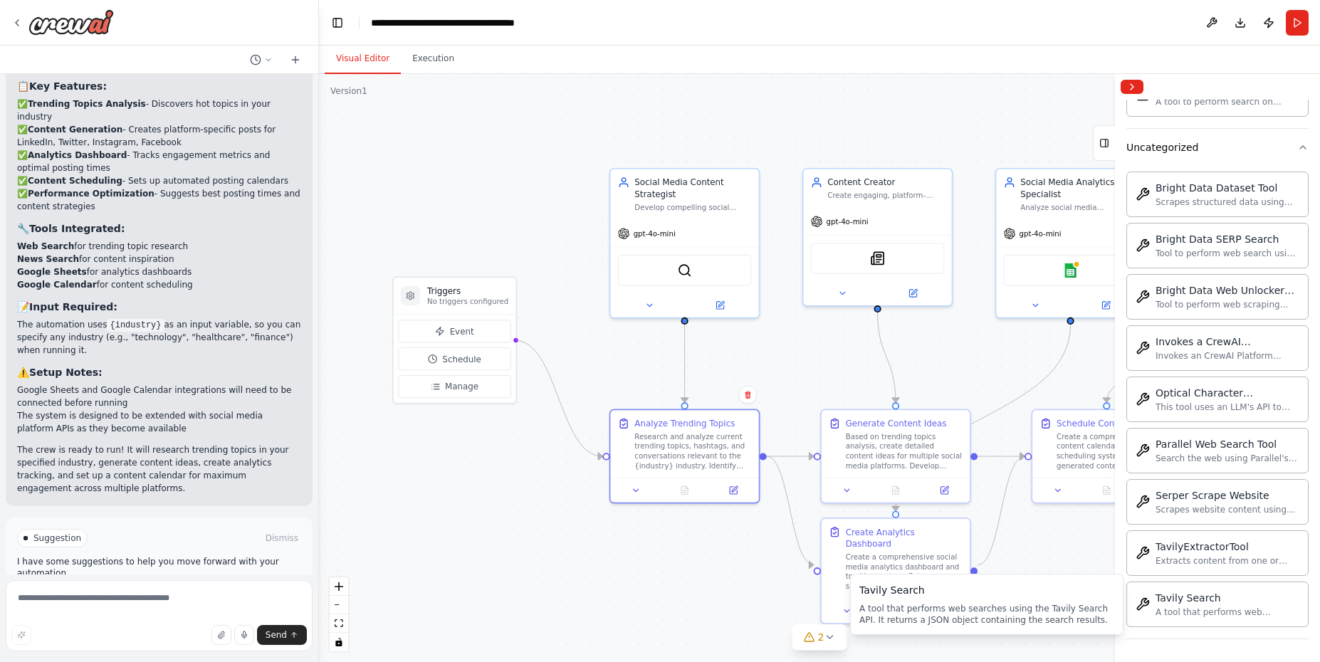
type input "***"
click at [1056, 556] on div ".deletable-edge-delete-btn { width: 20px; height: 20px; border: 0px solid #ffff…" at bounding box center [819, 368] width 1001 height 588
click at [1104, 145] on icon at bounding box center [1104, 143] width 10 height 23
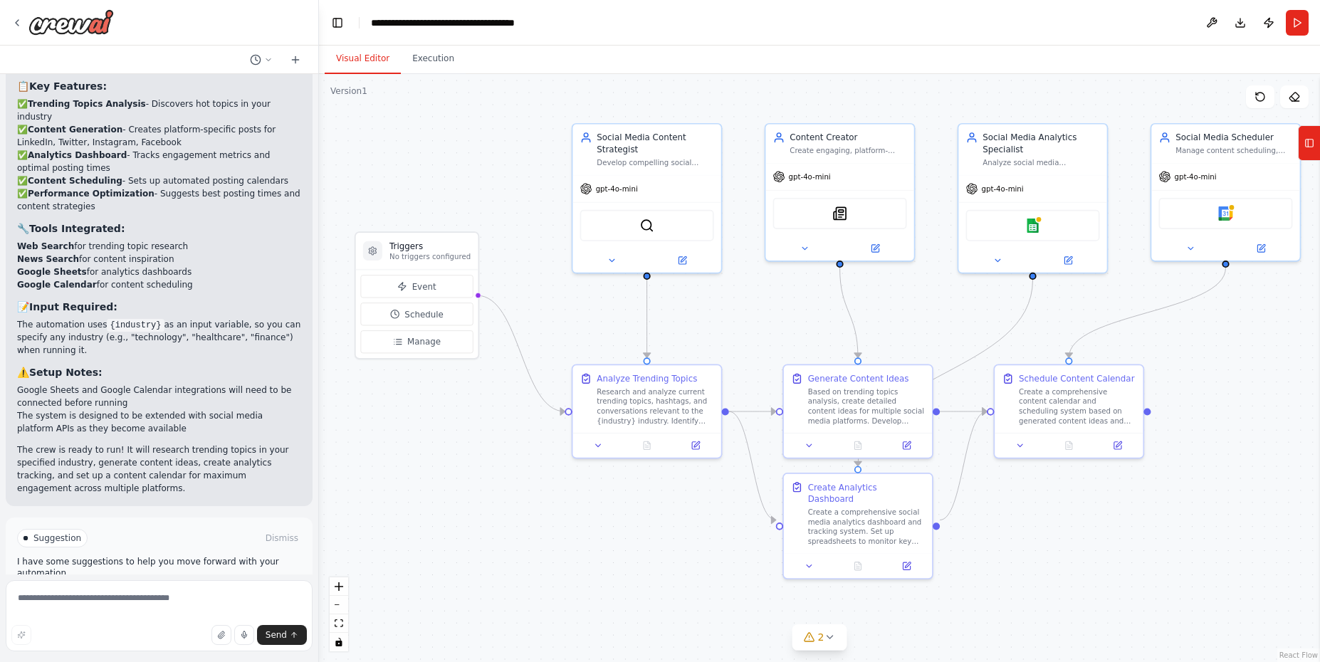
drag, startPoint x: 1251, startPoint y: 515, endPoint x: 1214, endPoint y: 470, distance: 58.6
click at [1214, 470] on div ".deletable-edge-delete-btn { width: 20px; height: 20px; border: 0px solid #ffff…" at bounding box center [819, 368] width 1001 height 588
click at [829, 638] on icon at bounding box center [829, 637] width 6 height 3
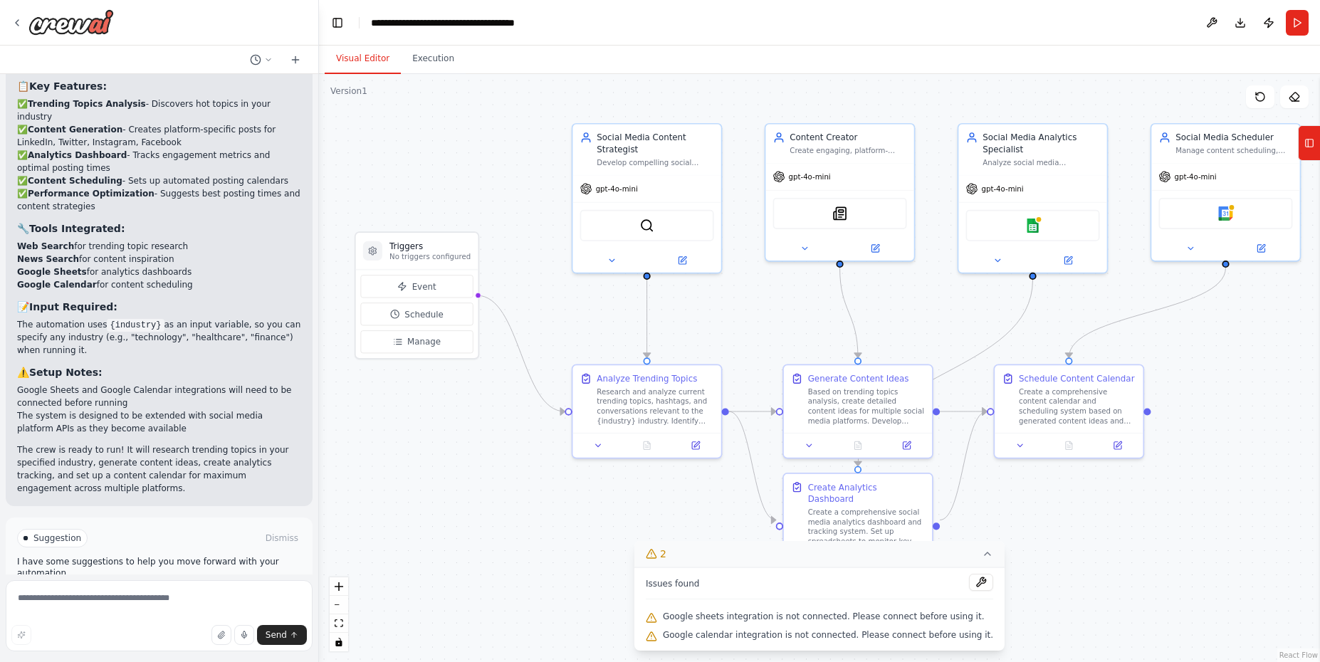
click at [1077, 616] on div ".deletable-edge-delete-btn { width: 20px; height: 20px; border: 0px solid #ffff…" at bounding box center [819, 368] width 1001 height 588
click at [982, 550] on icon at bounding box center [987, 553] width 11 height 11
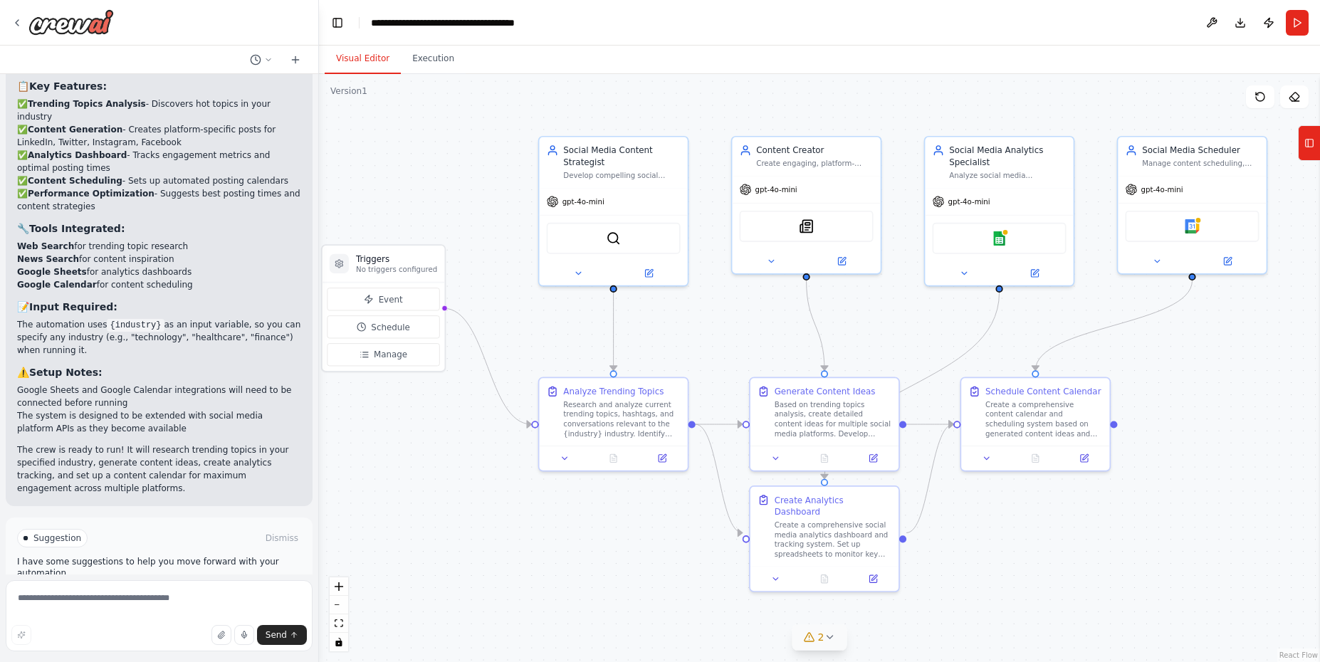
drag, startPoint x: 1150, startPoint y: 572, endPoint x: 1116, endPoint y: 585, distance: 36.5
click at [1116, 585] on div ".deletable-edge-delete-btn { width: 20px; height: 20px; border: 0px solid #ffff…" at bounding box center [819, 368] width 1001 height 588
click at [433, 63] on button "Execution" at bounding box center [433, 59] width 65 height 30
click at [368, 62] on button "Visual Editor" at bounding box center [363, 59] width 76 height 30
